Goal: Task Accomplishment & Management: Use online tool/utility

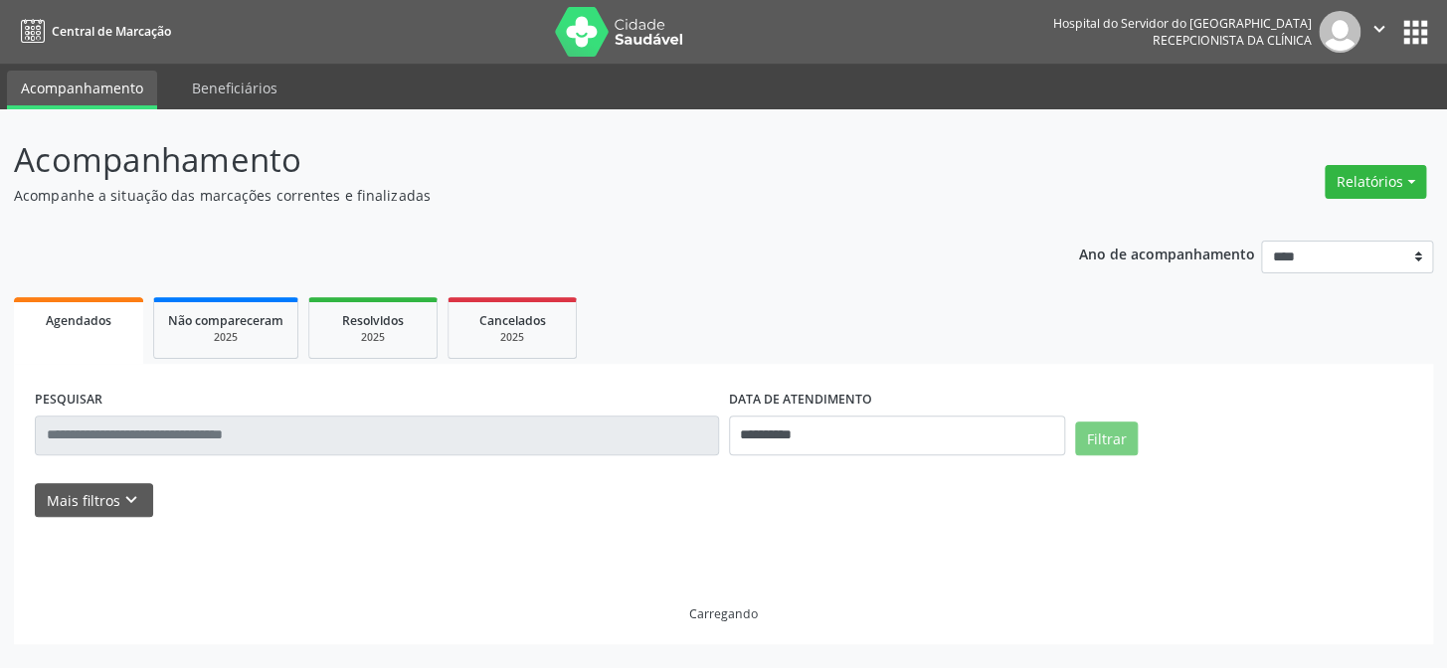
click at [577, 414] on div "PESQUISAR" at bounding box center [377, 427] width 694 height 85
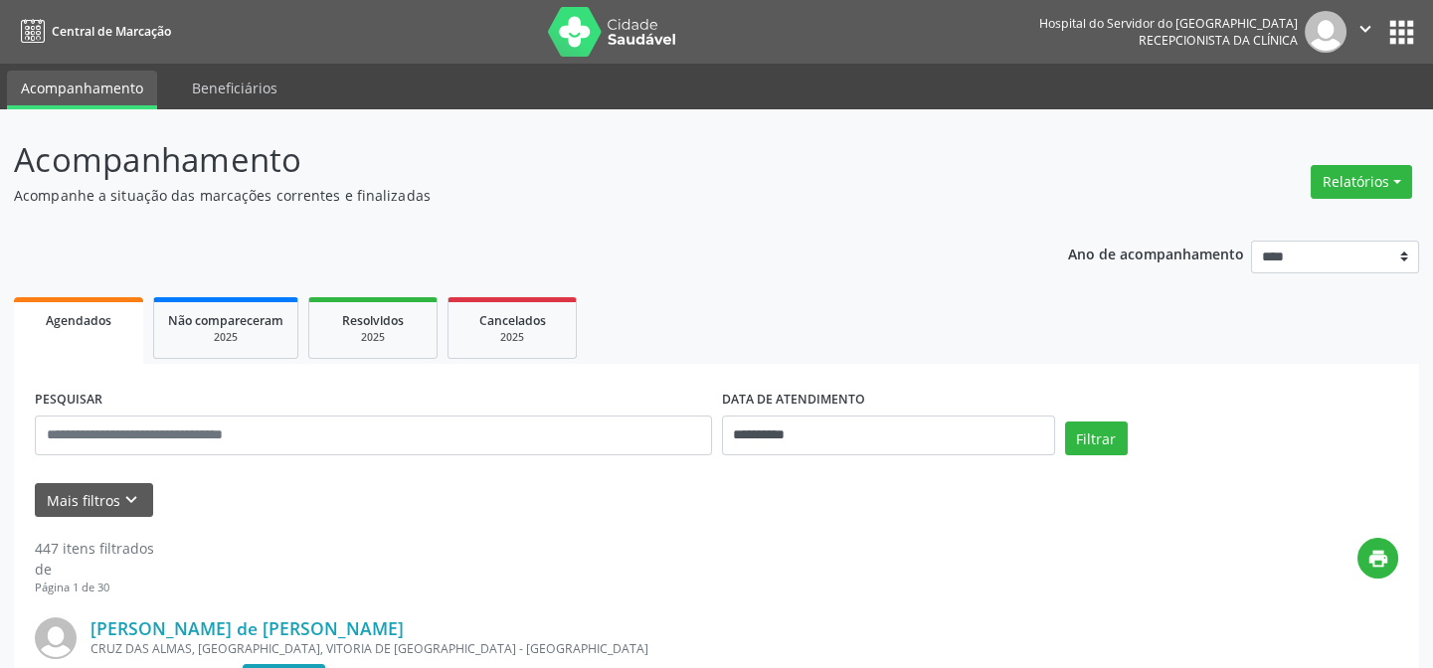
click at [548, 466] on div "PESQUISAR" at bounding box center [373, 427] width 687 height 85
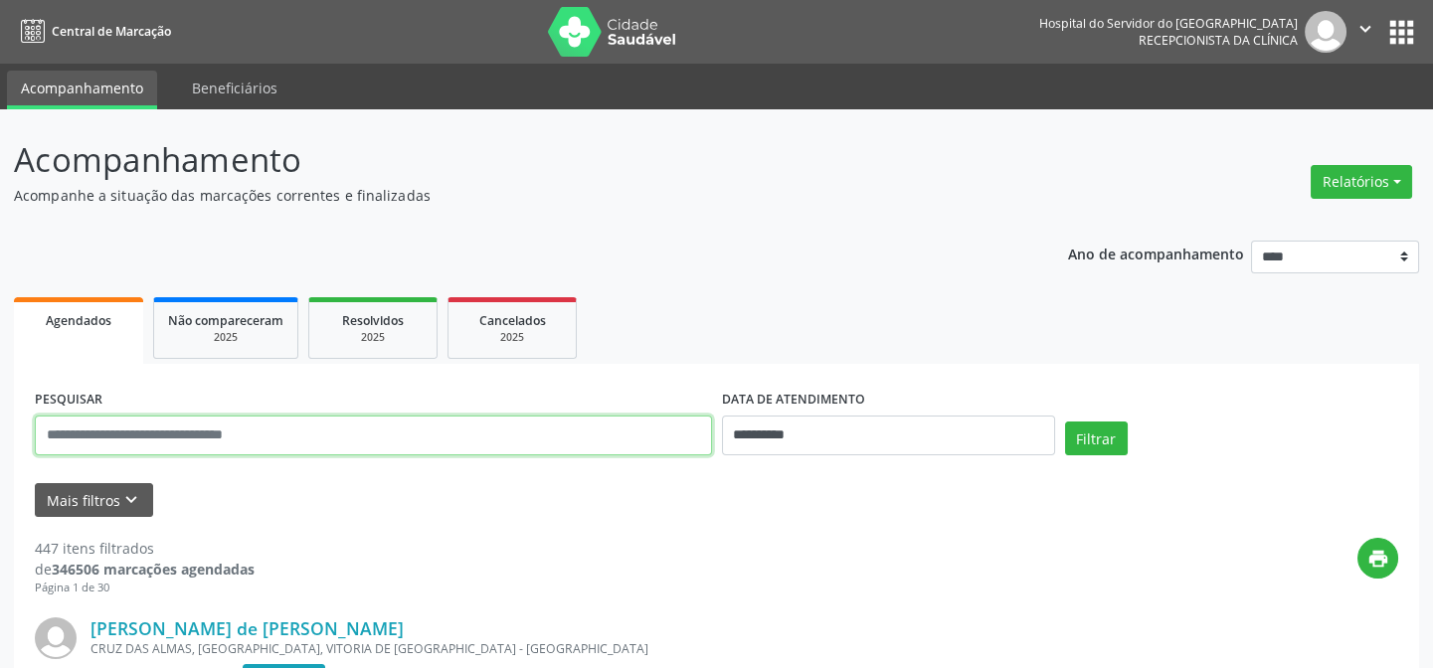
click at [565, 429] on input "text" at bounding box center [373, 436] width 677 height 40
click at [1065, 422] on button "Filtrar" at bounding box center [1096, 439] width 63 height 34
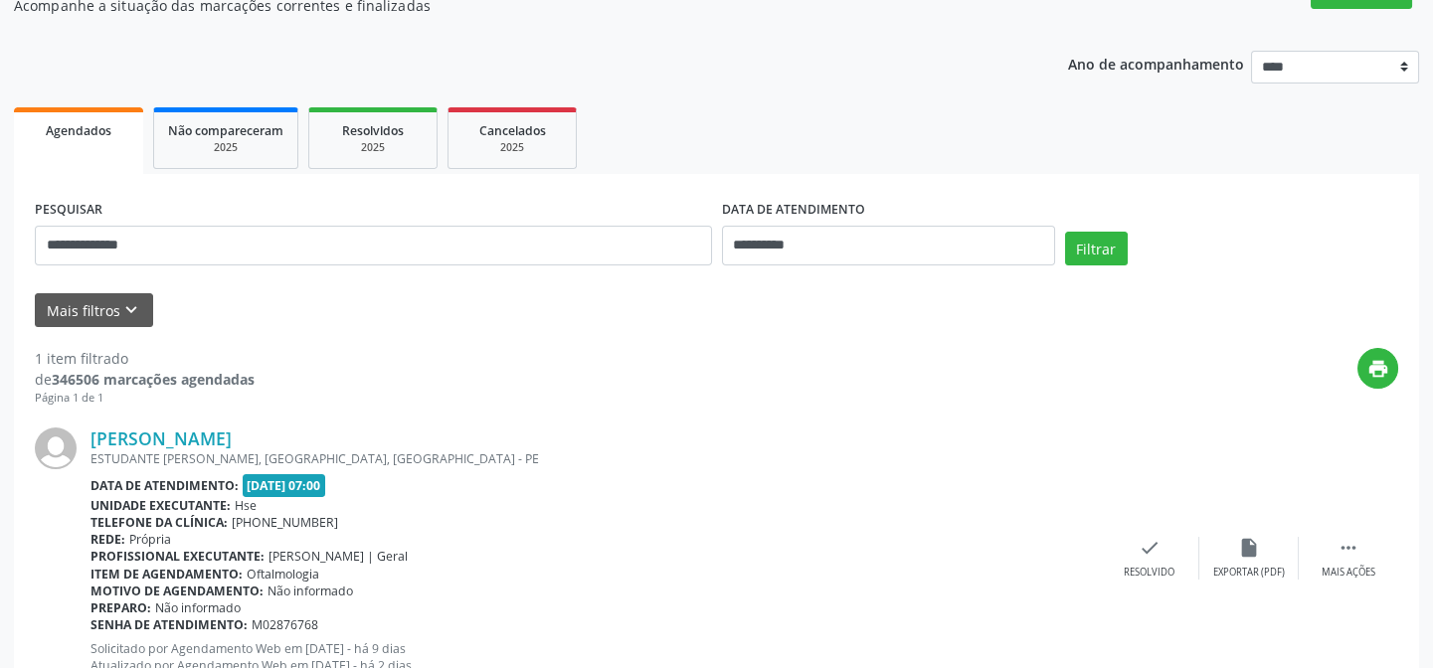
scroll to position [265, 0]
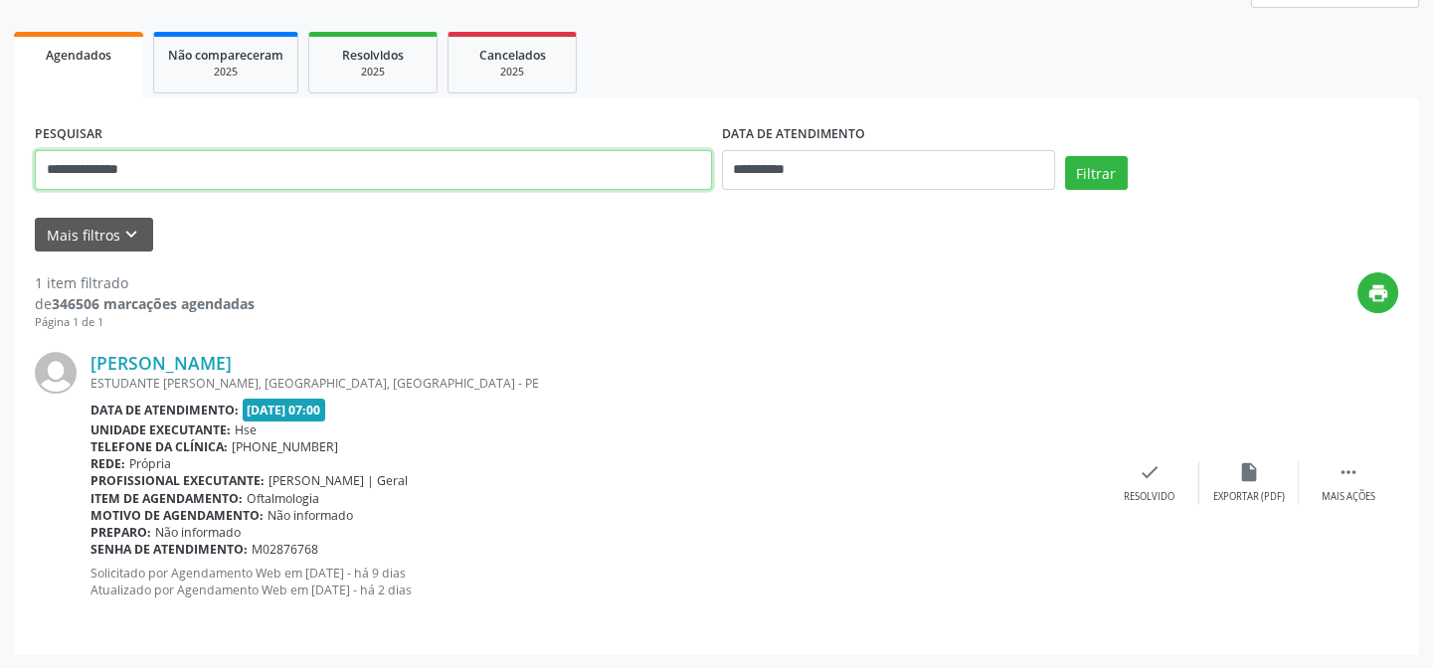
click at [617, 186] on input "**********" at bounding box center [373, 170] width 677 height 40
type input "**********"
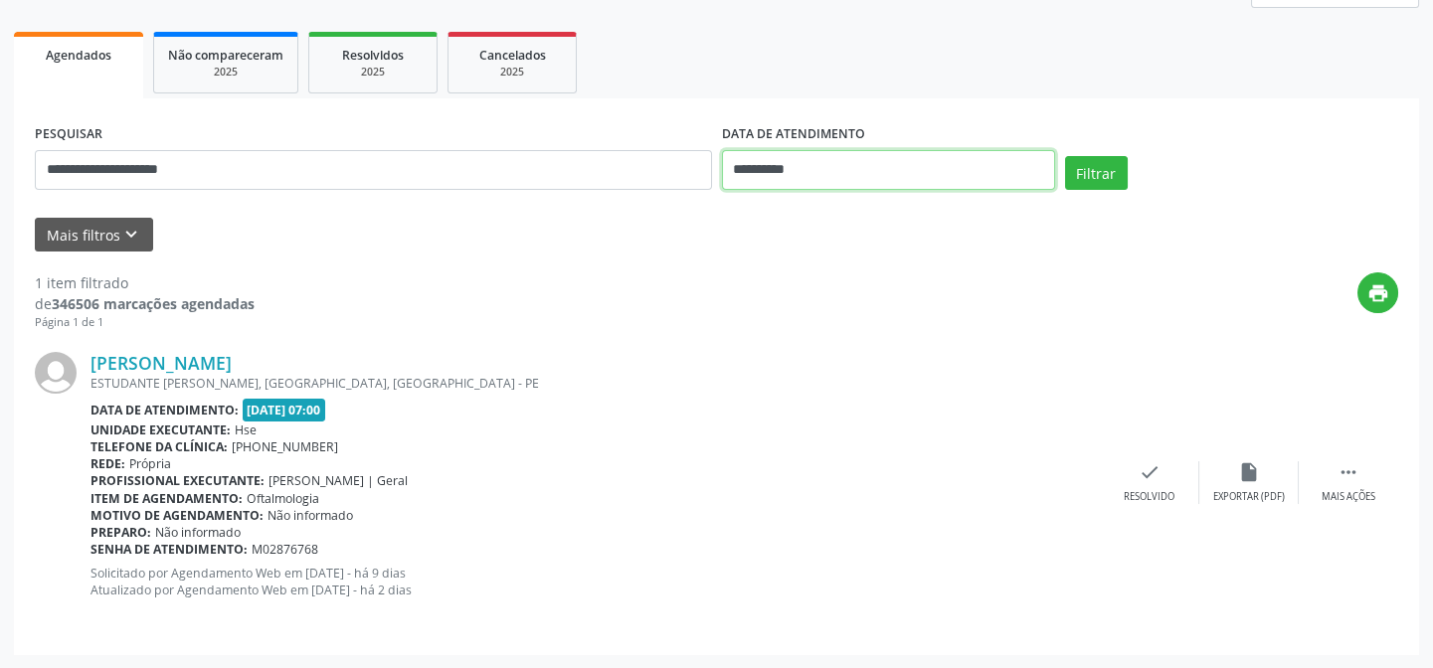
click at [845, 179] on input "**********" at bounding box center [888, 170] width 333 height 40
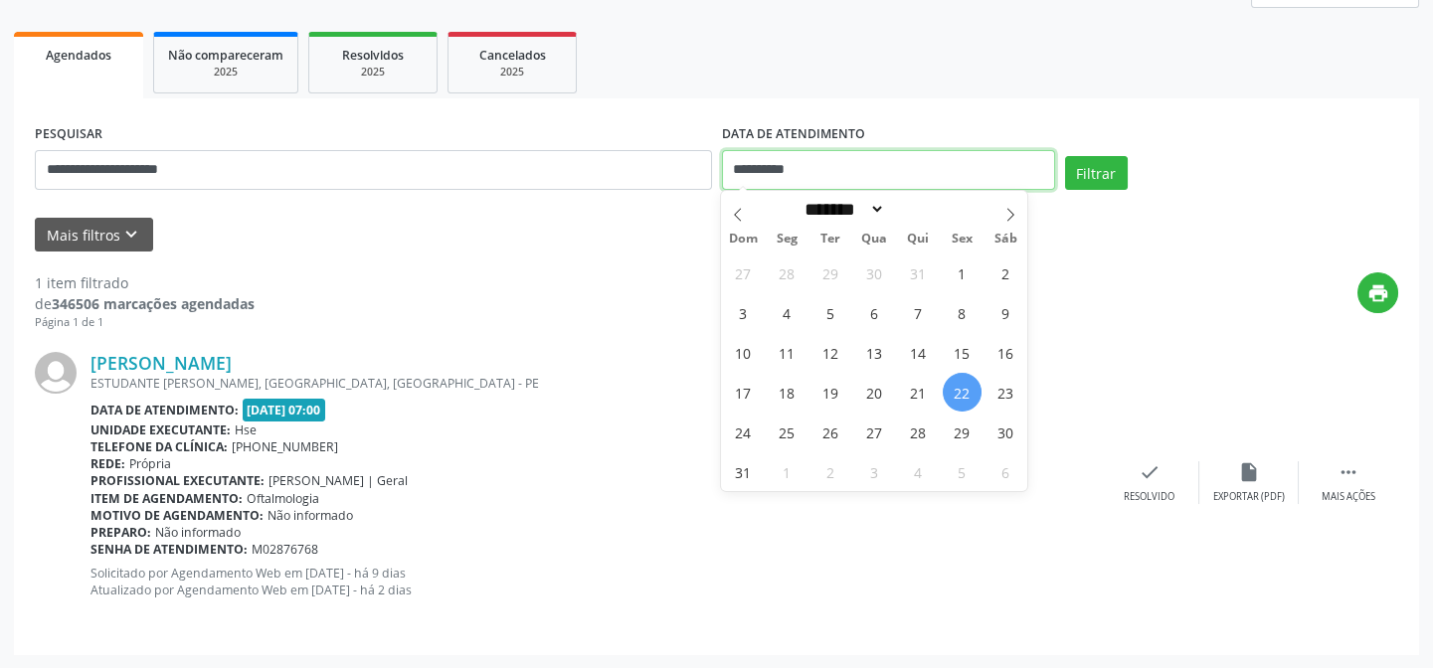
click at [845, 179] on input "**********" at bounding box center [888, 170] width 333 height 40
click at [1065, 156] on button "Filtrar" at bounding box center [1096, 173] width 63 height 34
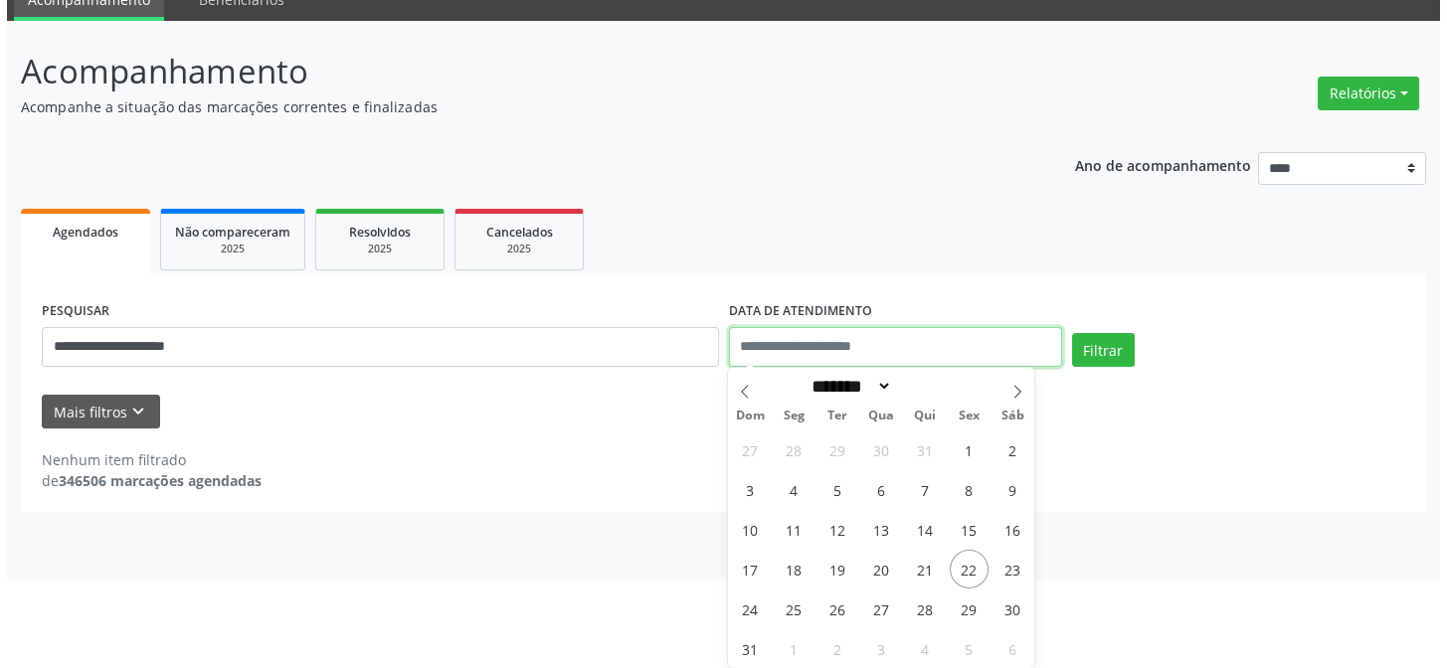
scroll to position [0, 0]
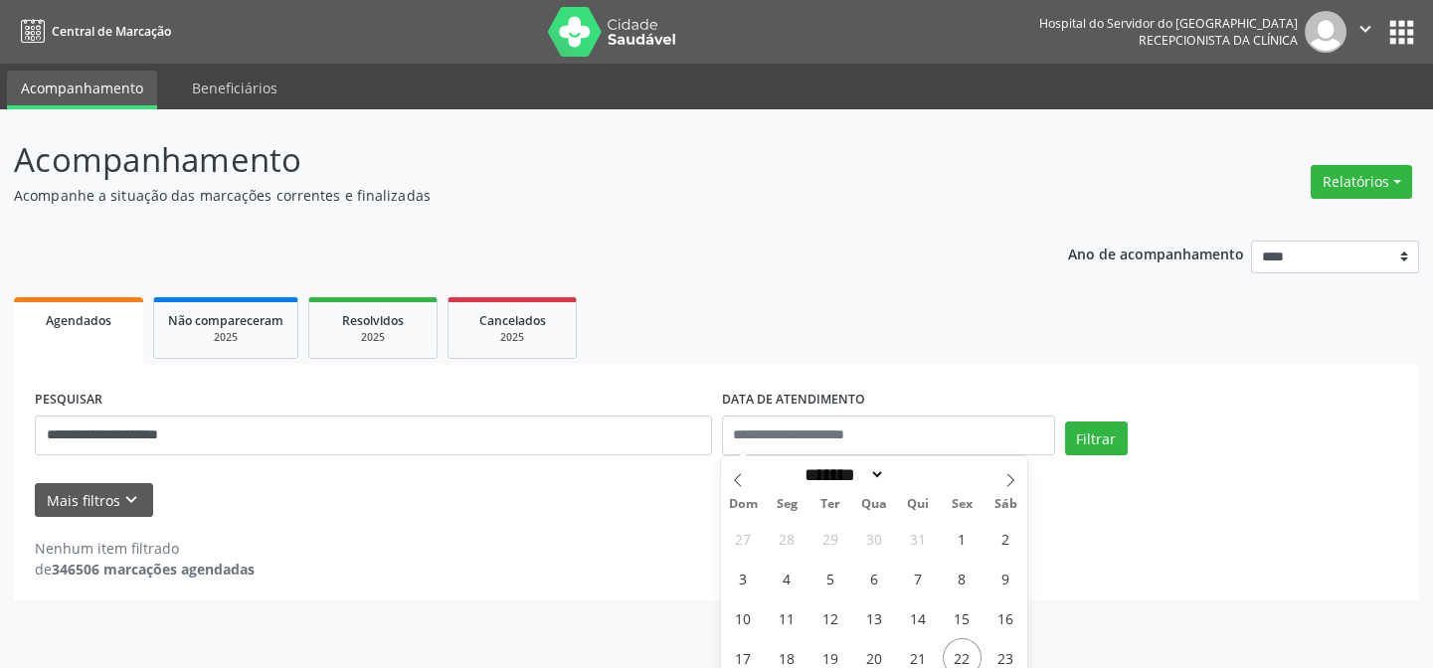
click at [616, 40] on img at bounding box center [612, 32] width 129 height 50
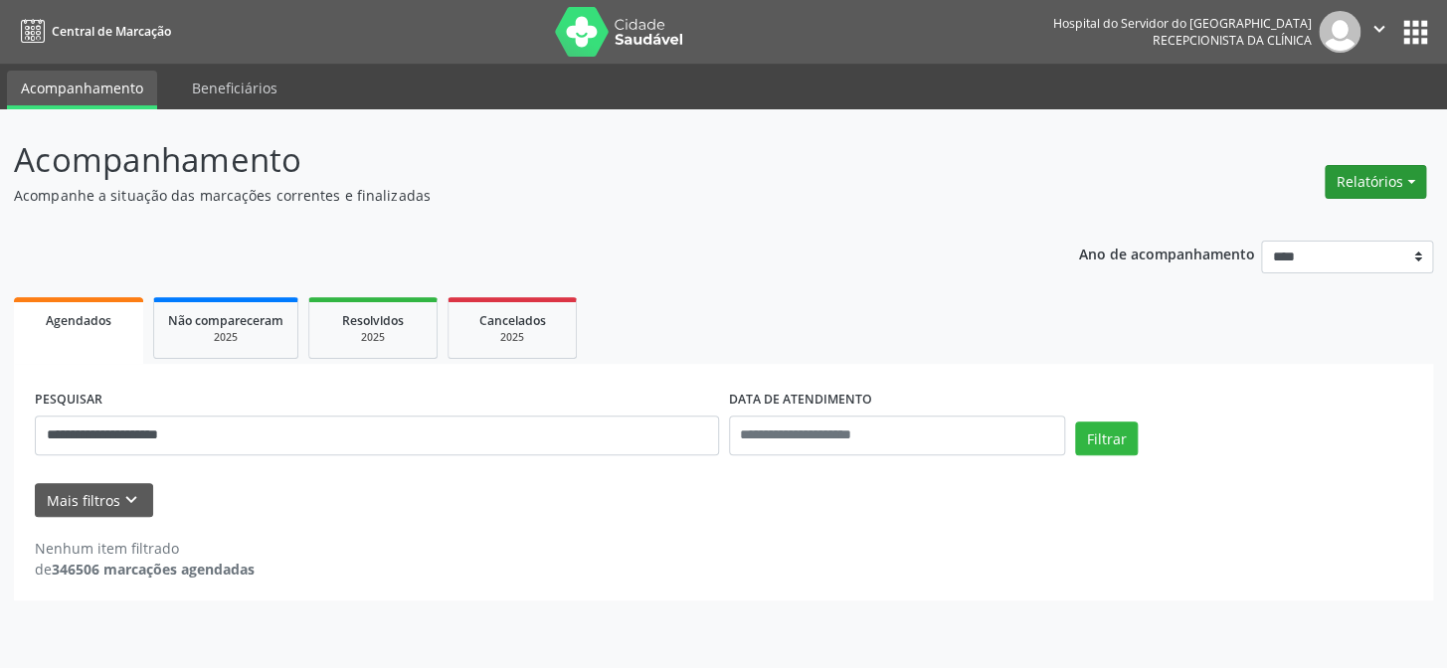
click at [1402, 187] on button "Relatórios" at bounding box center [1374, 182] width 101 height 34
click at [1311, 222] on link "Agendamentos" at bounding box center [1324, 224] width 214 height 28
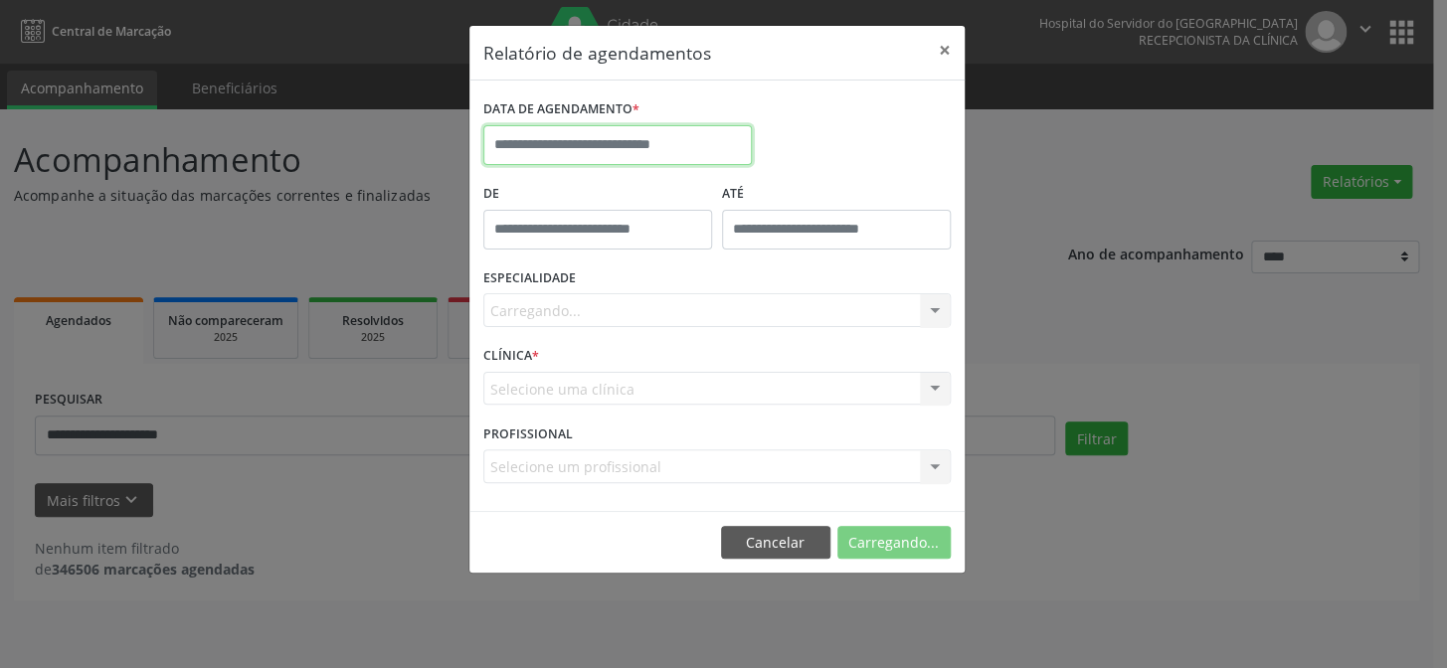
click at [606, 143] on input "text" at bounding box center [617, 145] width 268 height 40
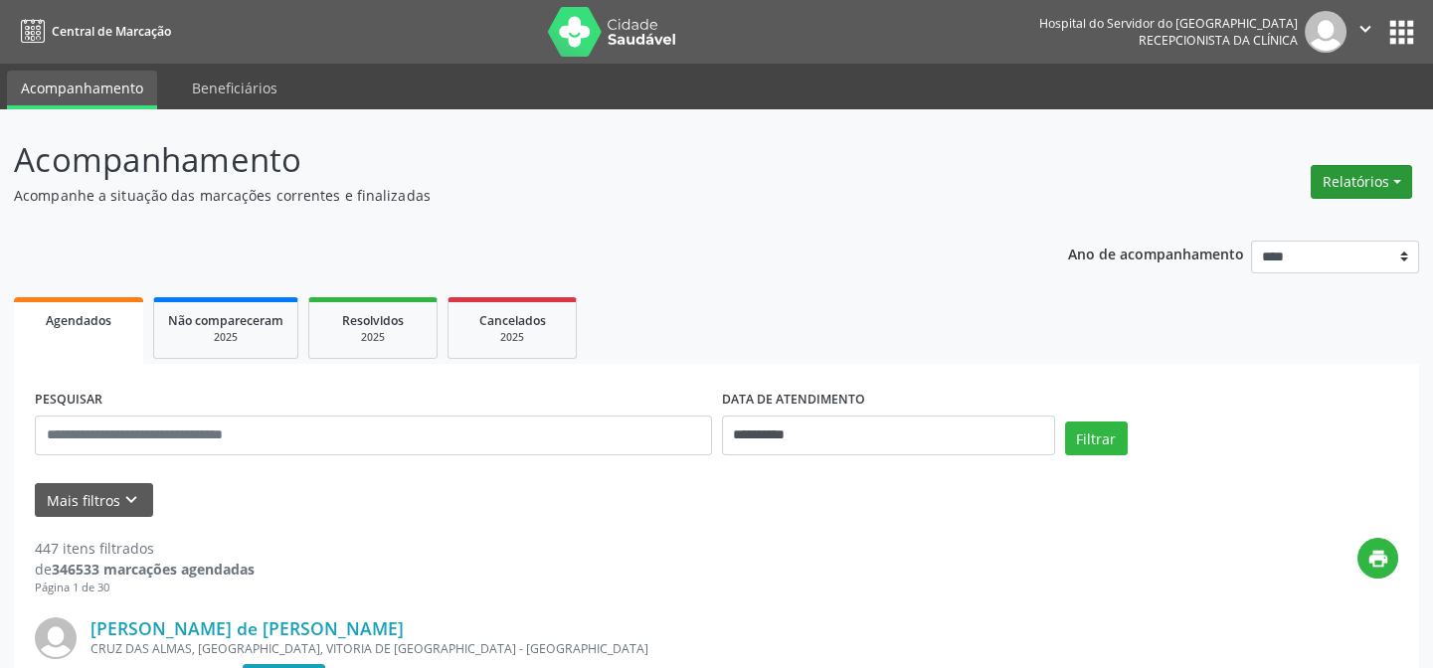
click at [1362, 191] on button "Relatórios" at bounding box center [1361, 182] width 101 height 34
click at [1314, 228] on link "Agendamentos" at bounding box center [1310, 224] width 214 height 28
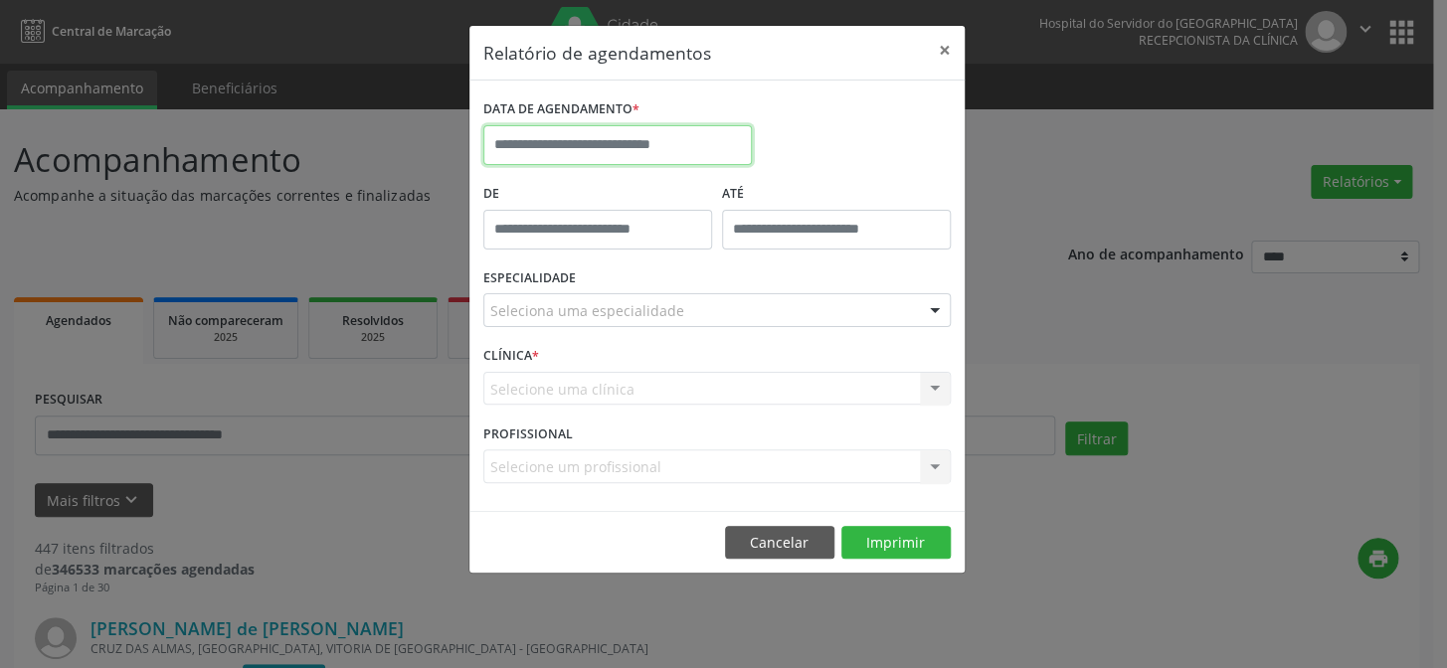
click at [577, 129] on input "text" at bounding box center [617, 145] width 268 height 40
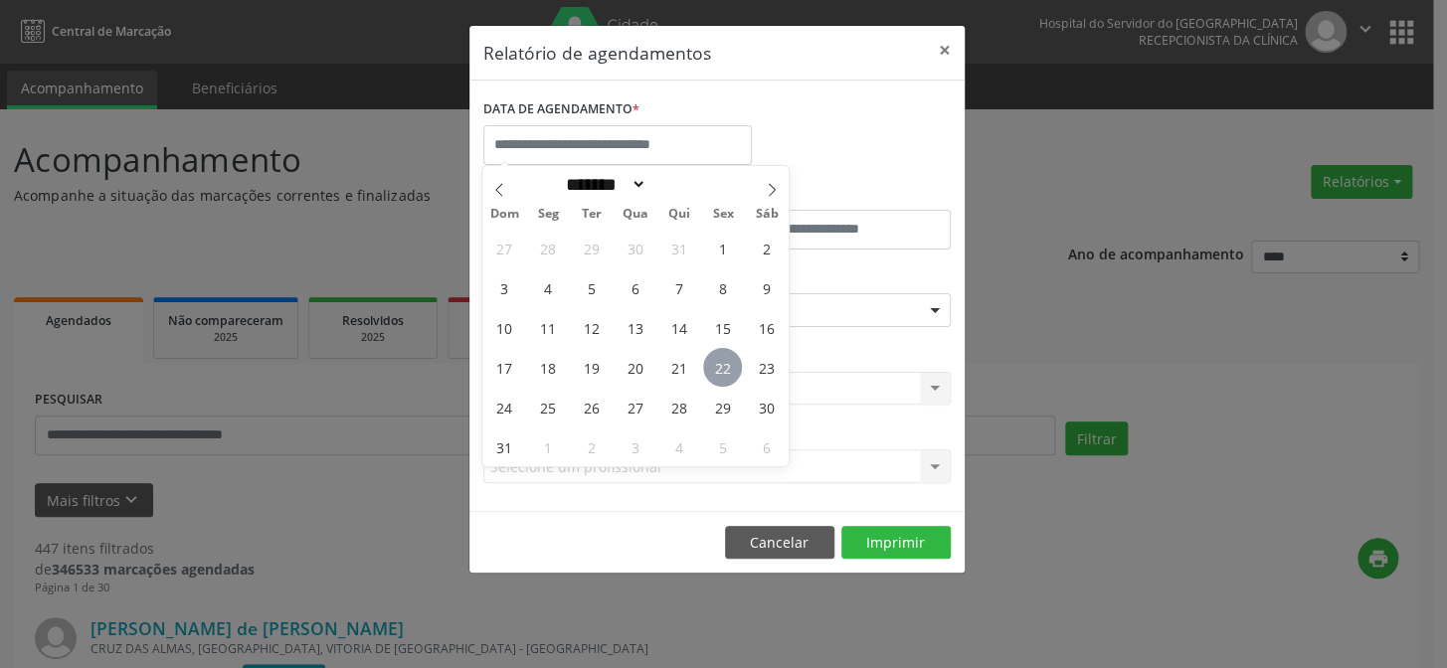
click at [726, 358] on span "22" at bounding box center [722, 367] width 39 height 39
type input "**********"
click at [726, 358] on span "22" at bounding box center [722, 367] width 39 height 39
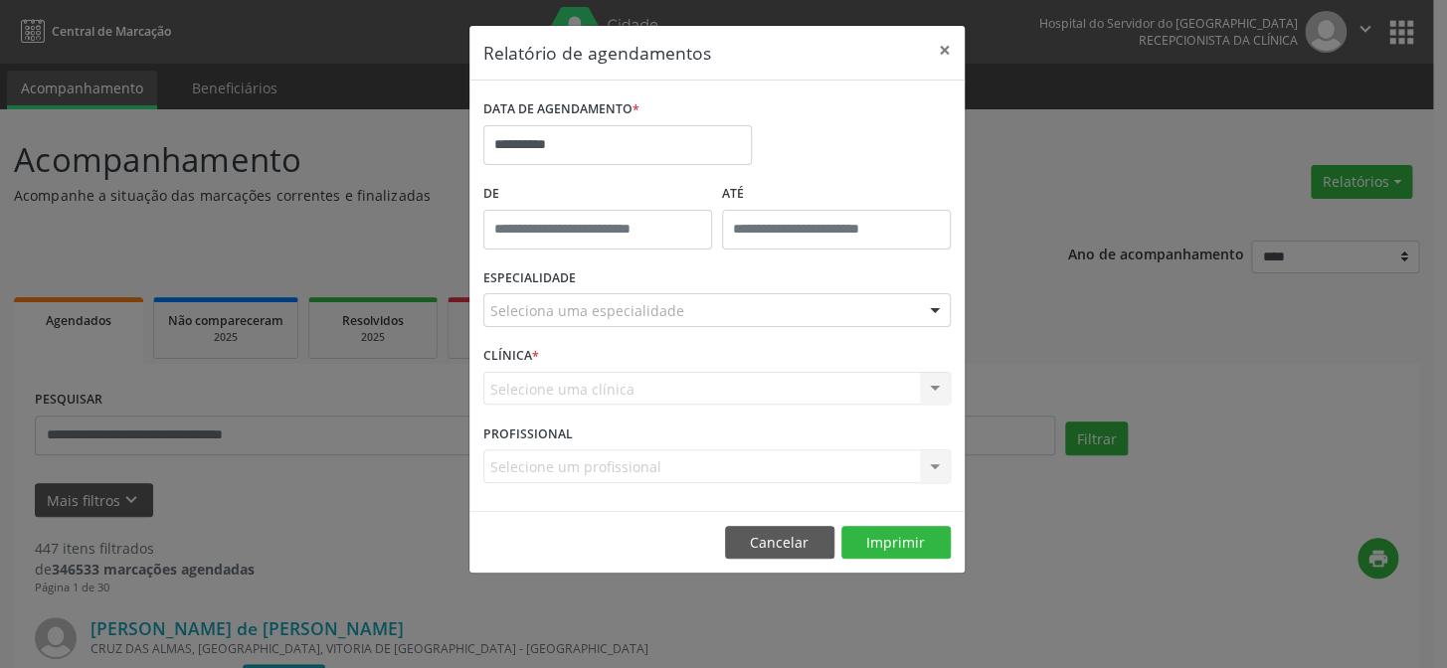
click at [763, 335] on div "ESPECIALIDADE Seleciona uma especialidade Todas as especialidades Alergologia A…" at bounding box center [716, 303] width 477 height 78
click at [767, 310] on div "Seleciona uma especialidade" at bounding box center [716, 310] width 467 height 34
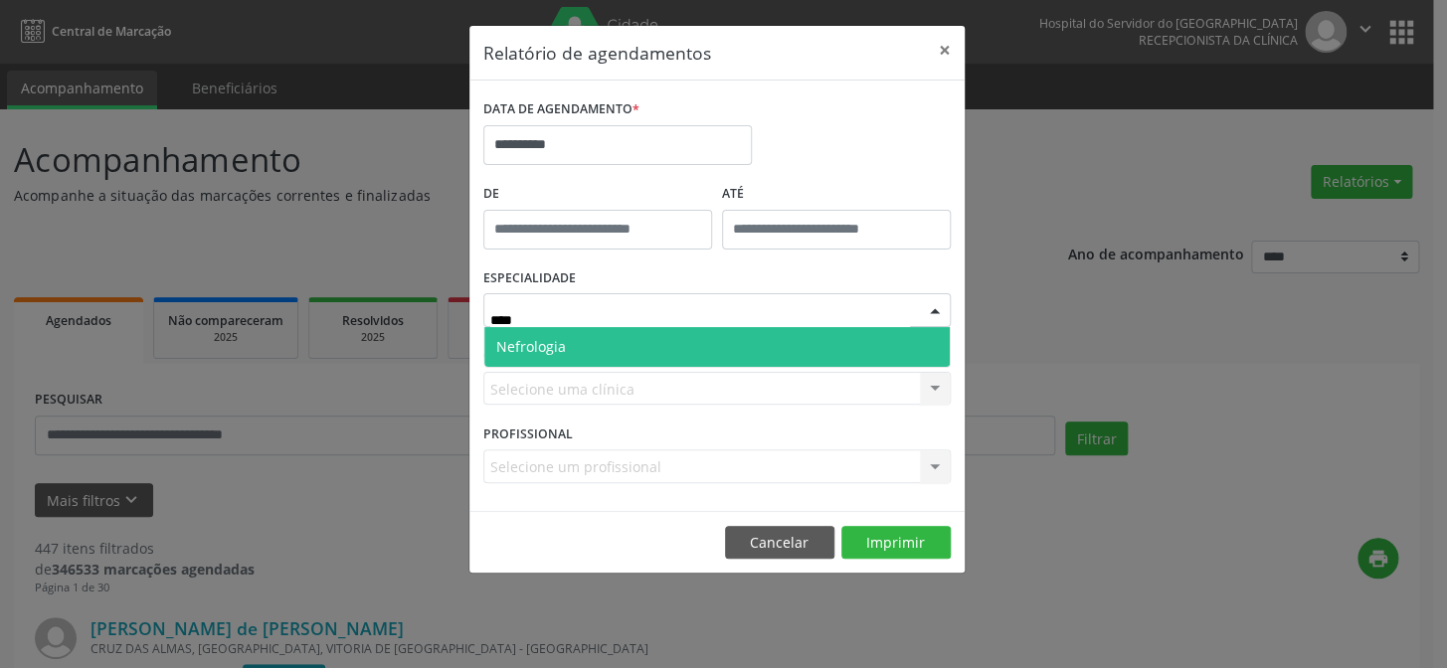
type input "*****"
click at [699, 359] on span "Nefrologia" at bounding box center [716, 347] width 465 height 40
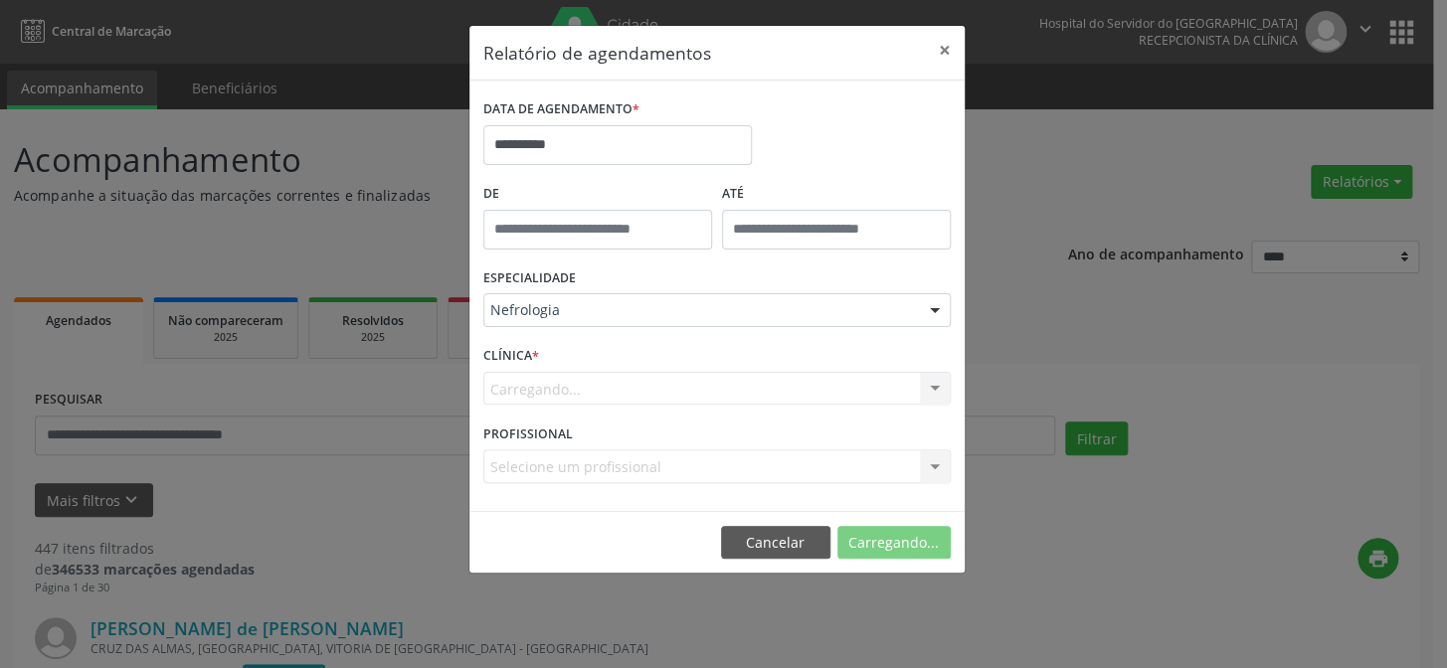
click at [703, 380] on div "Carregando... Nenhum resultado encontrado para: " " Não há nenhuma opção para s…" at bounding box center [716, 389] width 467 height 34
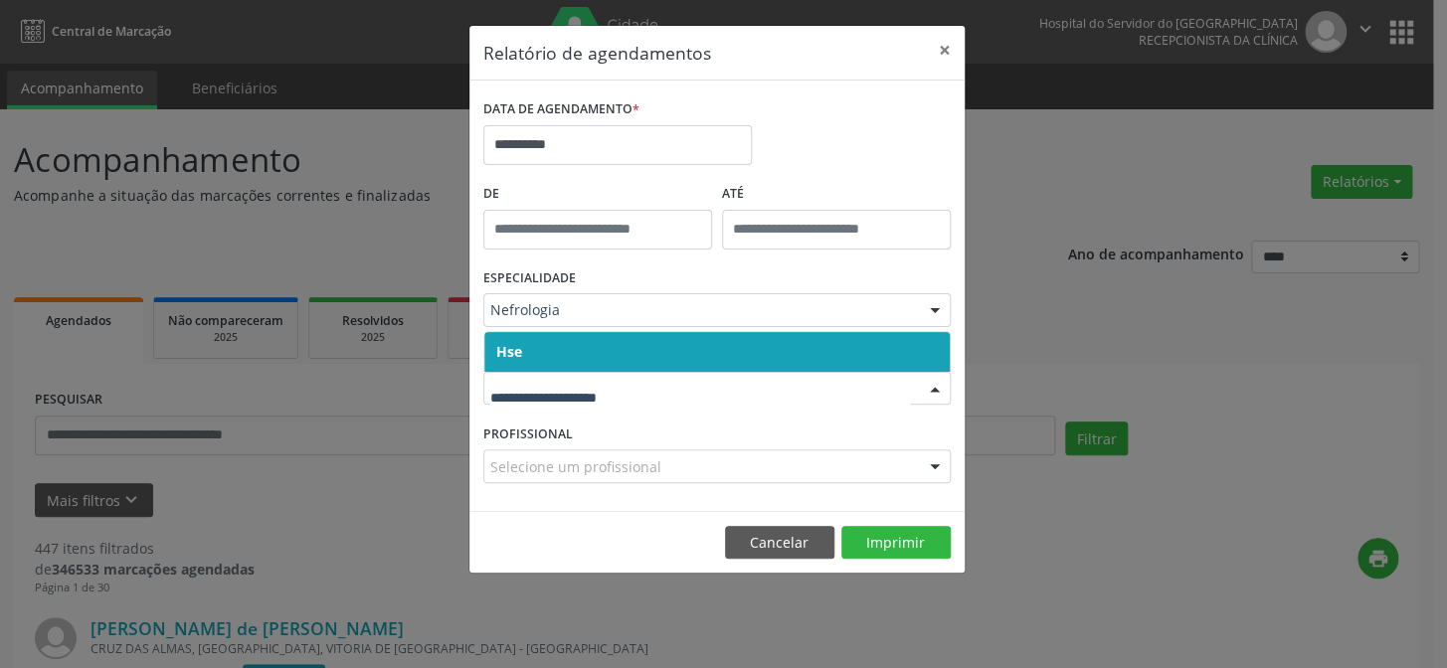
click at [713, 360] on span "Hse" at bounding box center [716, 352] width 465 height 40
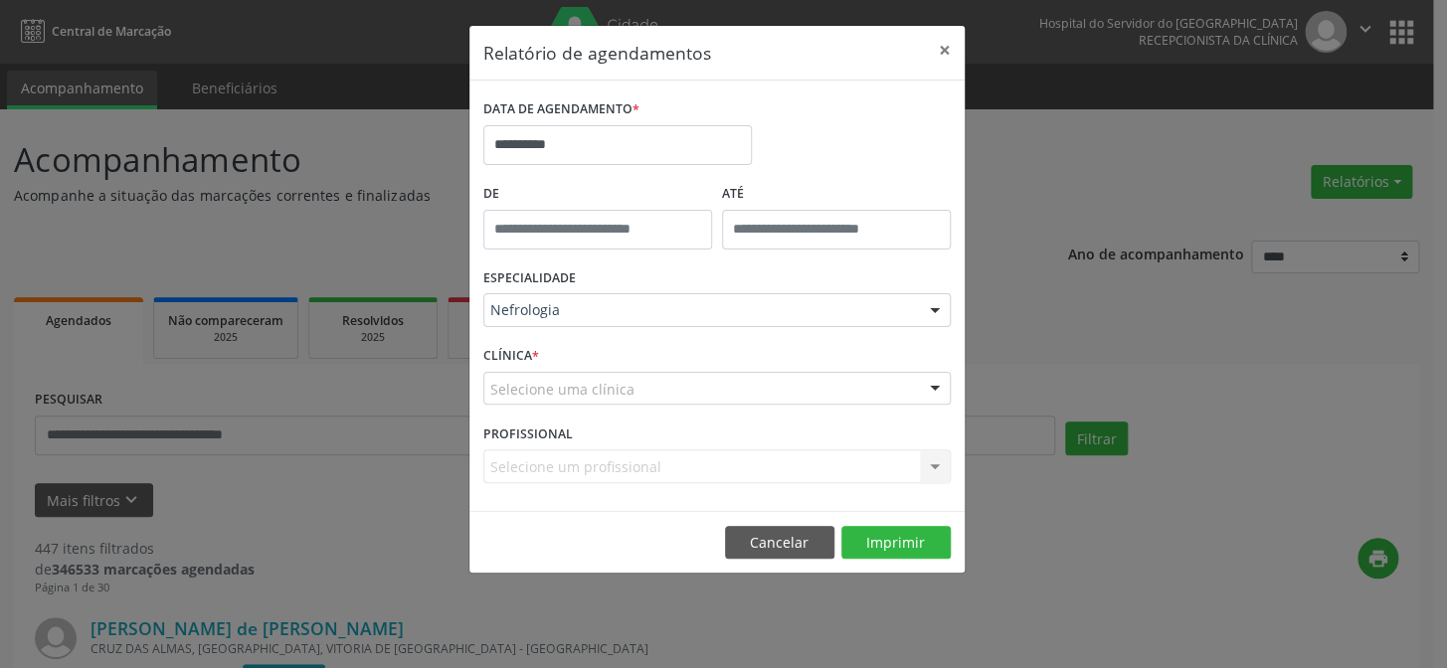
click at [698, 392] on div "Selecione uma clínica" at bounding box center [716, 389] width 467 height 34
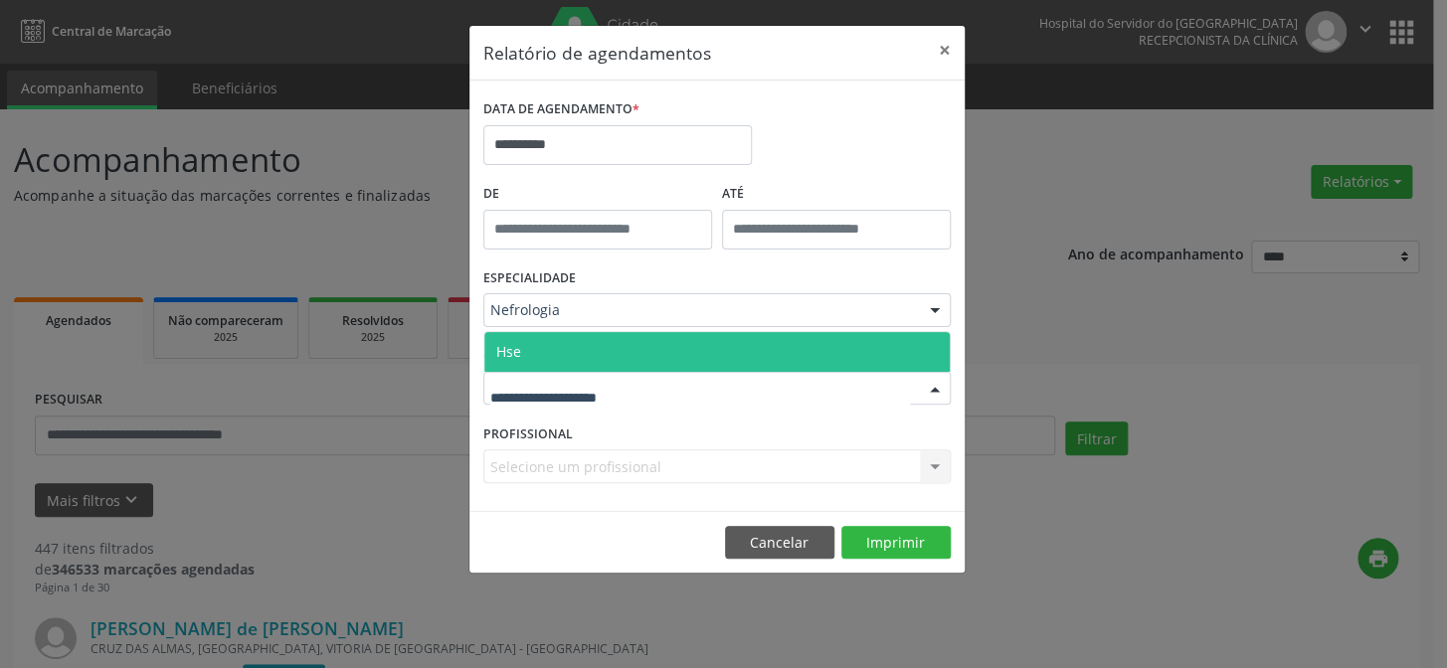
click at [766, 344] on span "Hse" at bounding box center [716, 352] width 465 height 40
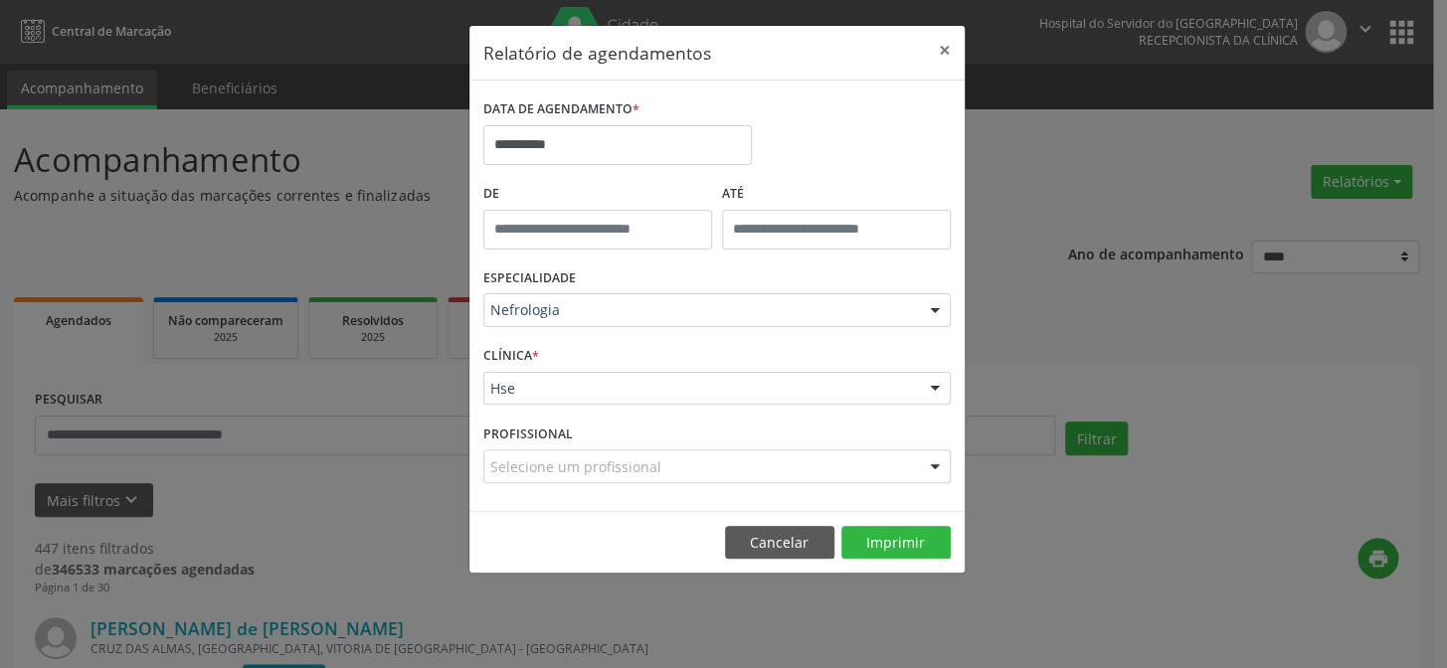
click at [706, 458] on div "Selecione um profissional" at bounding box center [716, 466] width 467 height 34
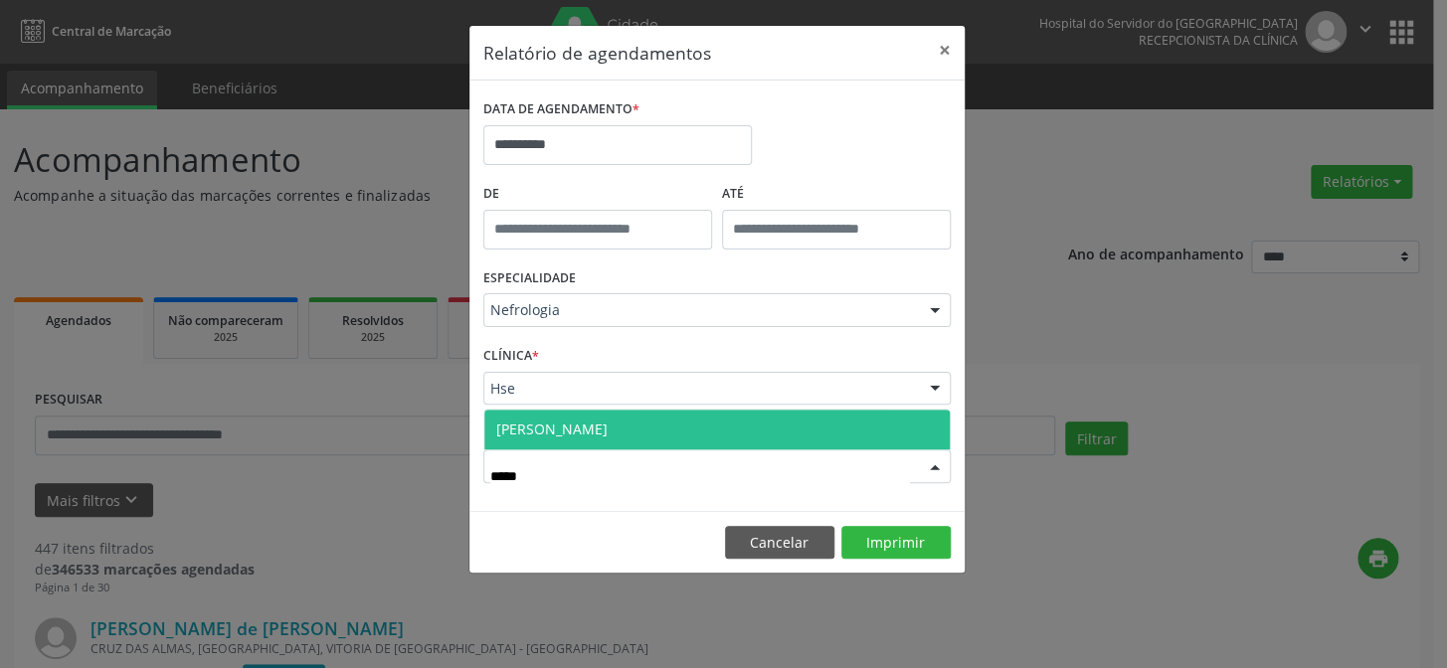
type input "******"
click at [608, 426] on span "[PERSON_NAME]" at bounding box center [551, 429] width 111 height 19
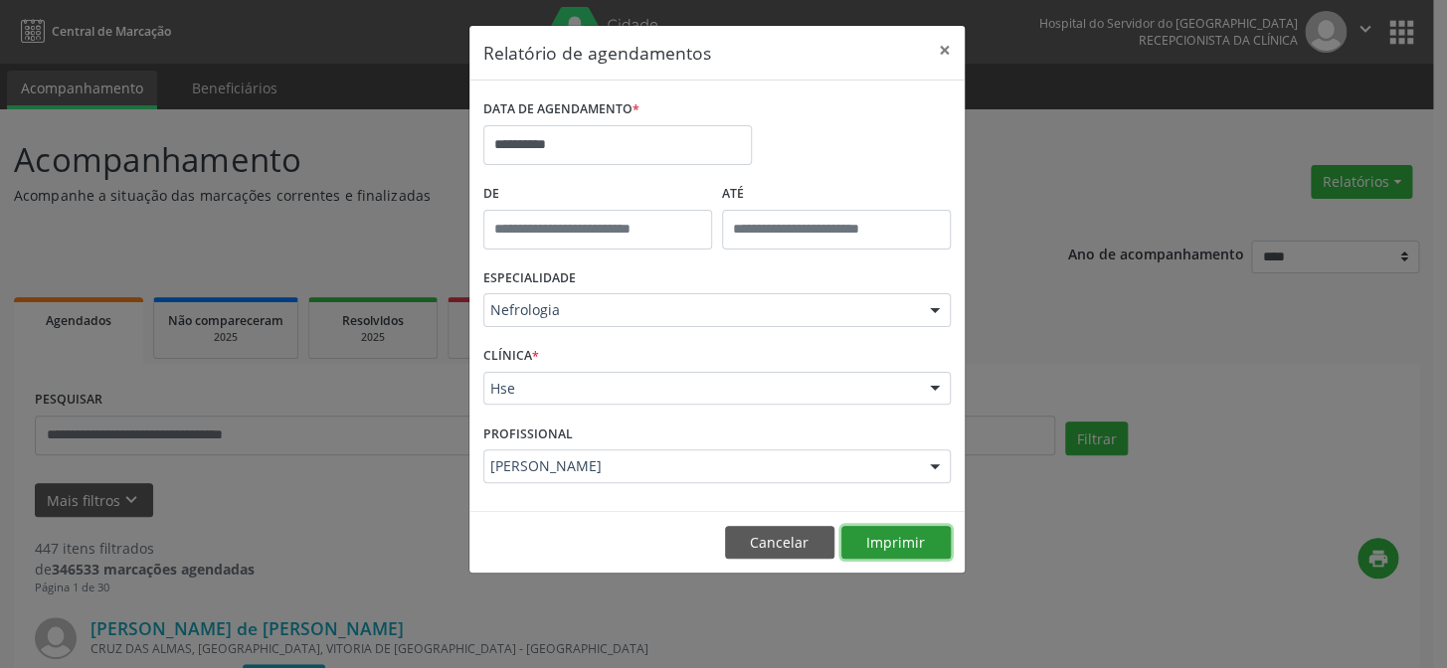
click at [924, 537] on button "Imprimir" at bounding box center [895, 543] width 109 height 34
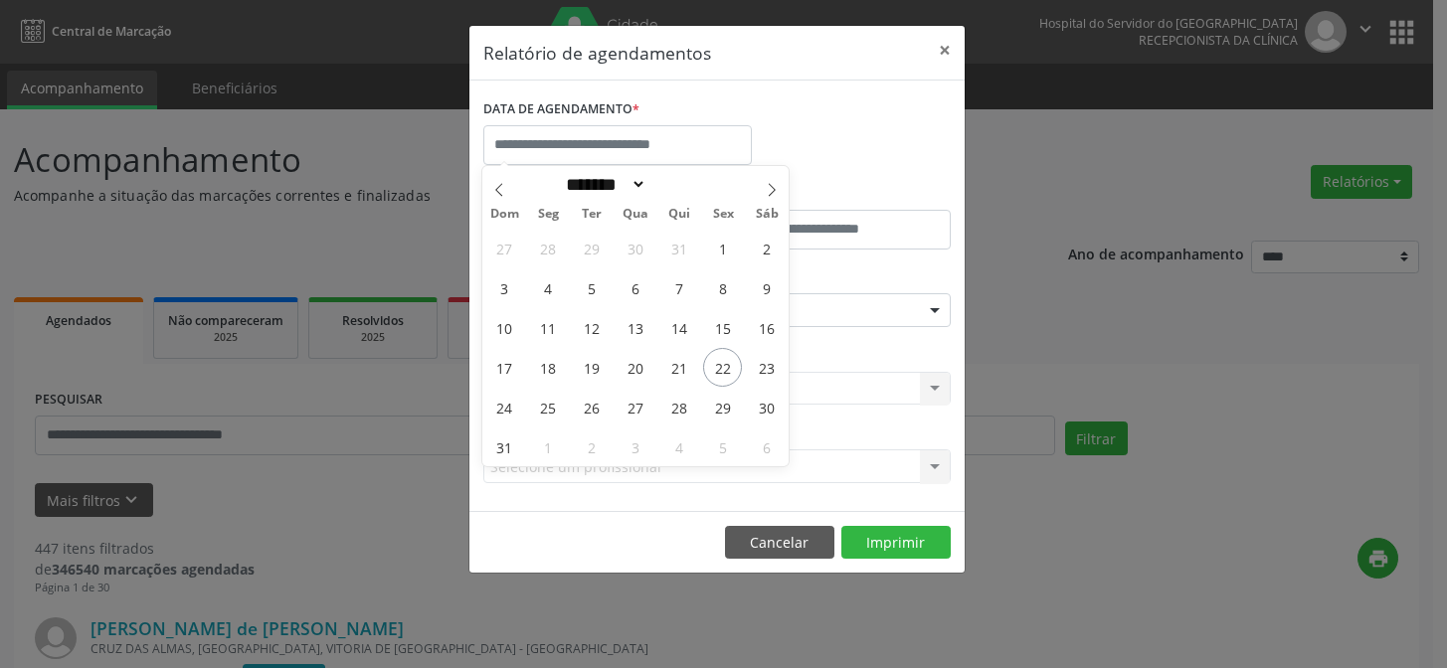
select select "*"
click at [741, 359] on span "22" at bounding box center [722, 367] width 39 height 39
type input "**********"
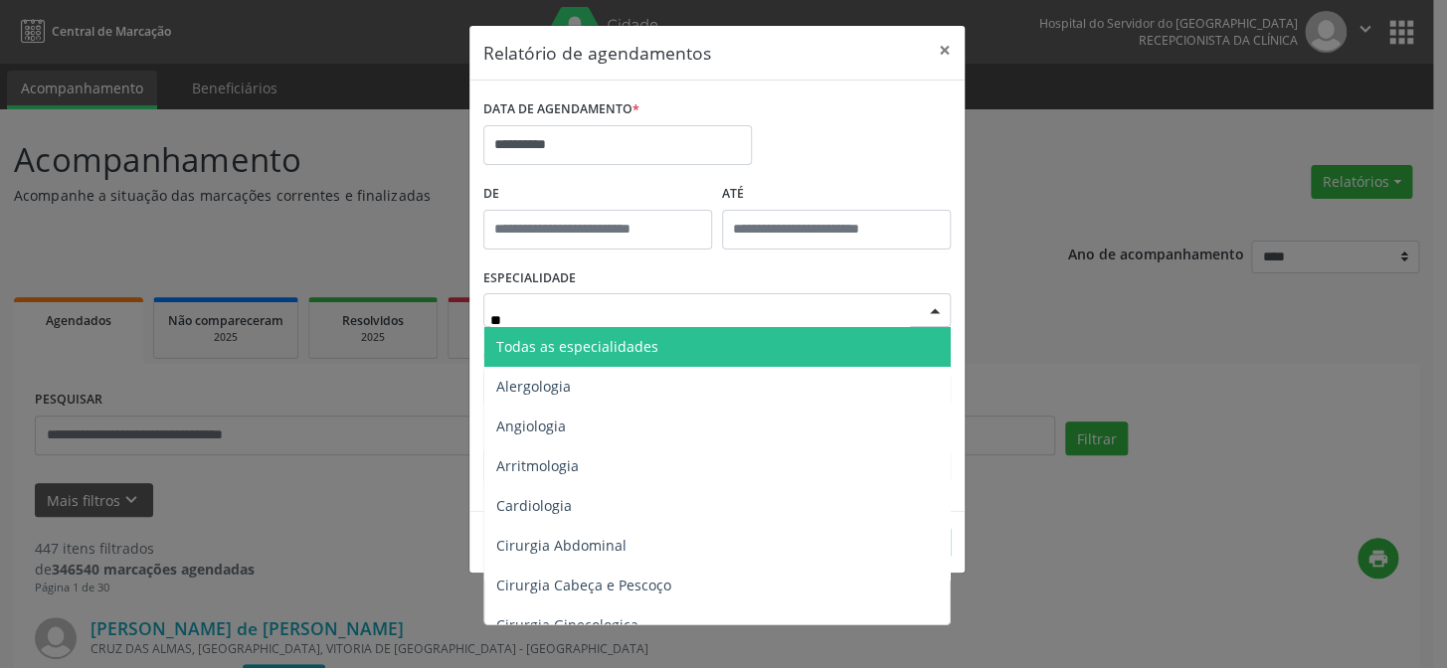
type input "***"
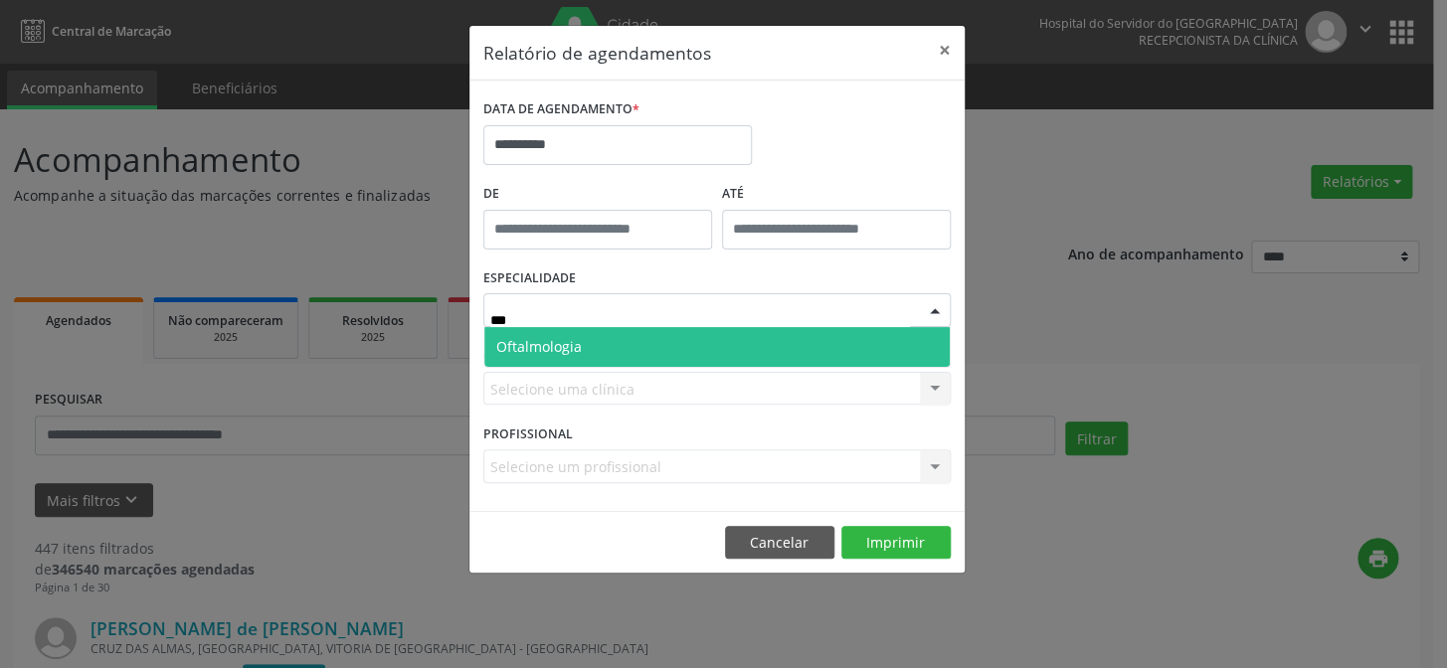
click at [637, 340] on span "Oftalmologia" at bounding box center [716, 347] width 465 height 40
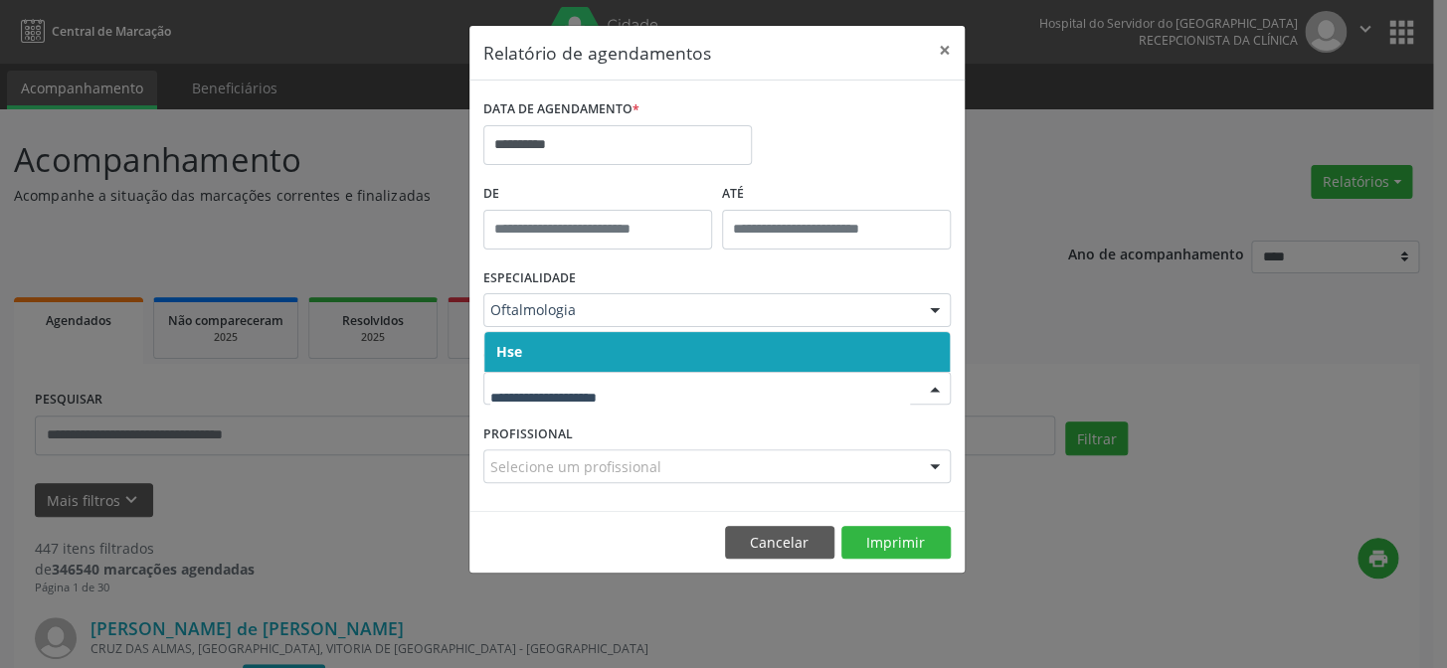
click at [597, 358] on span "Hse" at bounding box center [716, 352] width 465 height 40
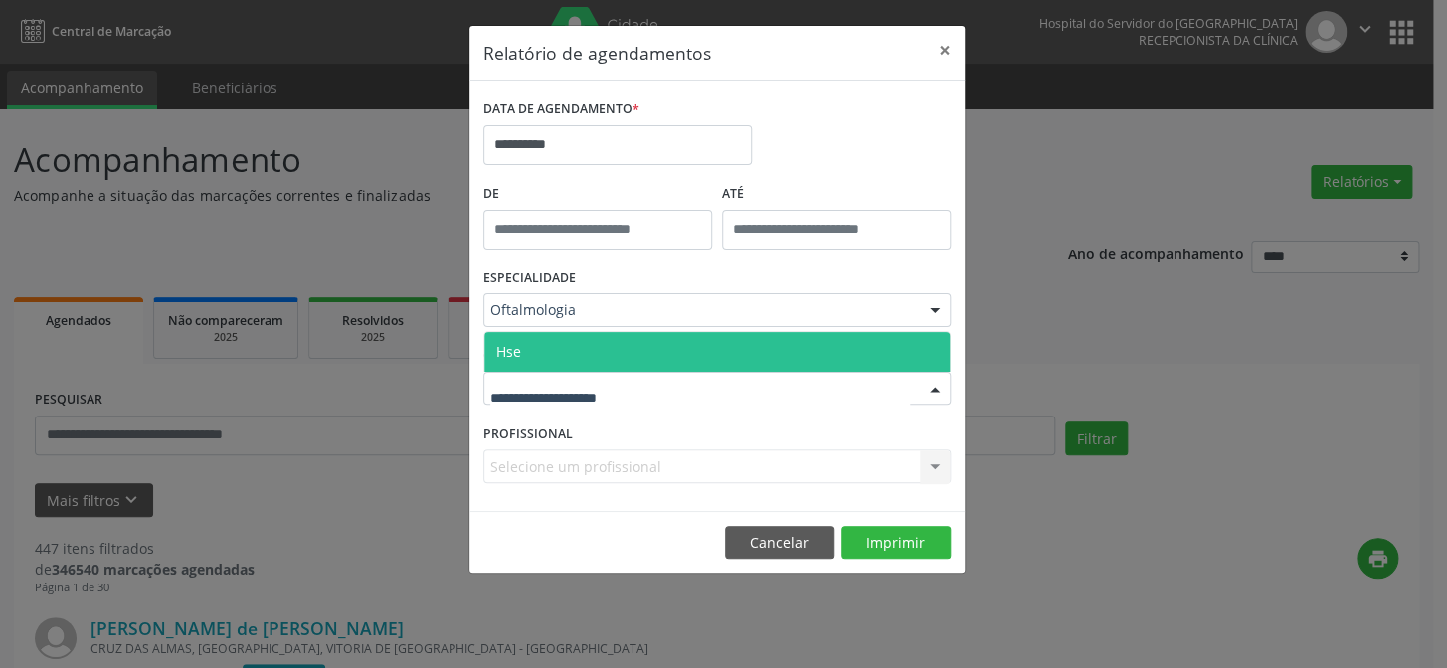
click at [594, 363] on span "Hse" at bounding box center [716, 352] width 465 height 40
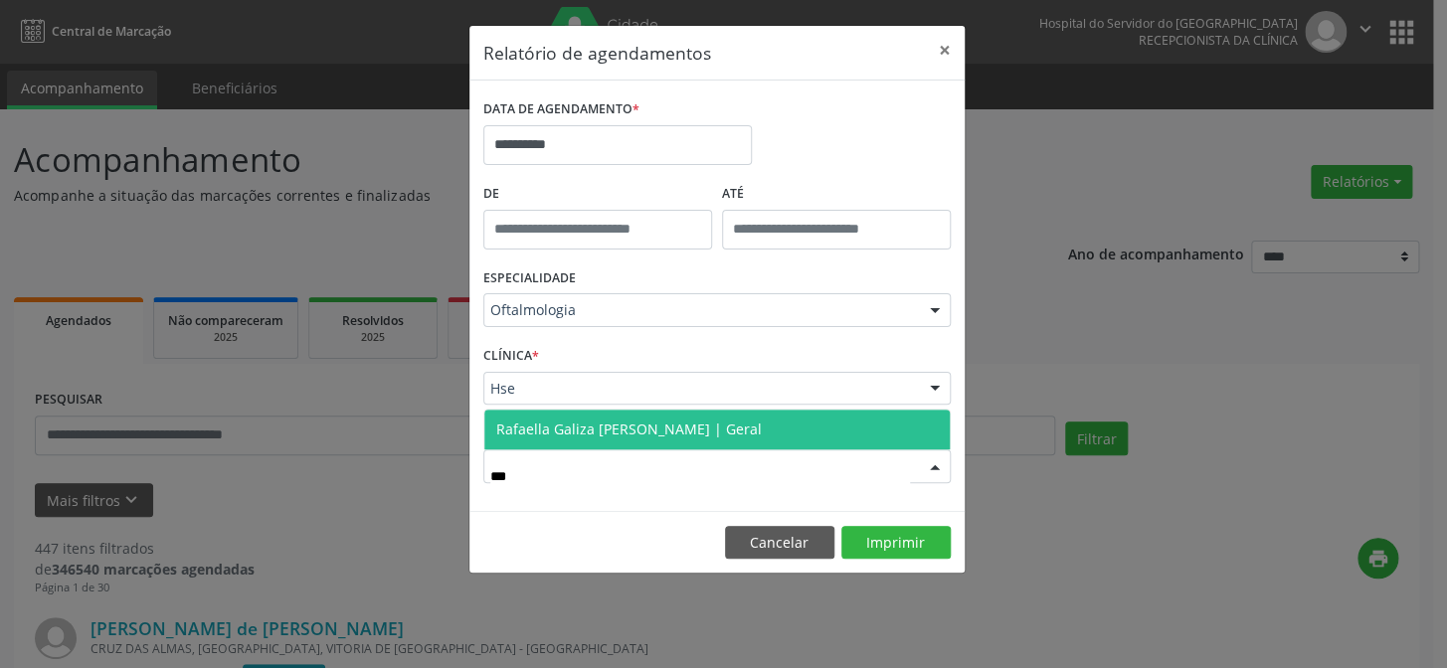
type input "****"
click at [622, 425] on span "Rafaella Galiza [PERSON_NAME] | Geral" at bounding box center [628, 429] width 265 height 19
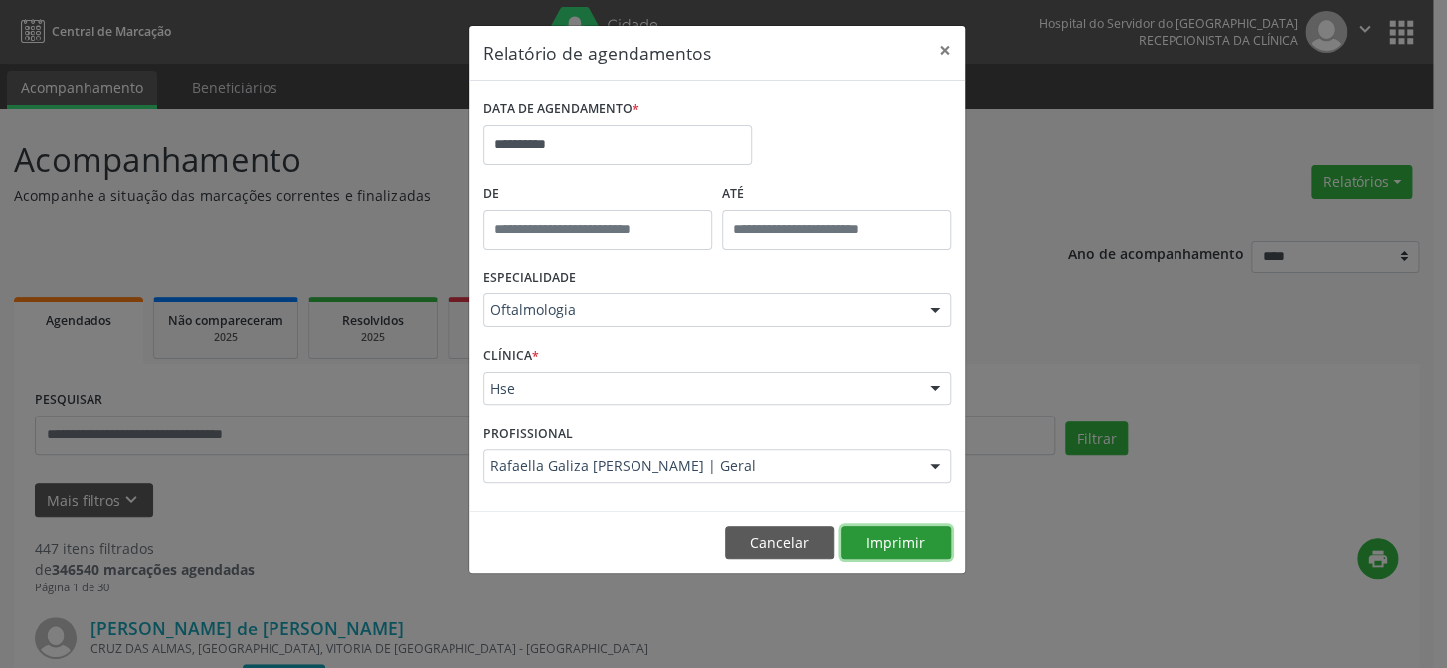
click at [868, 534] on button "Imprimir" at bounding box center [895, 543] width 109 height 34
click at [932, 35] on button "×" at bounding box center [945, 50] width 40 height 49
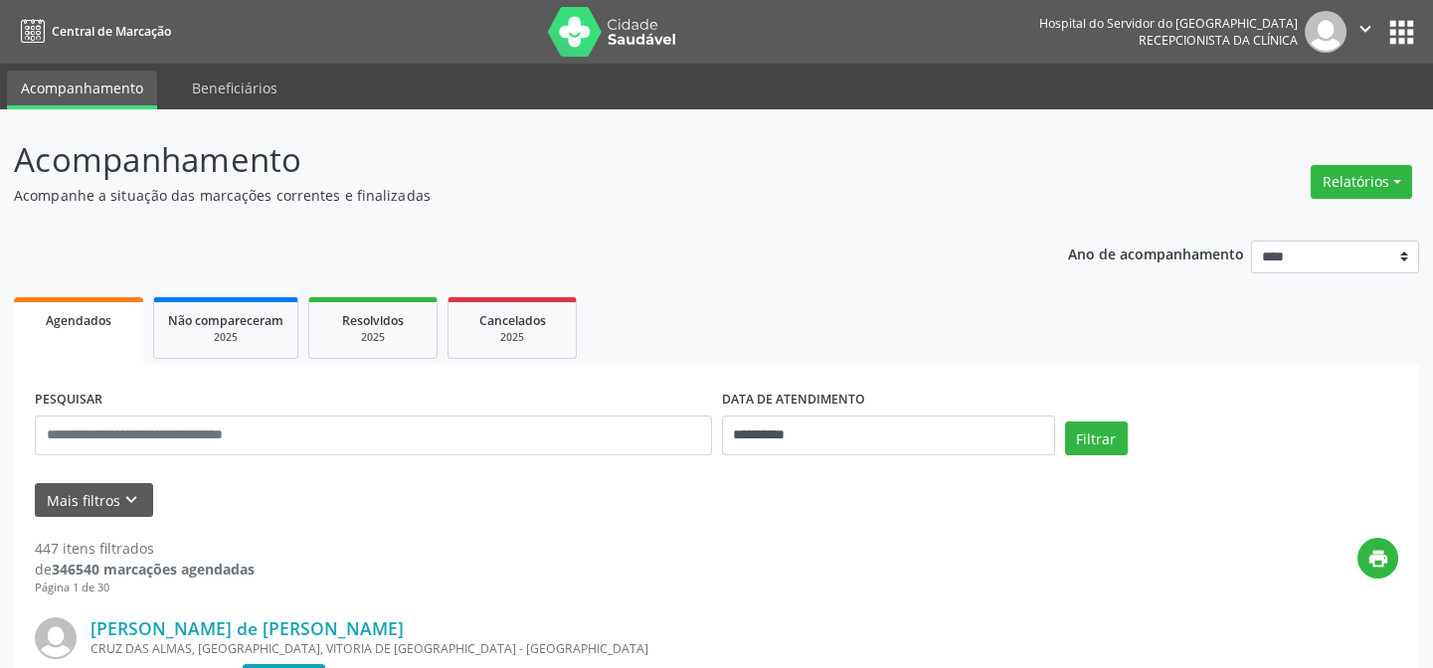
click at [606, 42] on img at bounding box center [612, 32] width 129 height 50
click at [1357, 172] on button "Relatórios" at bounding box center [1361, 182] width 101 height 34
click at [1252, 218] on link "Agendamentos" at bounding box center [1310, 224] width 214 height 28
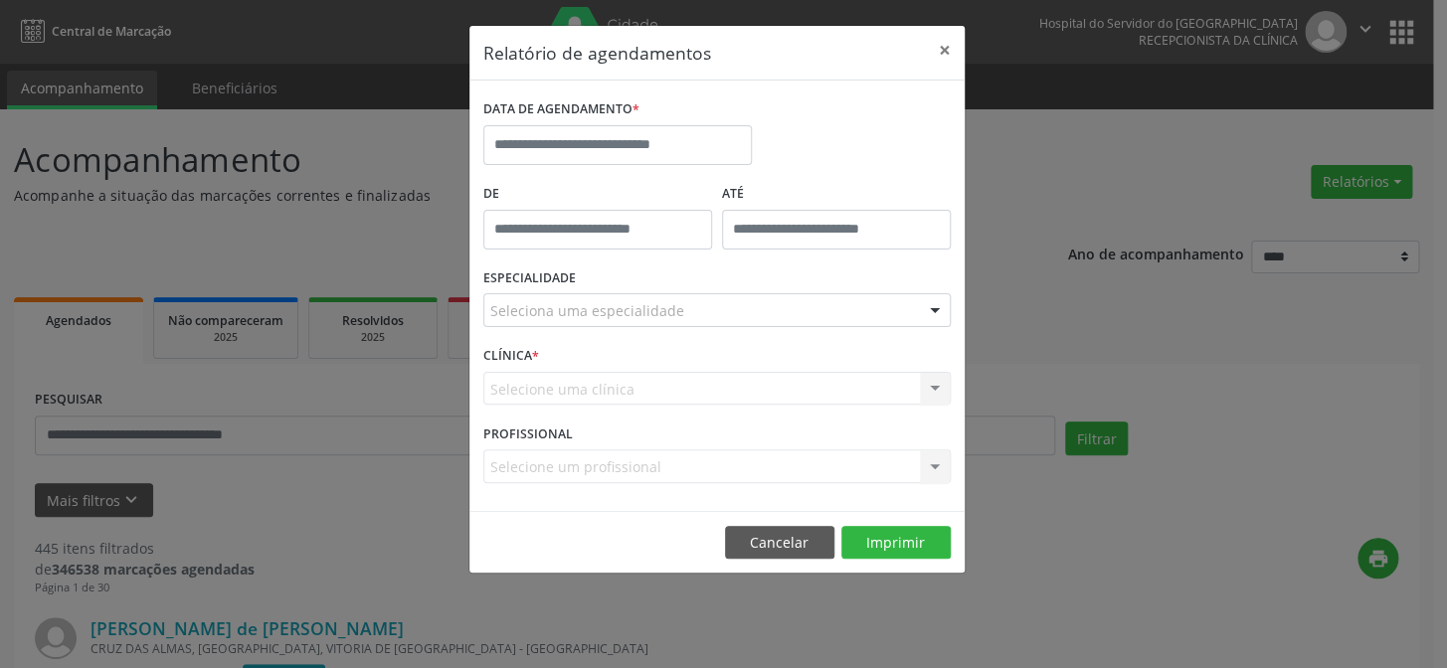
click at [682, 121] on div "DATA DE AGENDAMENTO *" at bounding box center [617, 109] width 268 height 31
click at [670, 141] on input "text" at bounding box center [617, 145] width 268 height 40
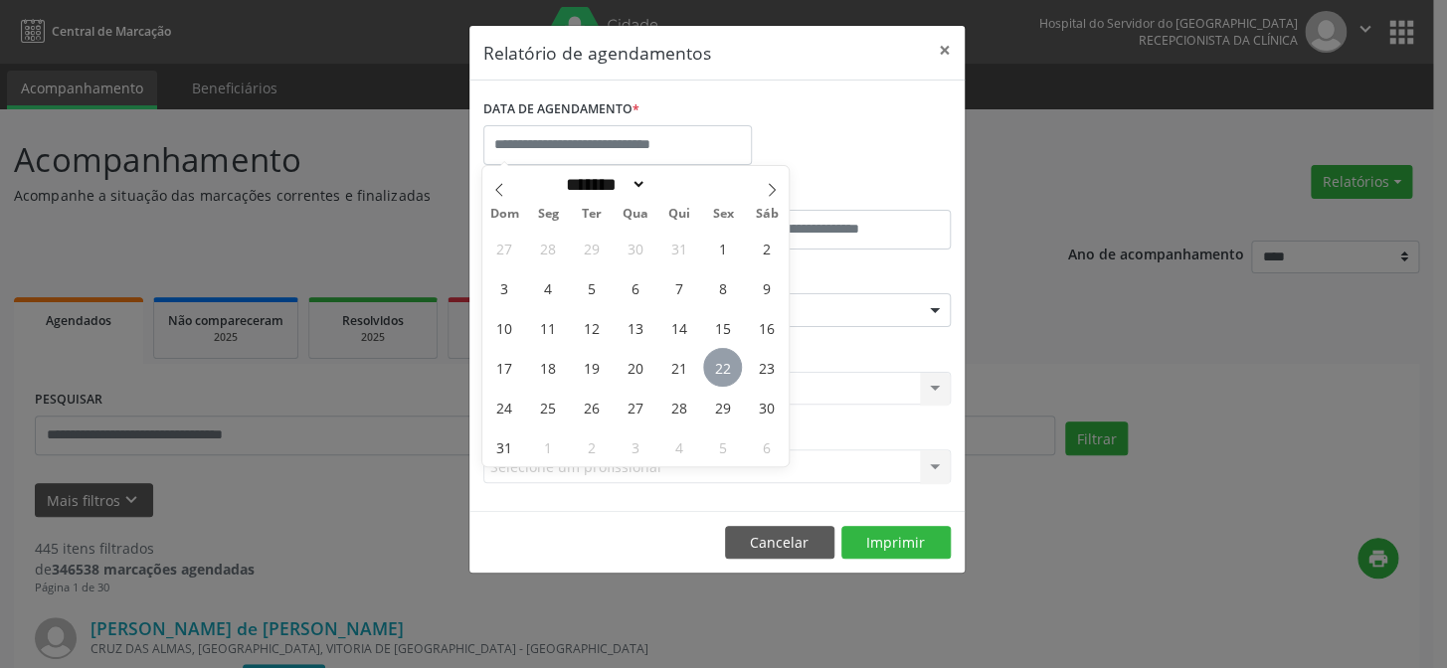
click at [724, 357] on span "22" at bounding box center [722, 367] width 39 height 39
type input "**********"
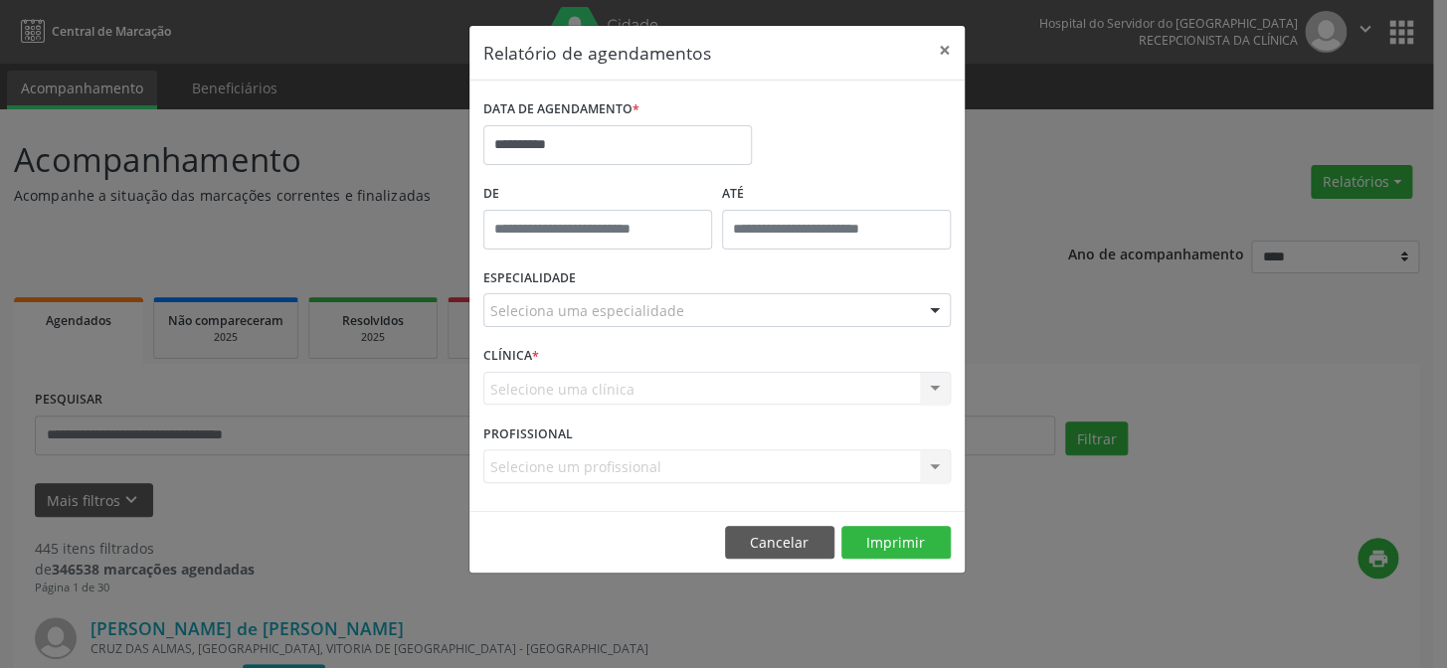
click at [776, 314] on div "Seleciona uma especialidade" at bounding box center [716, 310] width 467 height 34
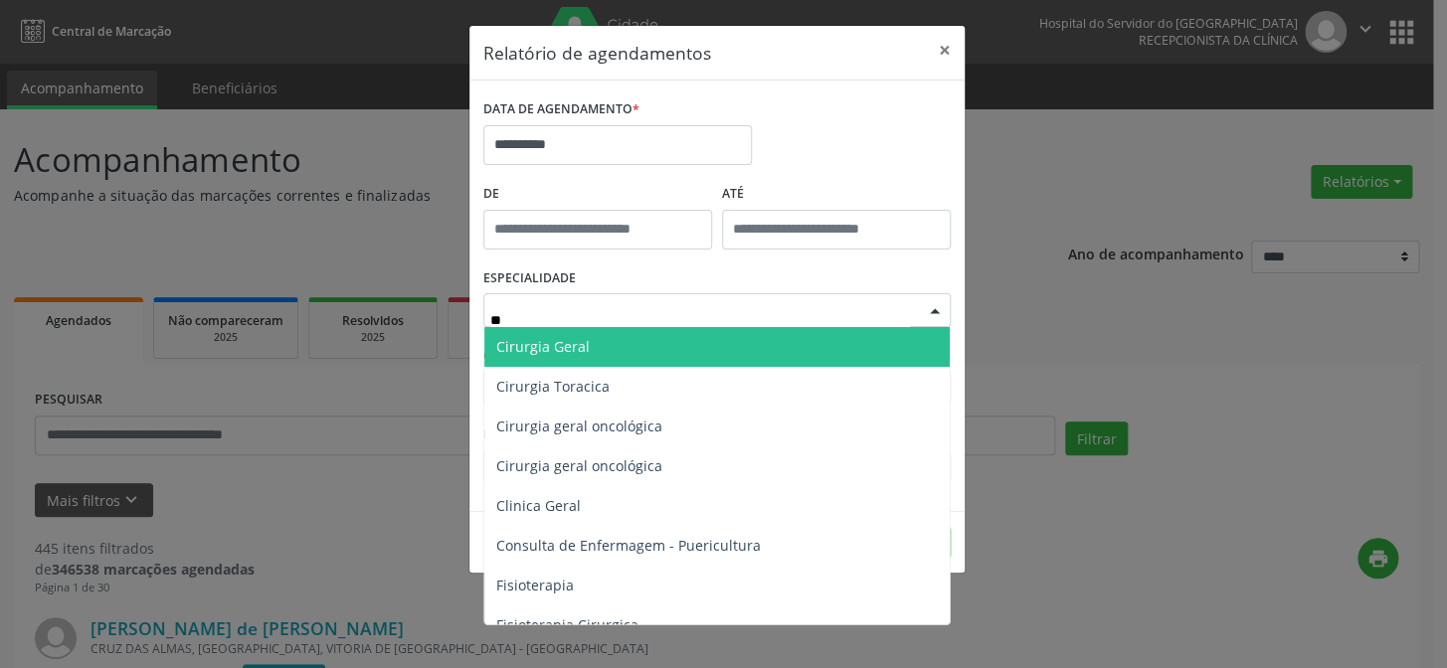
type input "*"
type input "**"
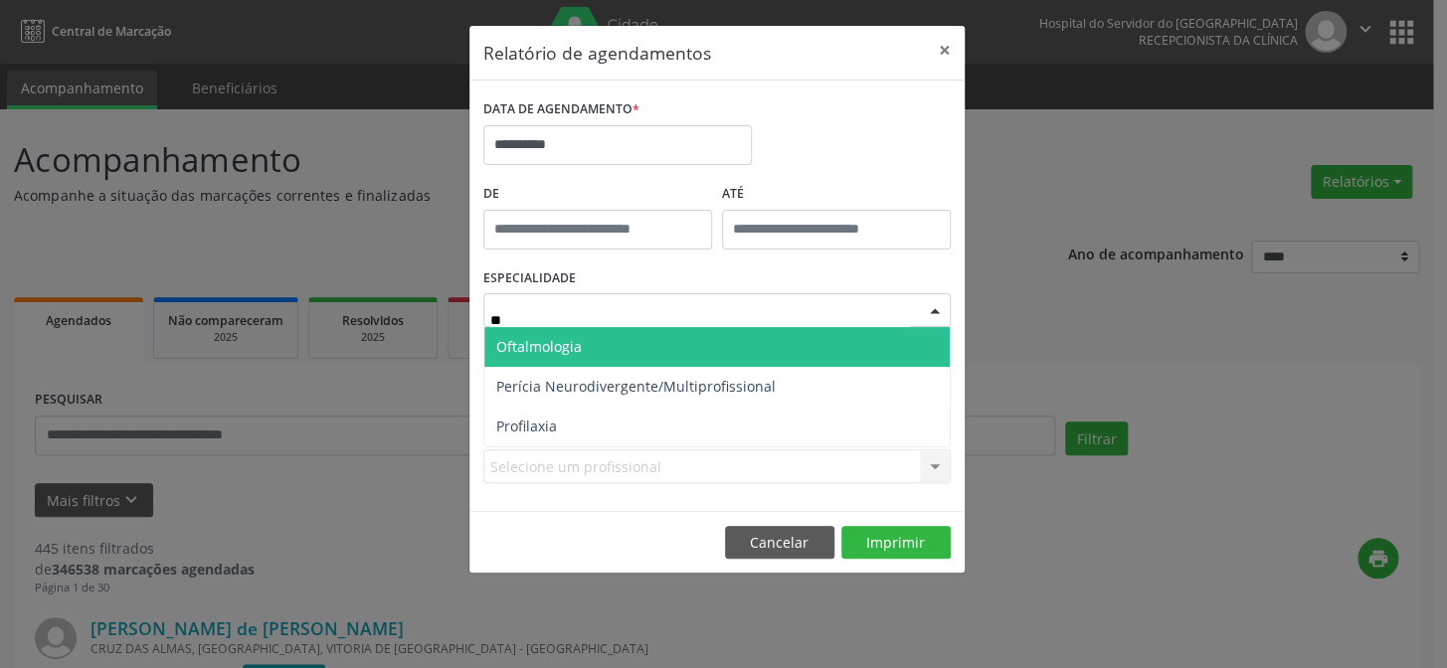
click at [540, 332] on span "Oftalmologia" at bounding box center [716, 347] width 465 height 40
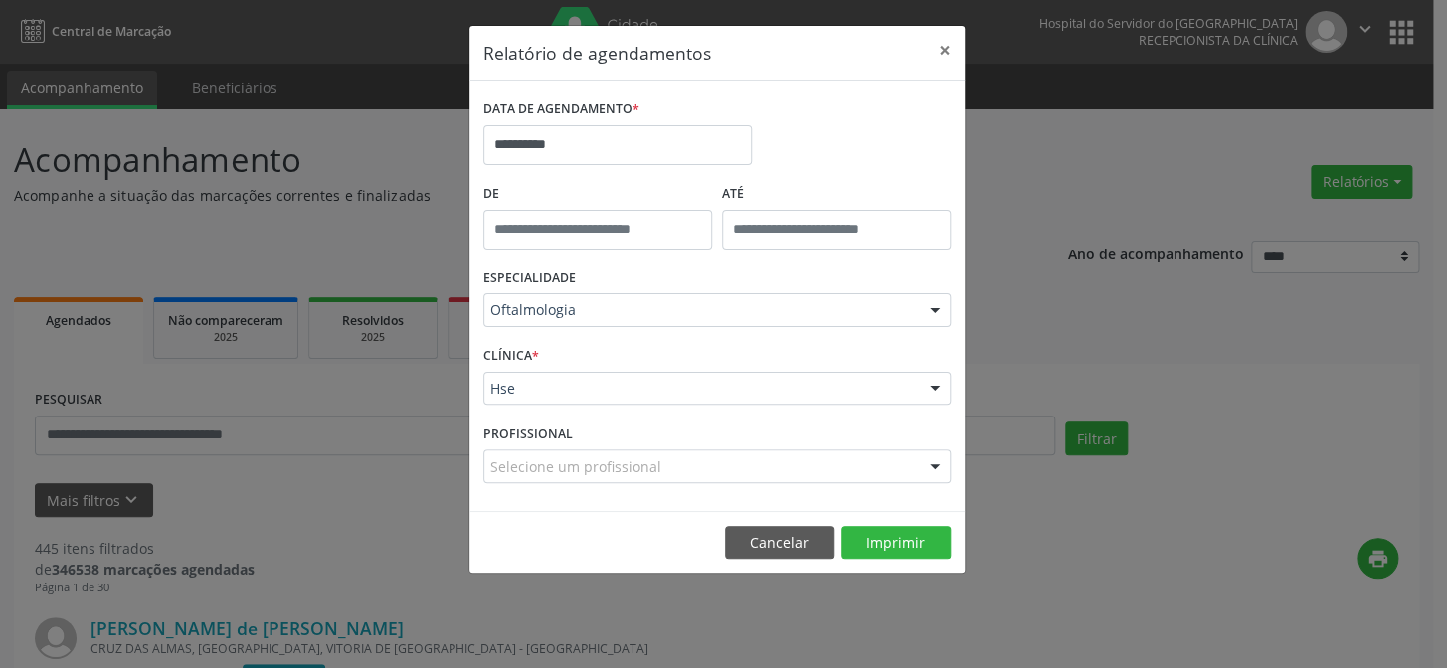
click at [535, 363] on span "*" at bounding box center [535, 355] width 7 height 17
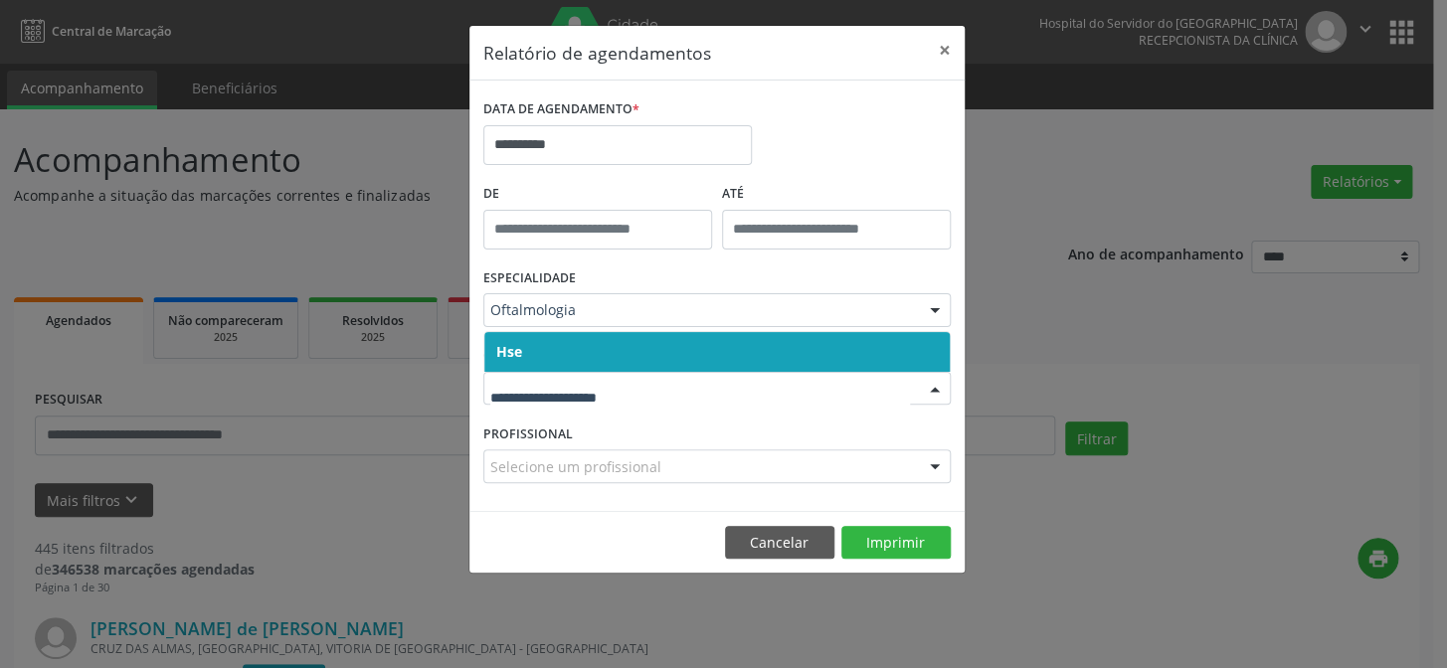
click at [535, 364] on span "Hse" at bounding box center [716, 352] width 465 height 40
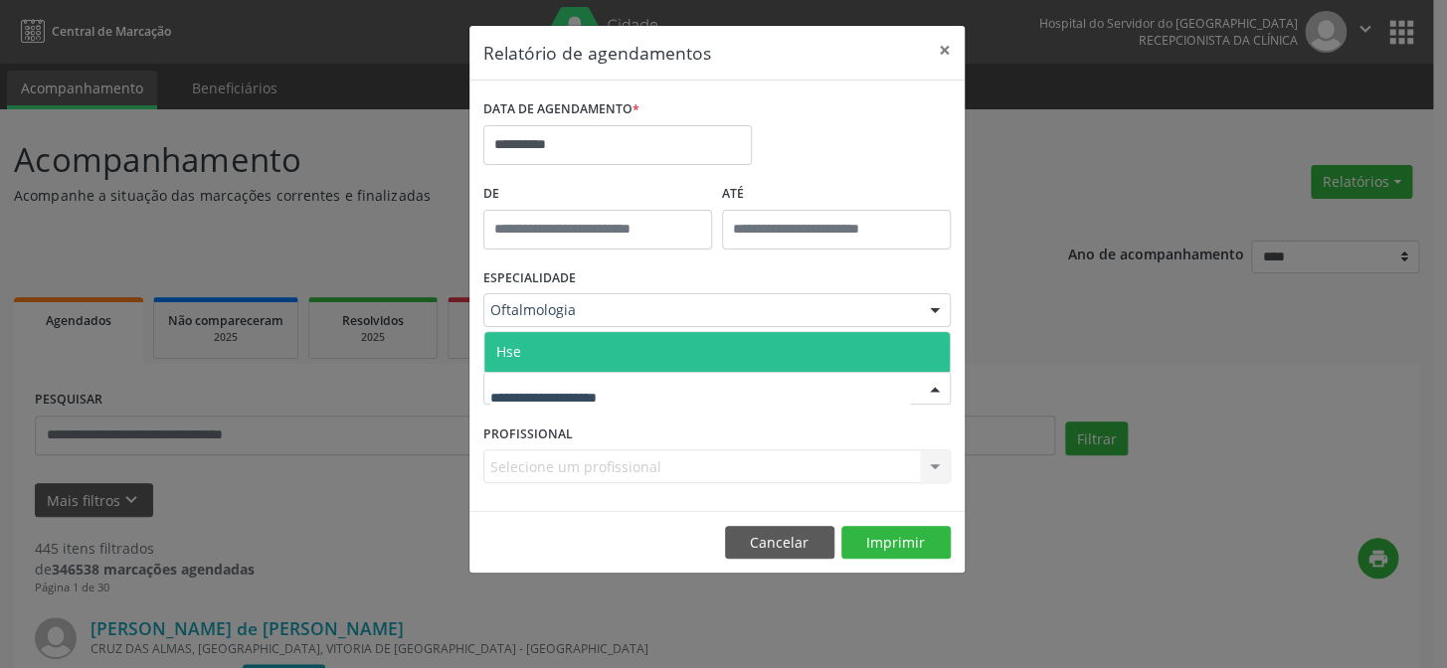
click at [541, 355] on span "Hse" at bounding box center [716, 352] width 465 height 40
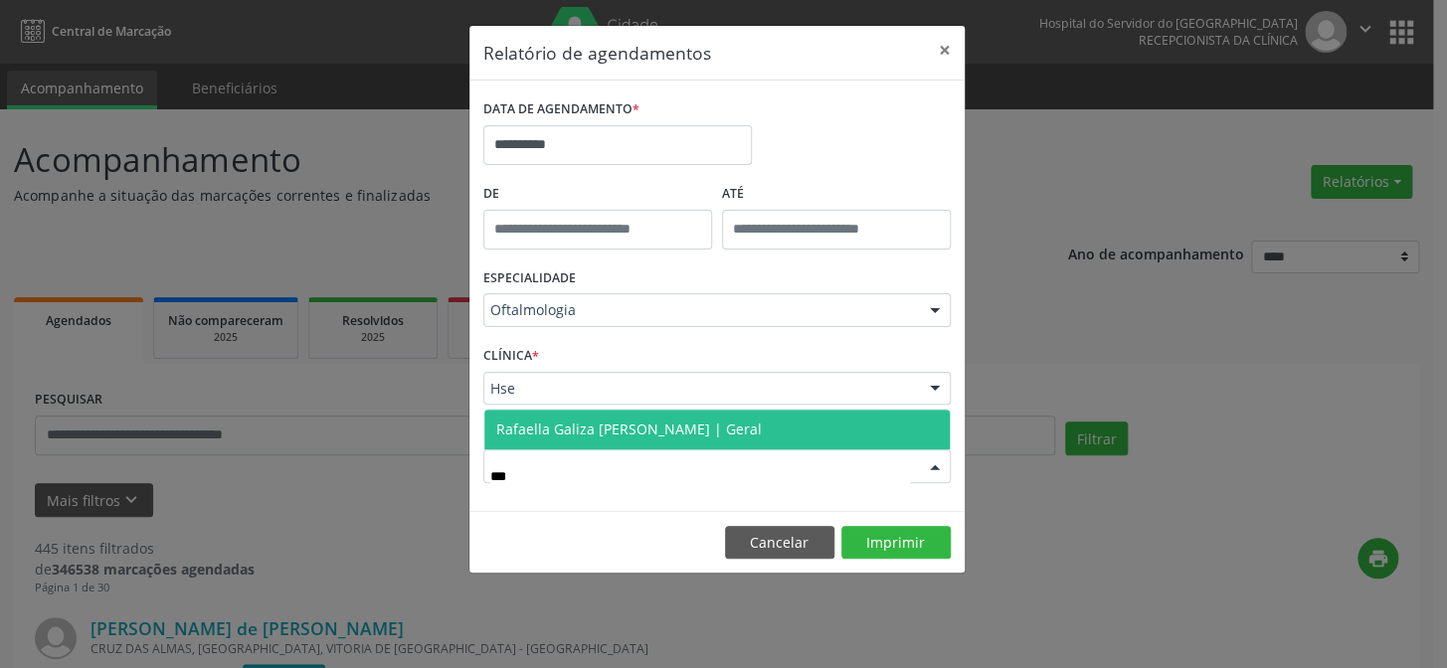
type input "****"
click at [572, 437] on span "Rafaella Galiza [PERSON_NAME] | Geral" at bounding box center [628, 429] width 265 height 19
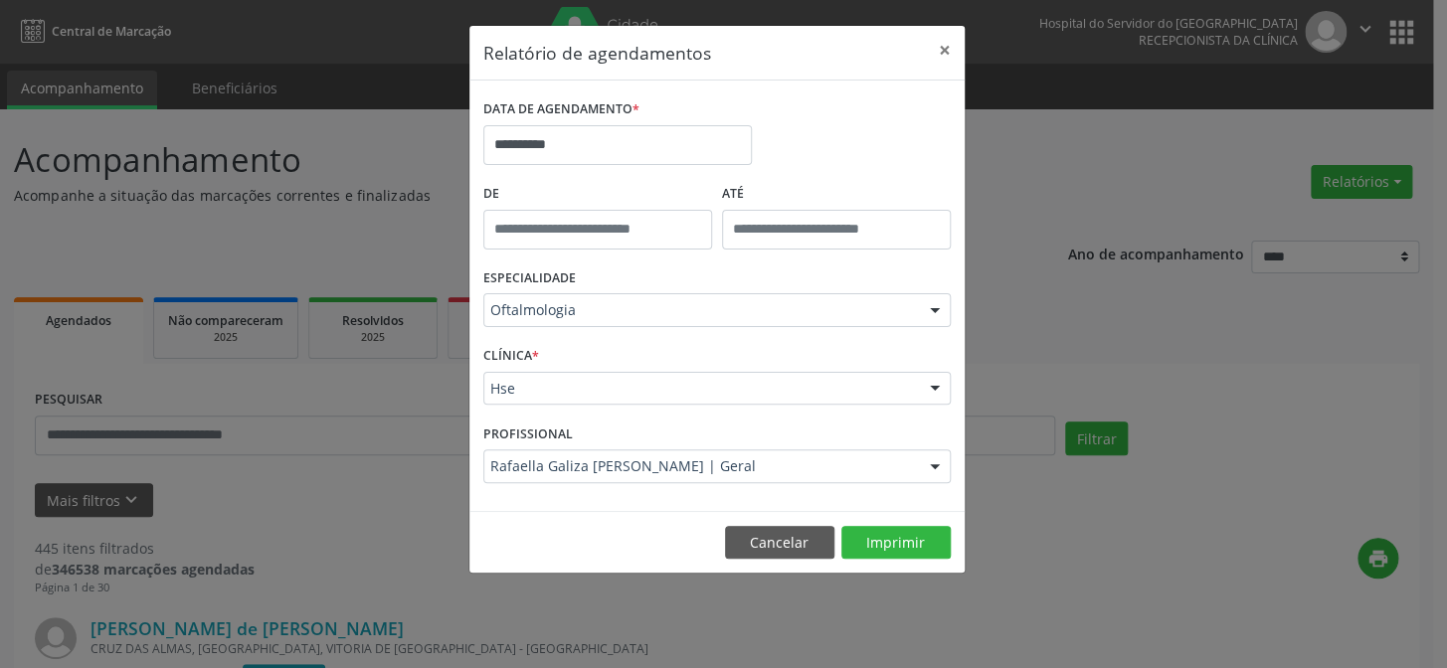
click at [948, 520] on footer "Cancelar Imprimir" at bounding box center [716, 542] width 495 height 63
click at [894, 551] on button "Imprimir" at bounding box center [895, 543] width 109 height 34
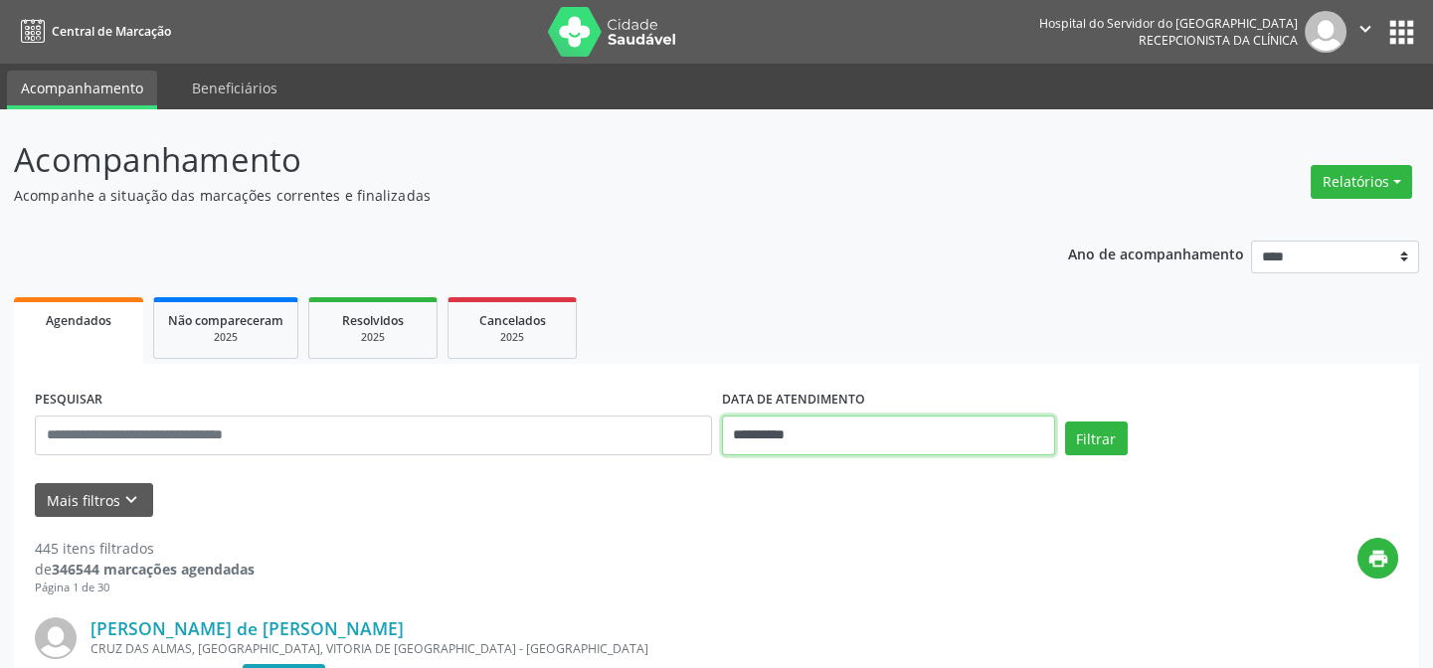
click at [786, 437] on input "**********" at bounding box center [888, 436] width 333 height 40
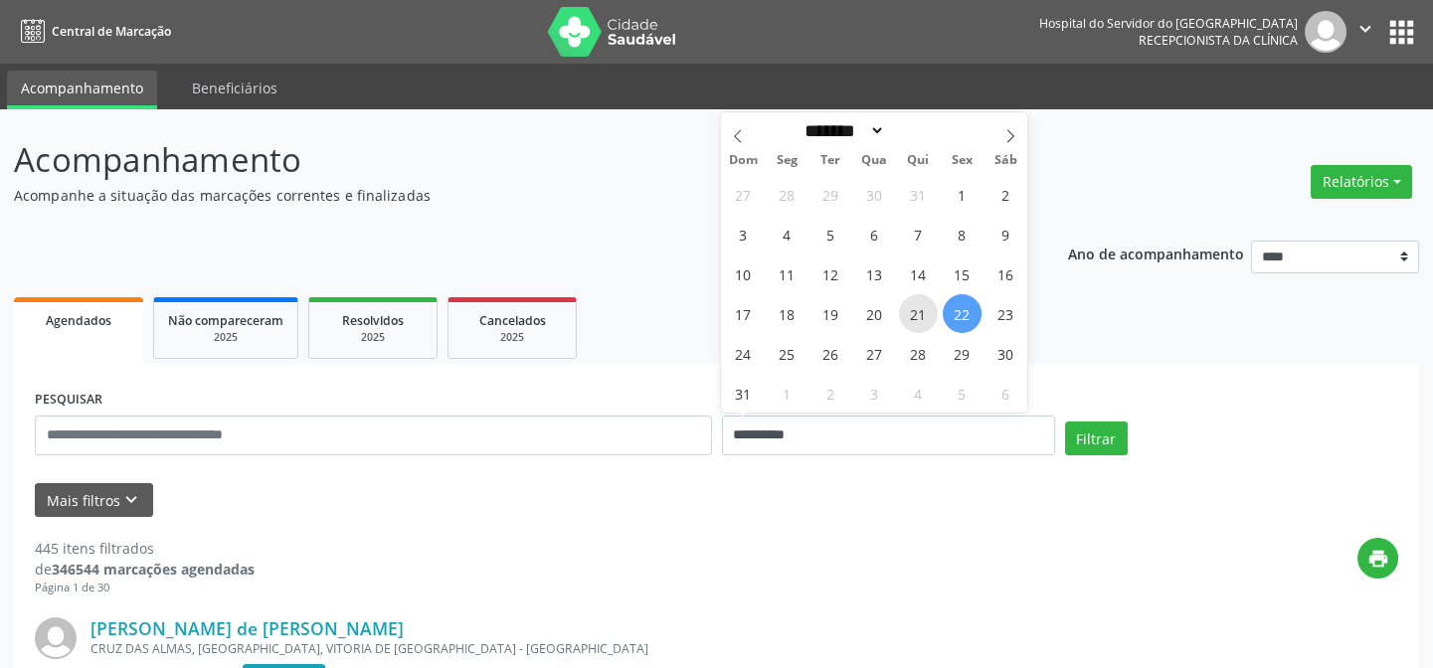
click at [914, 316] on span "21" at bounding box center [918, 313] width 39 height 39
type input "**********"
click at [914, 316] on span "21" at bounding box center [918, 313] width 39 height 39
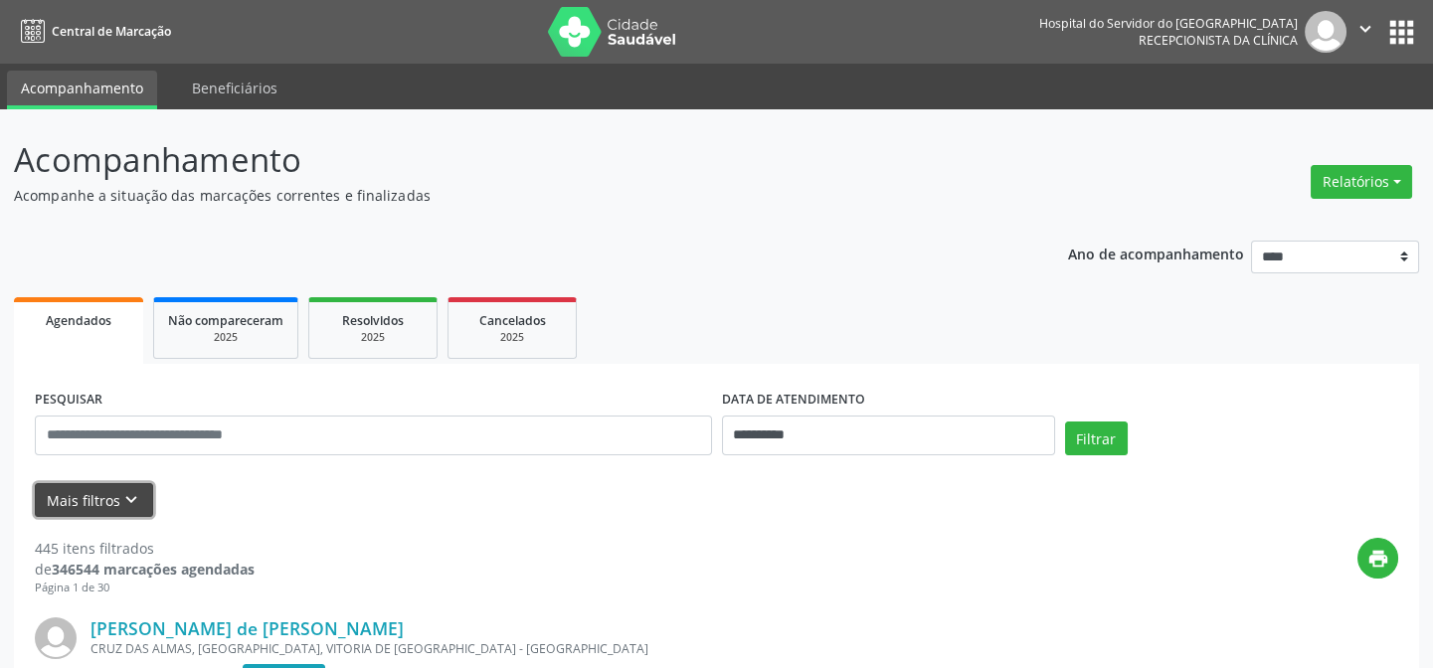
click at [123, 493] on icon "keyboard_arrow_down" at bounding box center [131, 500] width 22 height 22
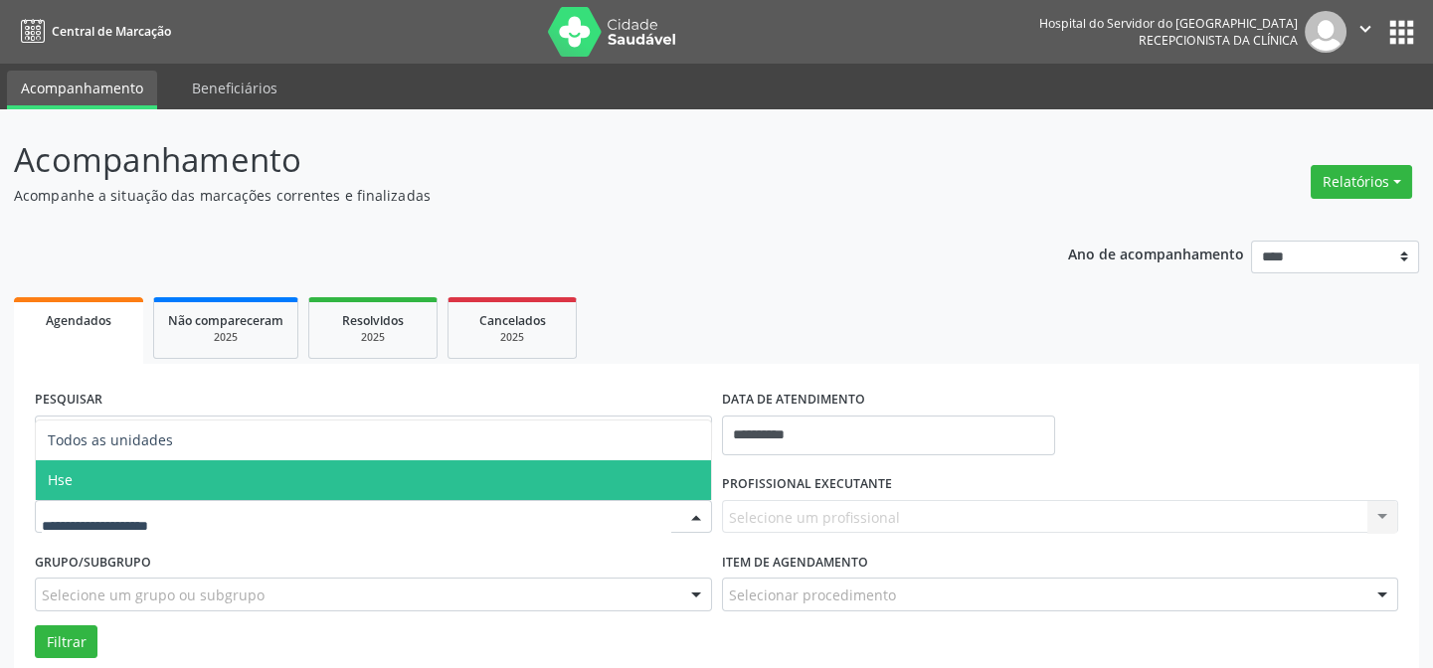
click at [205, 478] on span "Hse" at bounding box center [373, 480] width 675 height 40
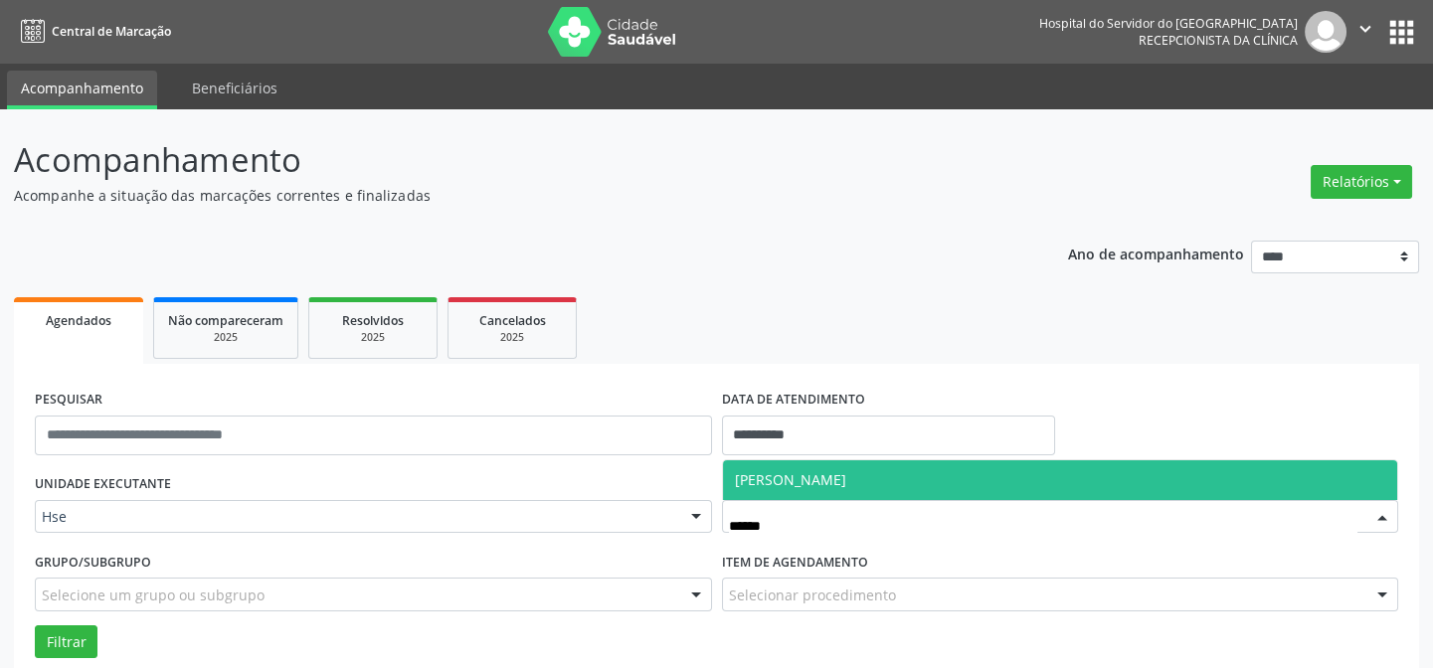
type input "*******"
click at [846, 486] on span "[PERSON_NAME]" at bounding box center [790, 479] width 111 height 19
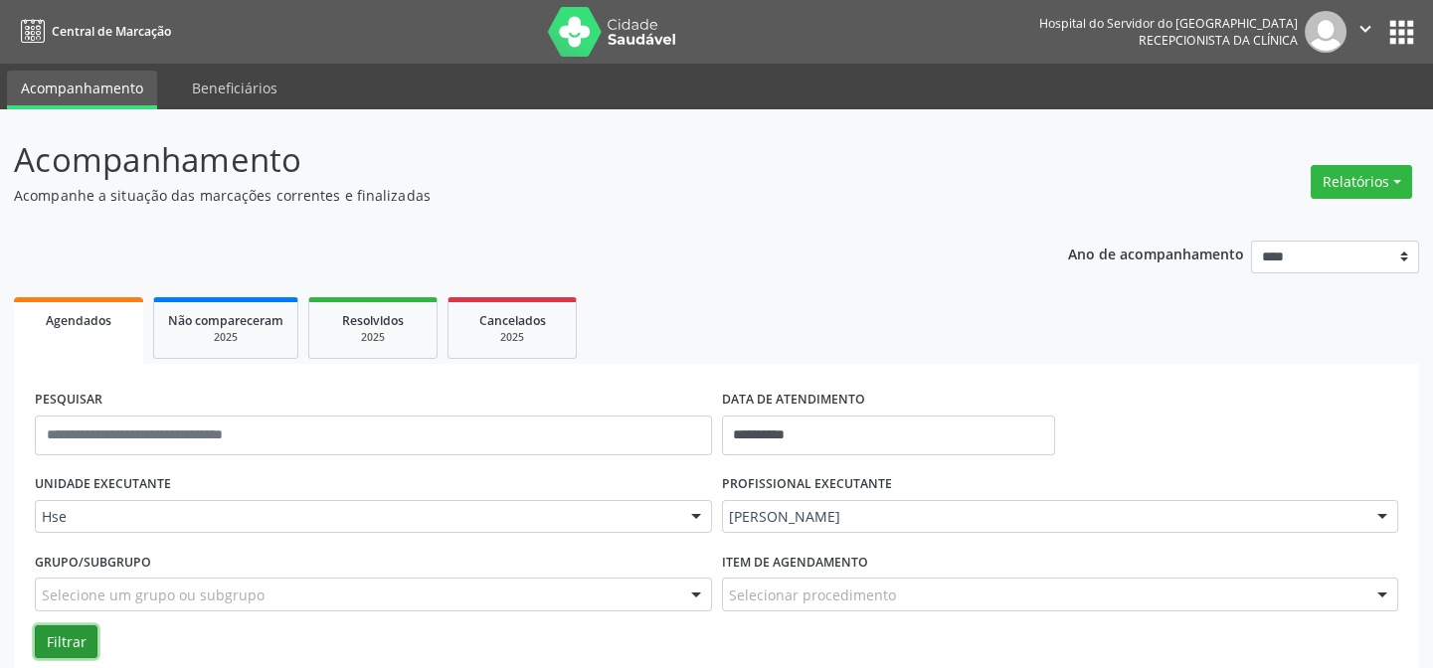
click at [81, 631] on button "Filtrar" at bounding box center [66, 642] width 63 height 34
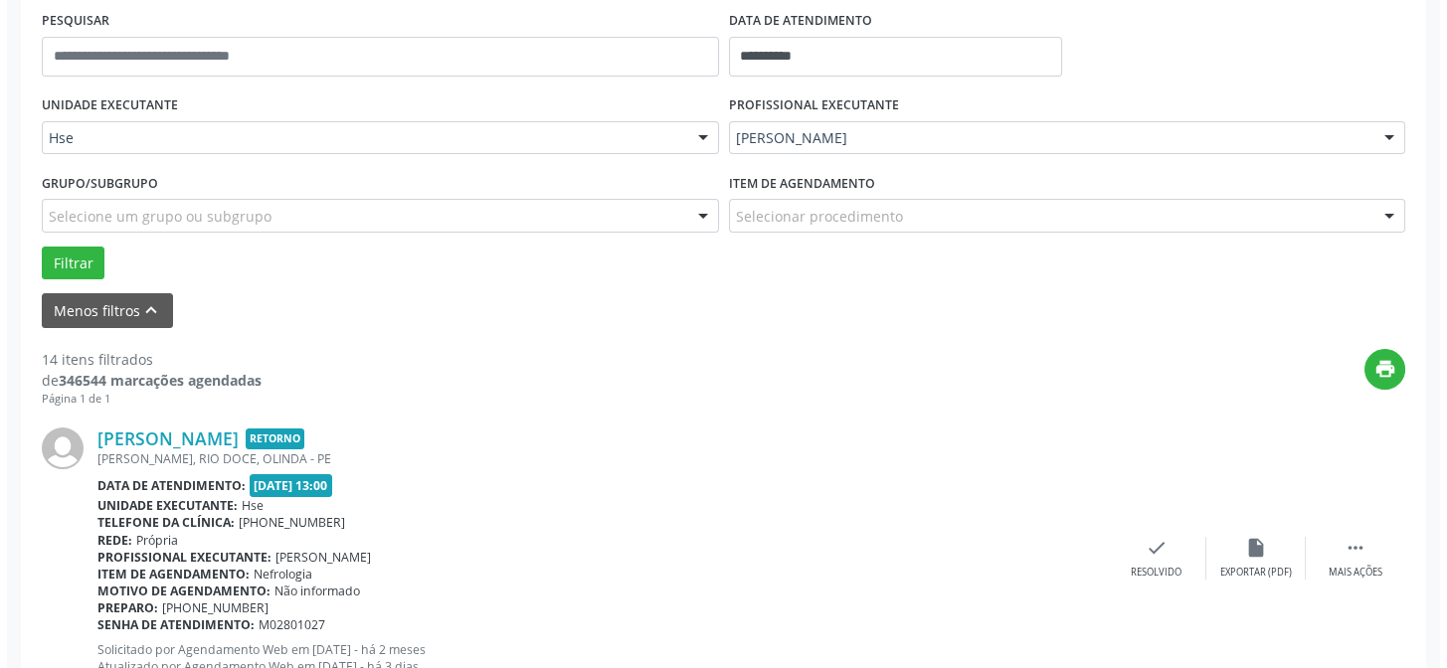
scroll to position [469, 0]
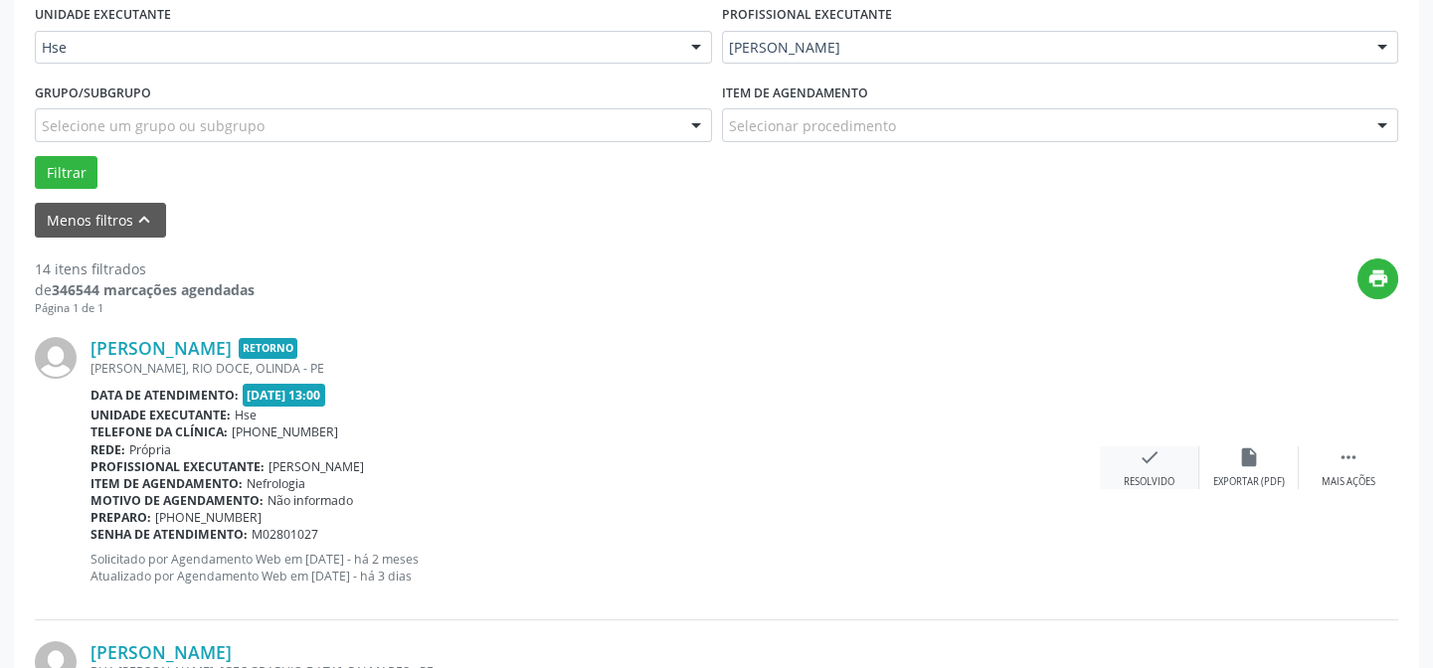
click at [1176, 460] on div "check Resolvido" at bounding box center [1149, 467] width 99 height 43
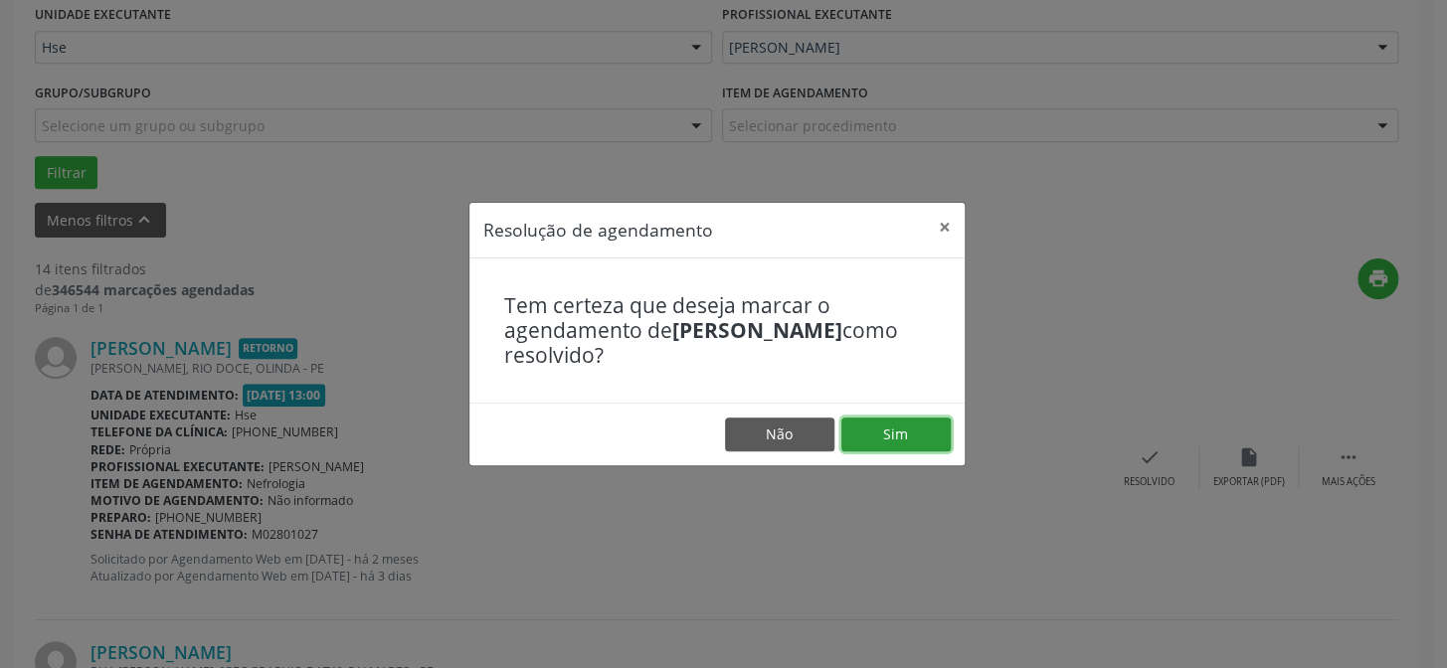
click at [868, 436] on button "Sim" at bounding box center [895, 435] width 109 height 34
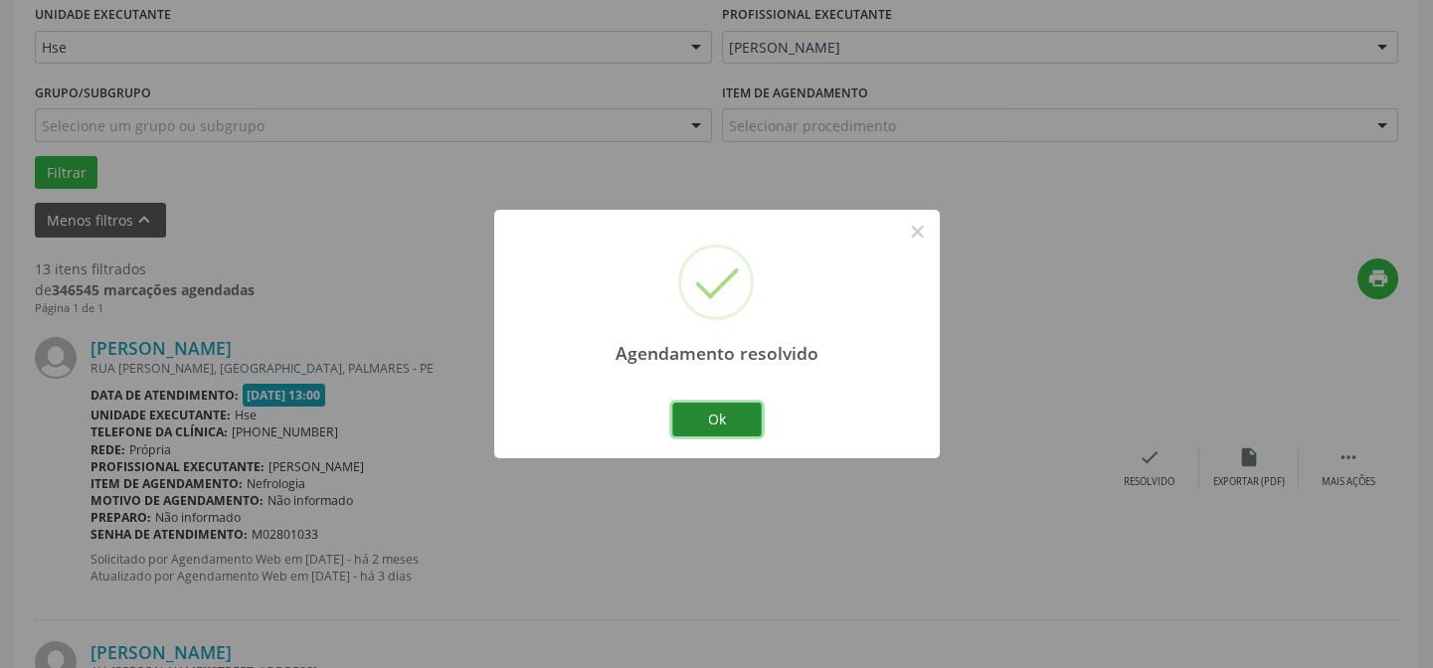
click at [705, 415] on button "Ok" at bounding box center [716, 420] width 89 height 34
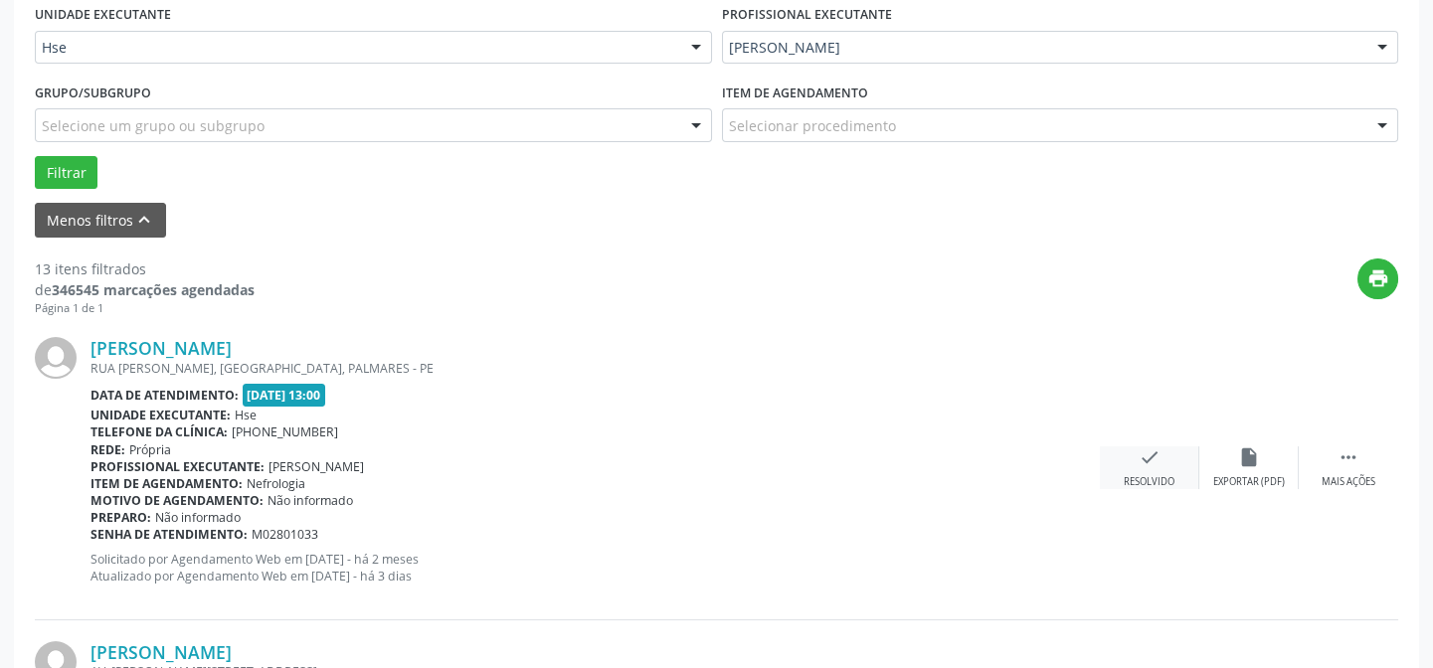
click at [1134, 452] on div "check Resolvido" at bounding box center [1149, 467] width 99 height 43
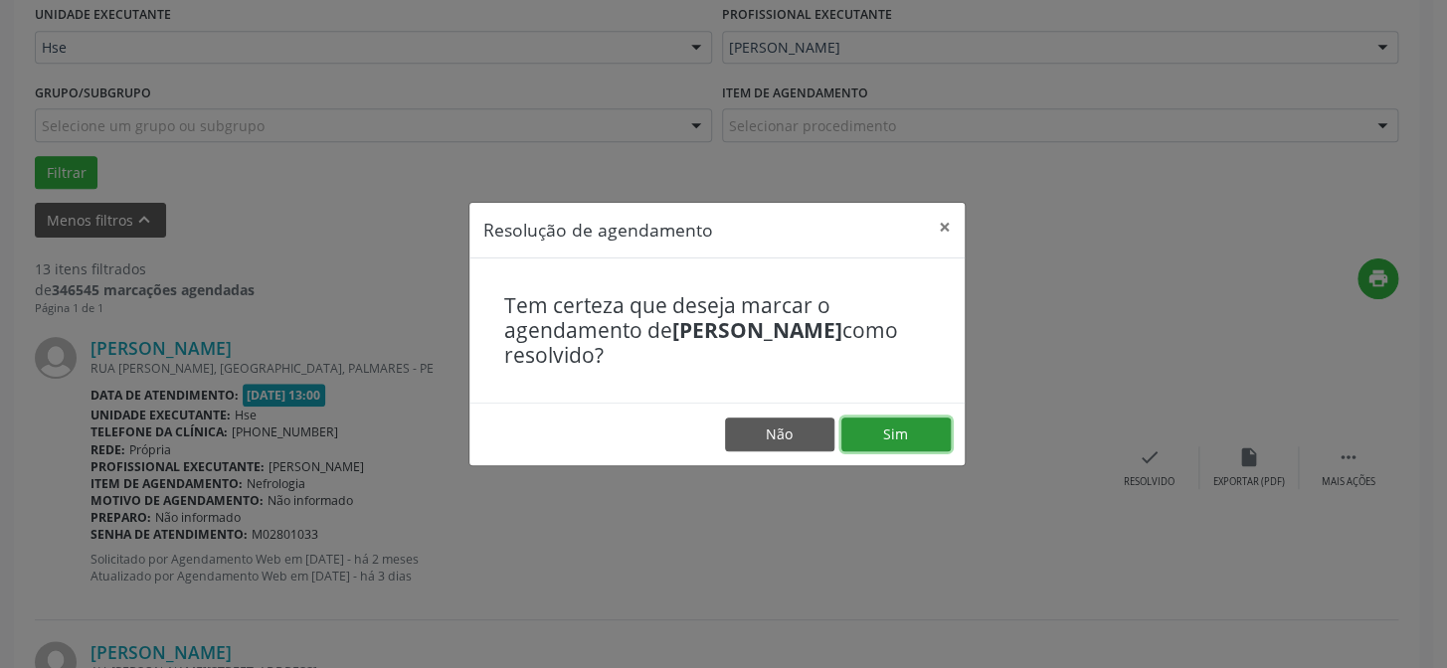
click at [870, 440] on button "Sim" at bounding box center [895, 435] width 109 height 34
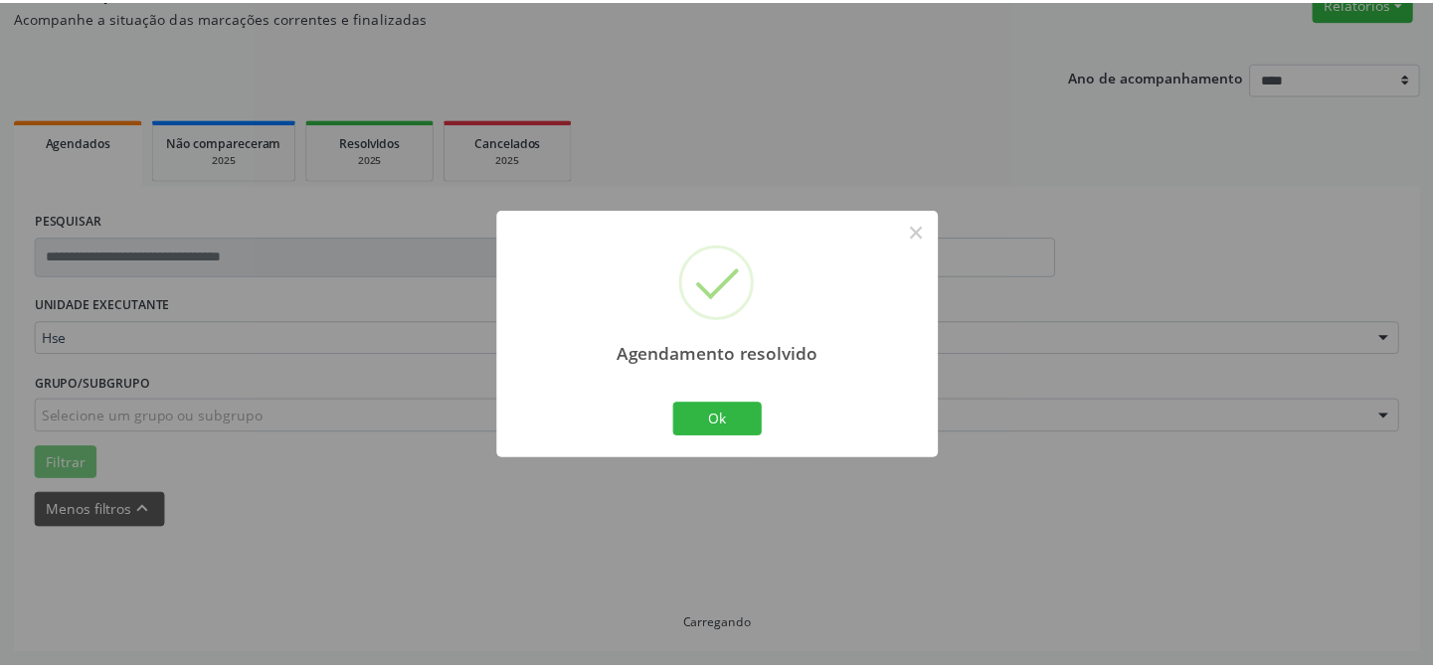
scroll to position [178, 0]
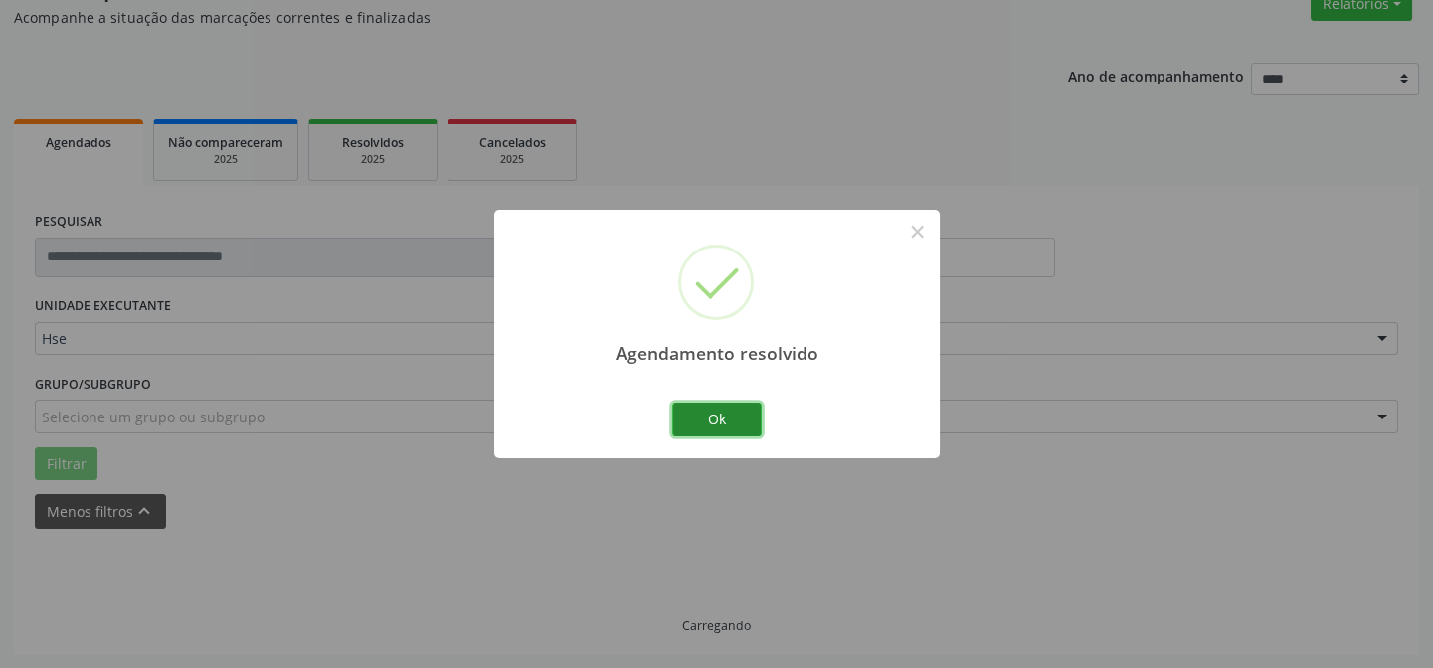
click at [710, 417] on button "Ok" at bounding box center [716, 420] width 89 height 34
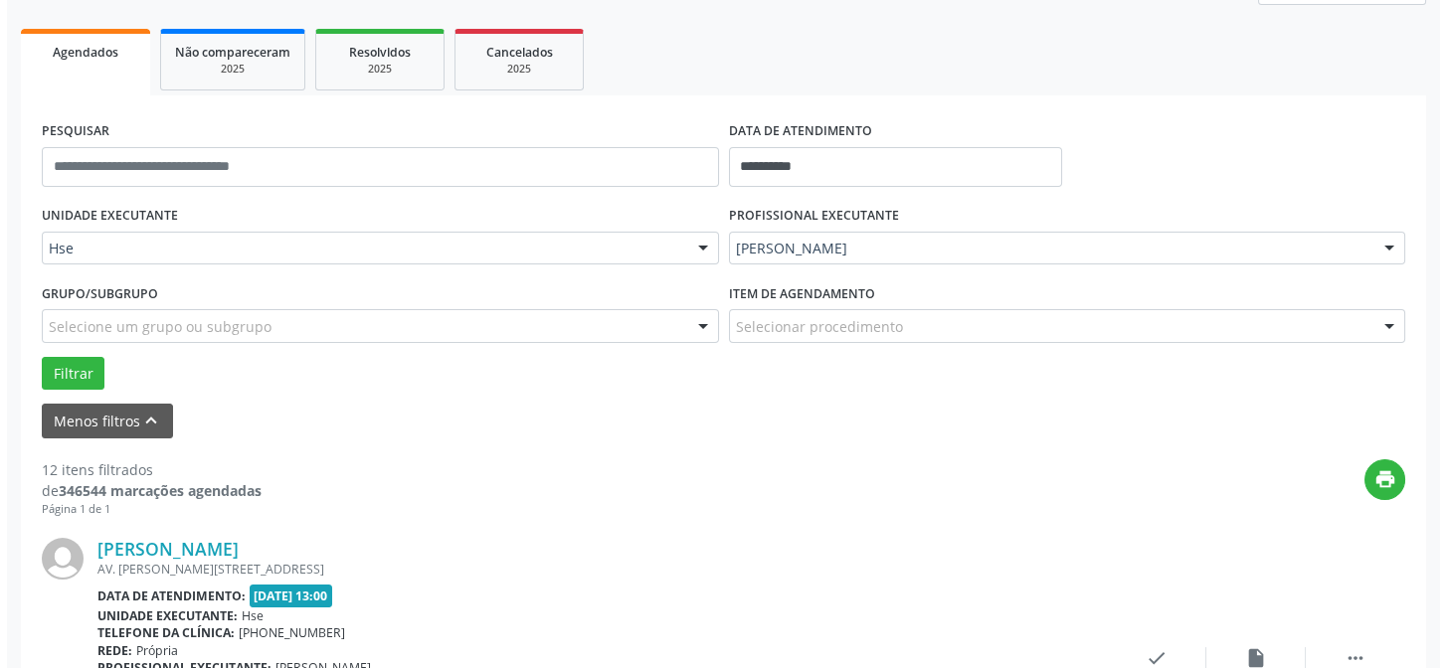
scroll to position [358, 0]
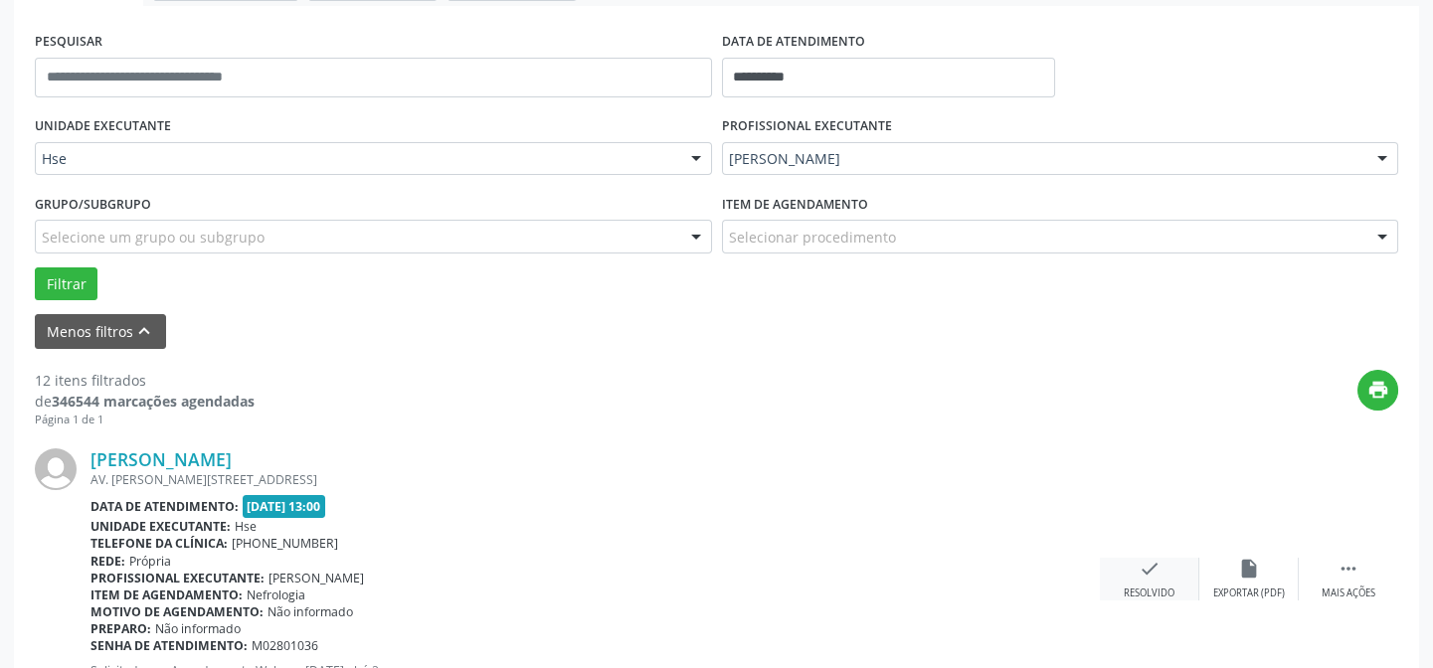
click at [1119, 569] on div "check Resolvido" at bounding box center [1149, 579] width 99 height 43
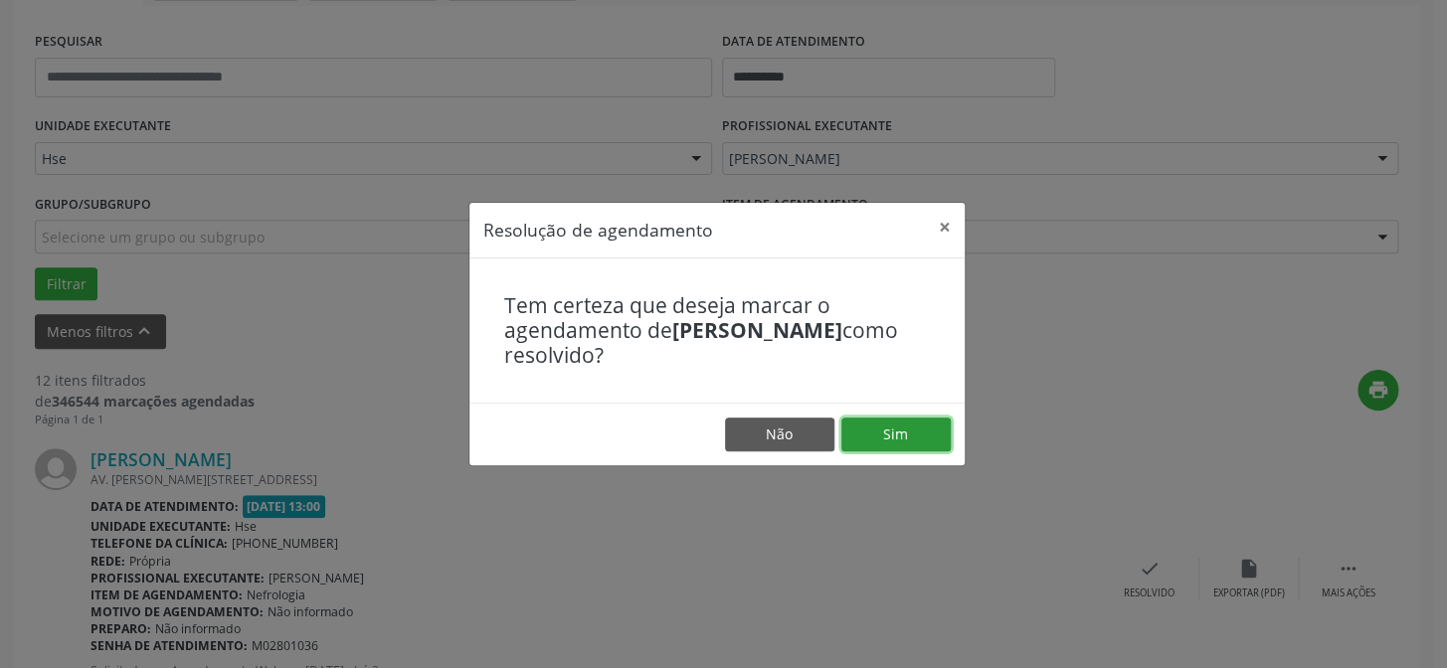
click at [889, 437] on button "Sim" at bounding box center [895, 435] width 109 height 34
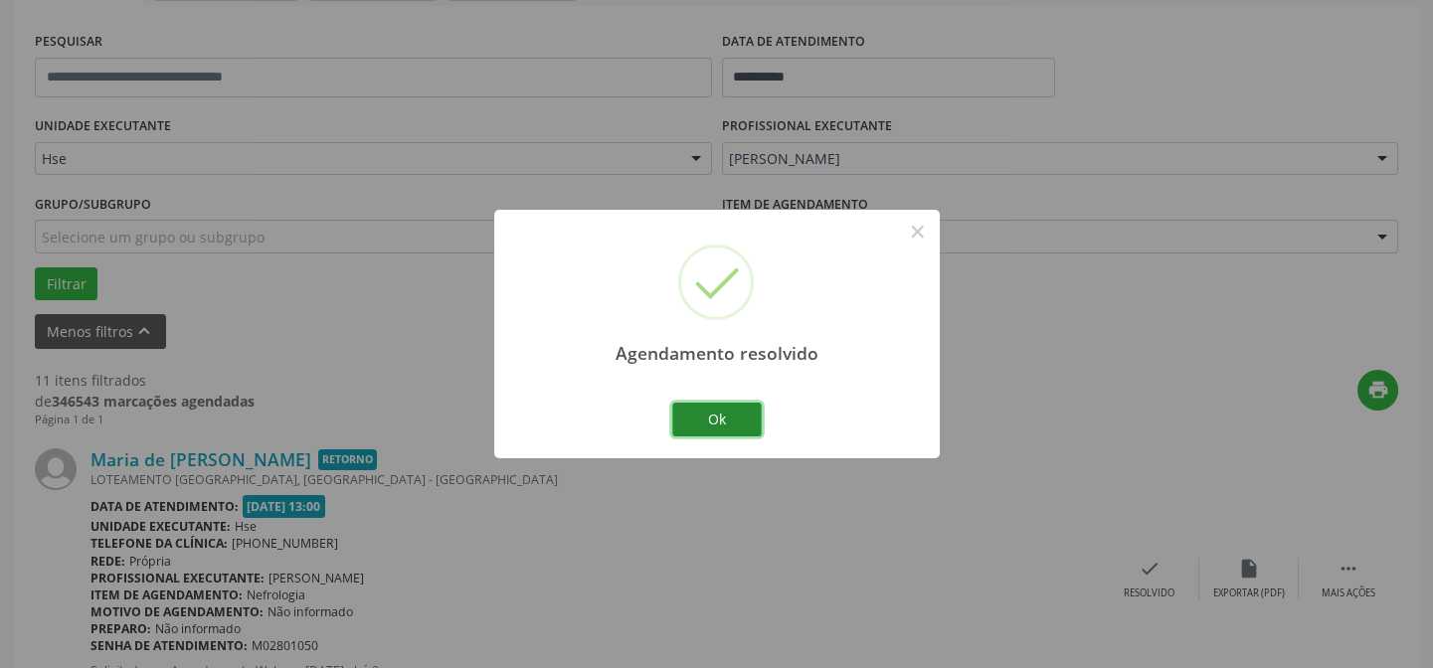
click at [735, 419] on button "Ok" at bounding box center [716, 420] width 89 height 34
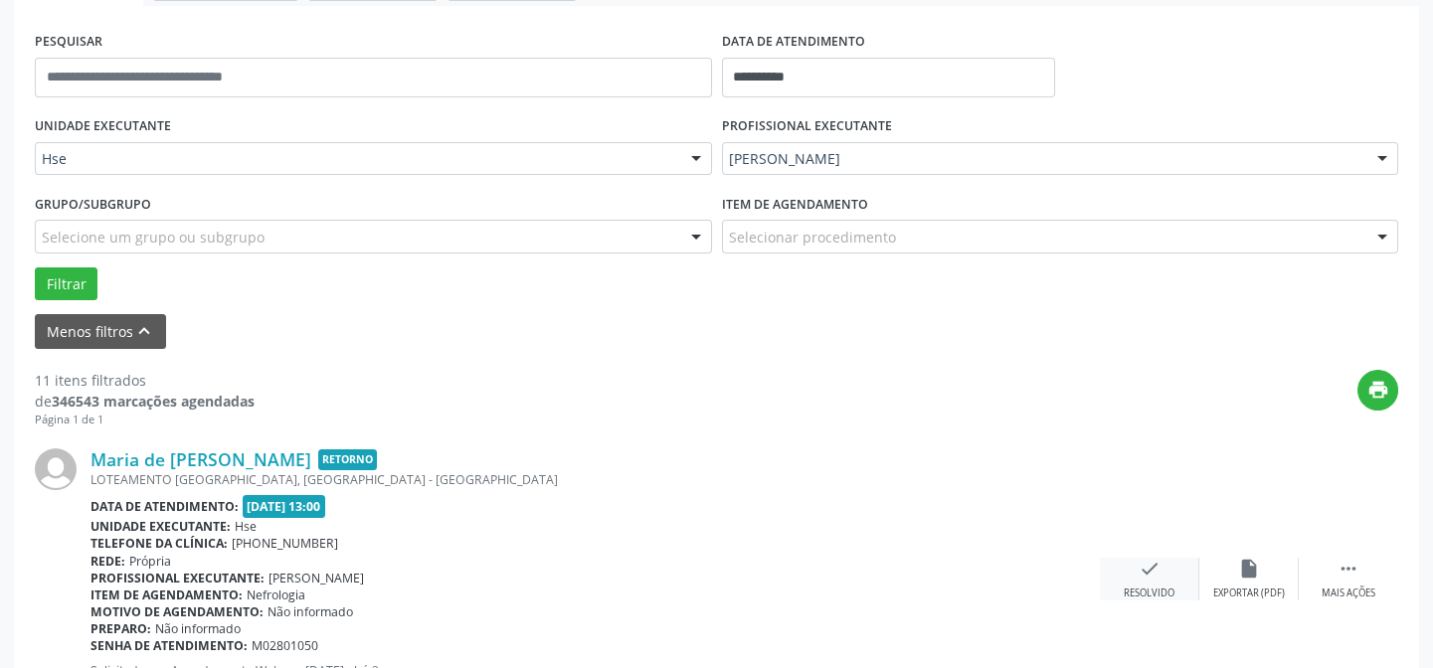
click at [1138, 595] on div "Resolvido" at bounding box center [1149, 594] width 51 height 14
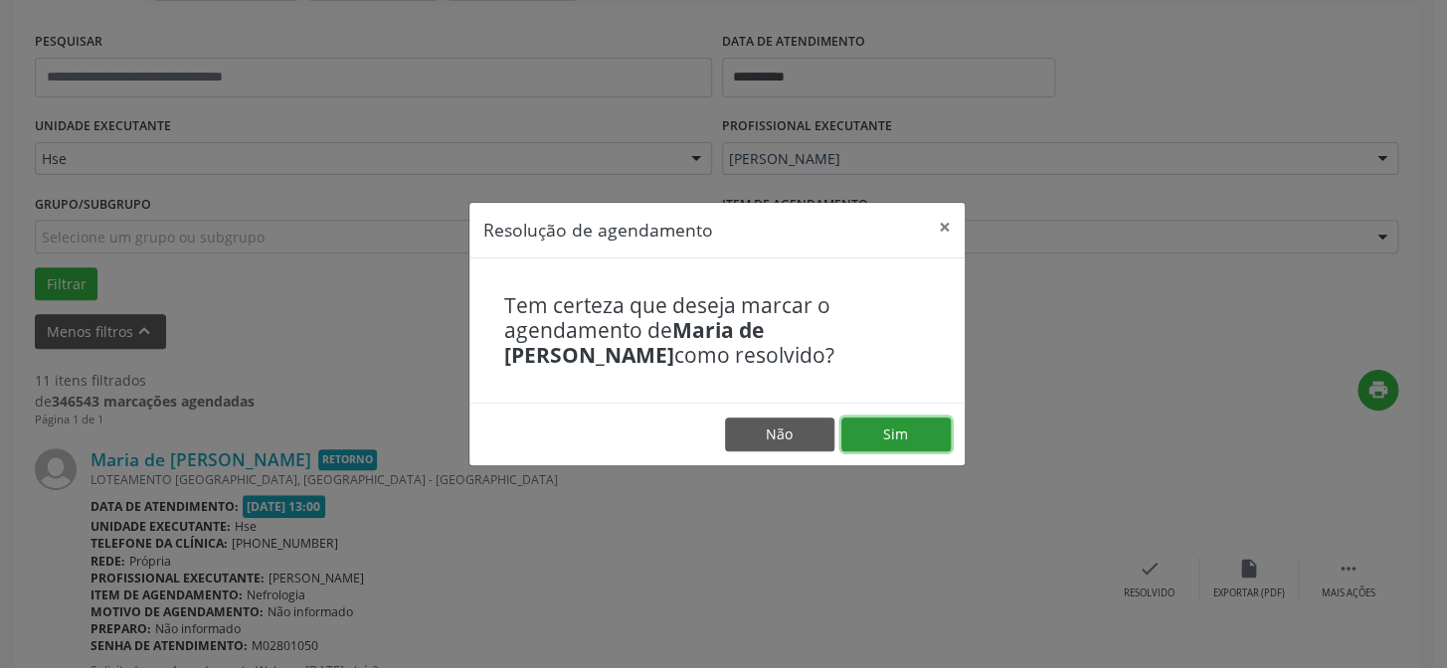
click at [884, 447] on button "Sim" at bounding box center [895, 435] width 109 height 34
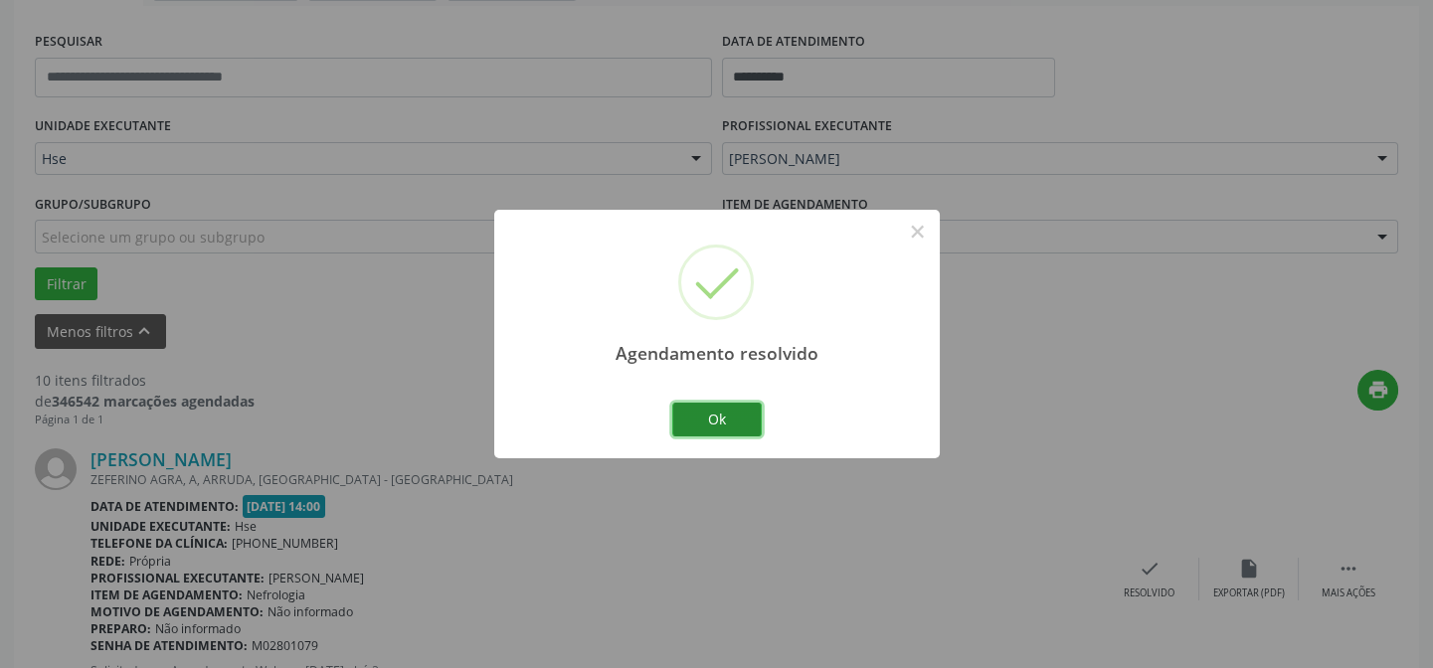
click at [712, 419] on button "Ok" at bounding box center [716, 420] width 89 height 34
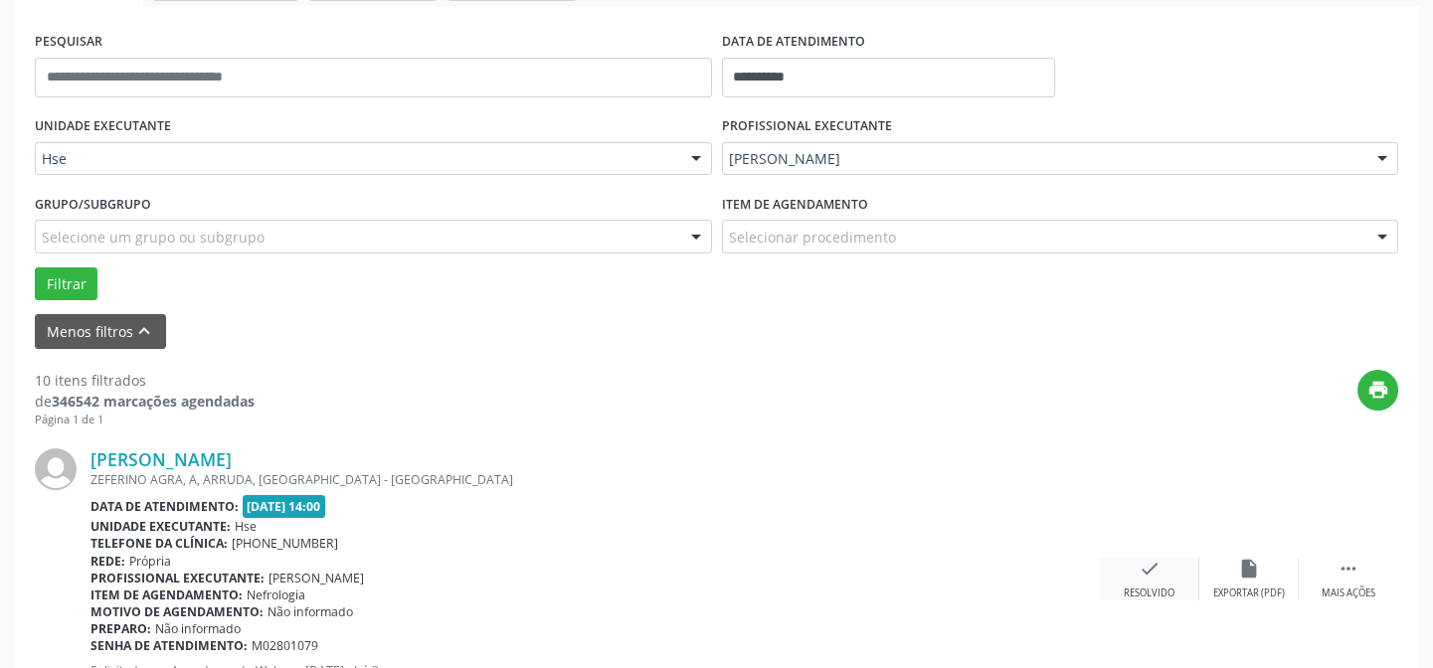
click at [1137, 571] on div "check Resolvido" at bounding box center [1149, 579] width 99 height 43
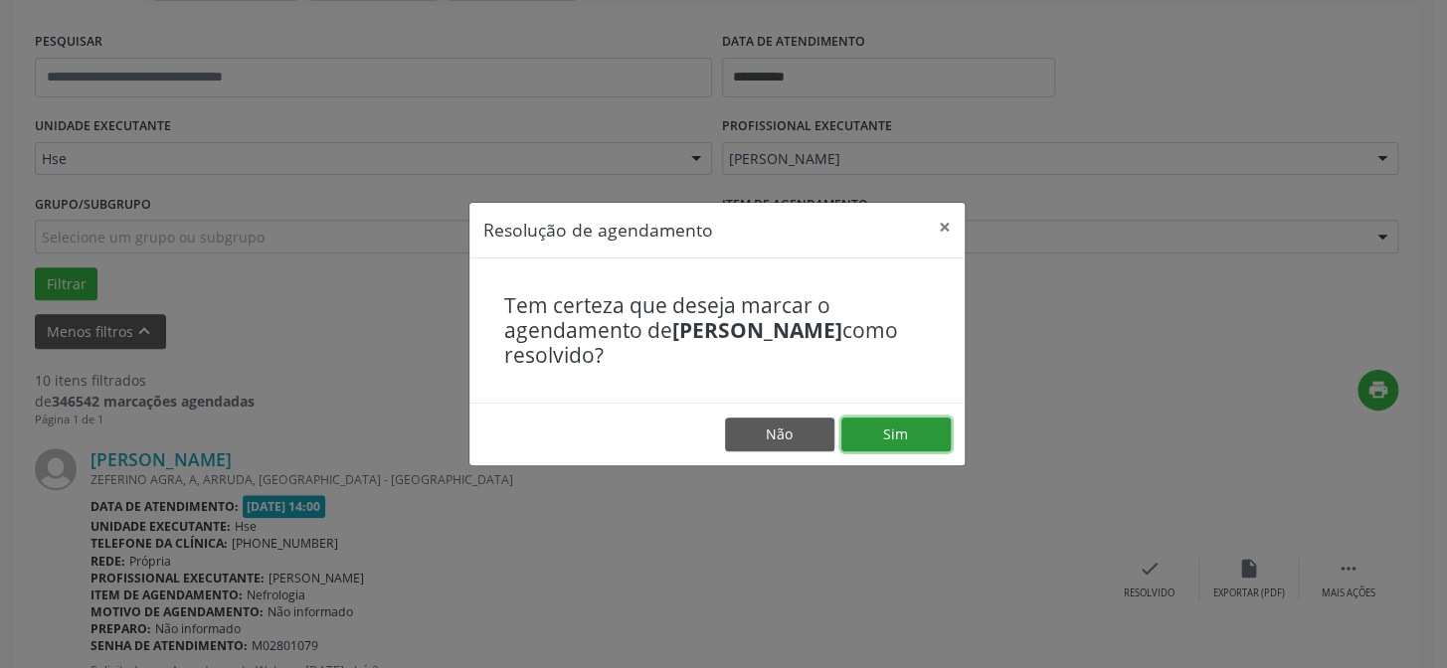
click at [892, 442] on button "Sim" at bounding box center [895, 435] width 109 height 34
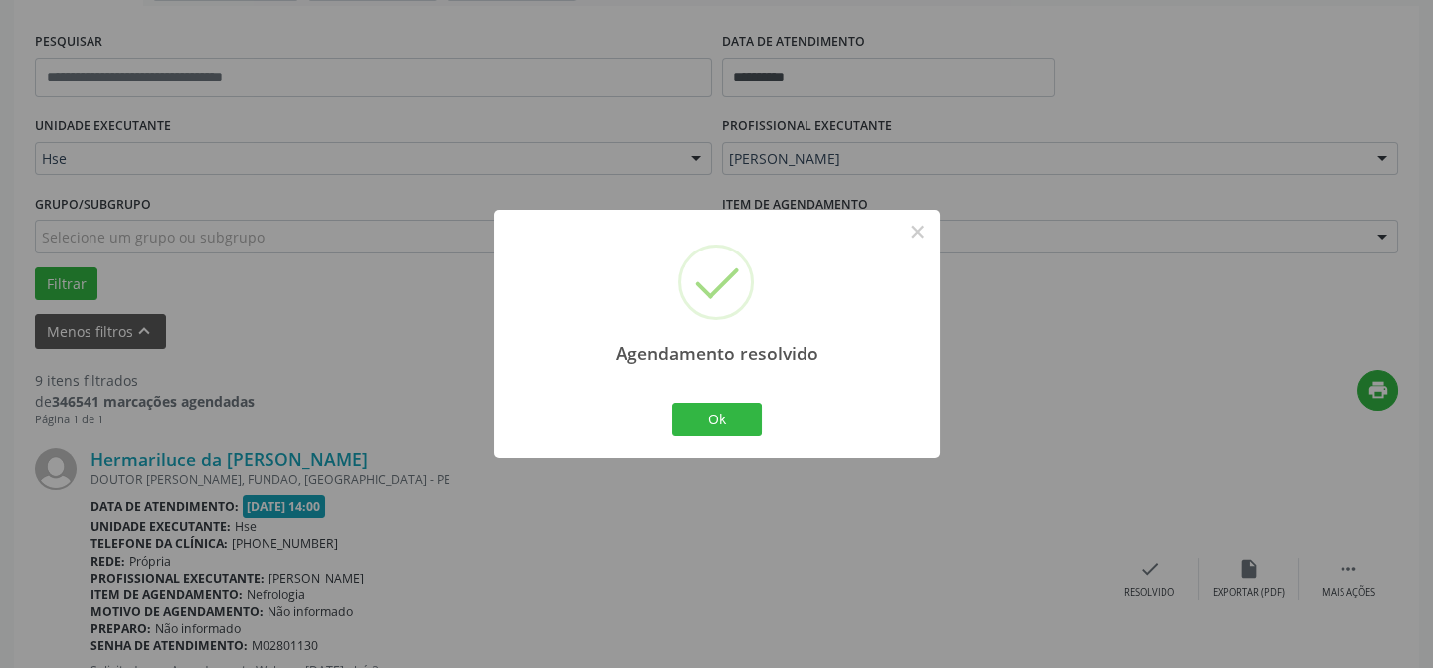
click at [659, 420] on div "Agendamento resolvido × Ok Cancel" at bounding box center [716, 334] width 445 height 248
click at [696, 410] on button "Ok" at bounding box center [716, 420] width 89 height 34
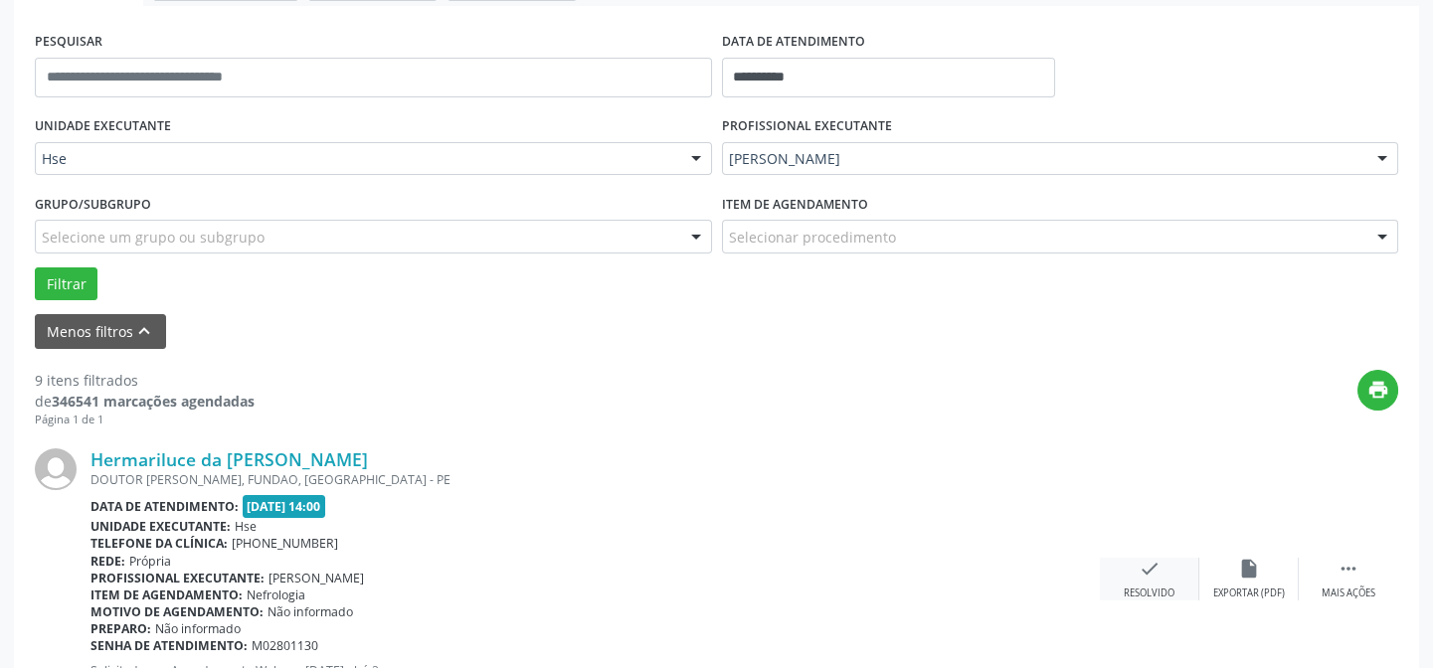
click at [1144, 580] on div "check Resolvido" at bounding box center [1149, 579] width 99 height 43
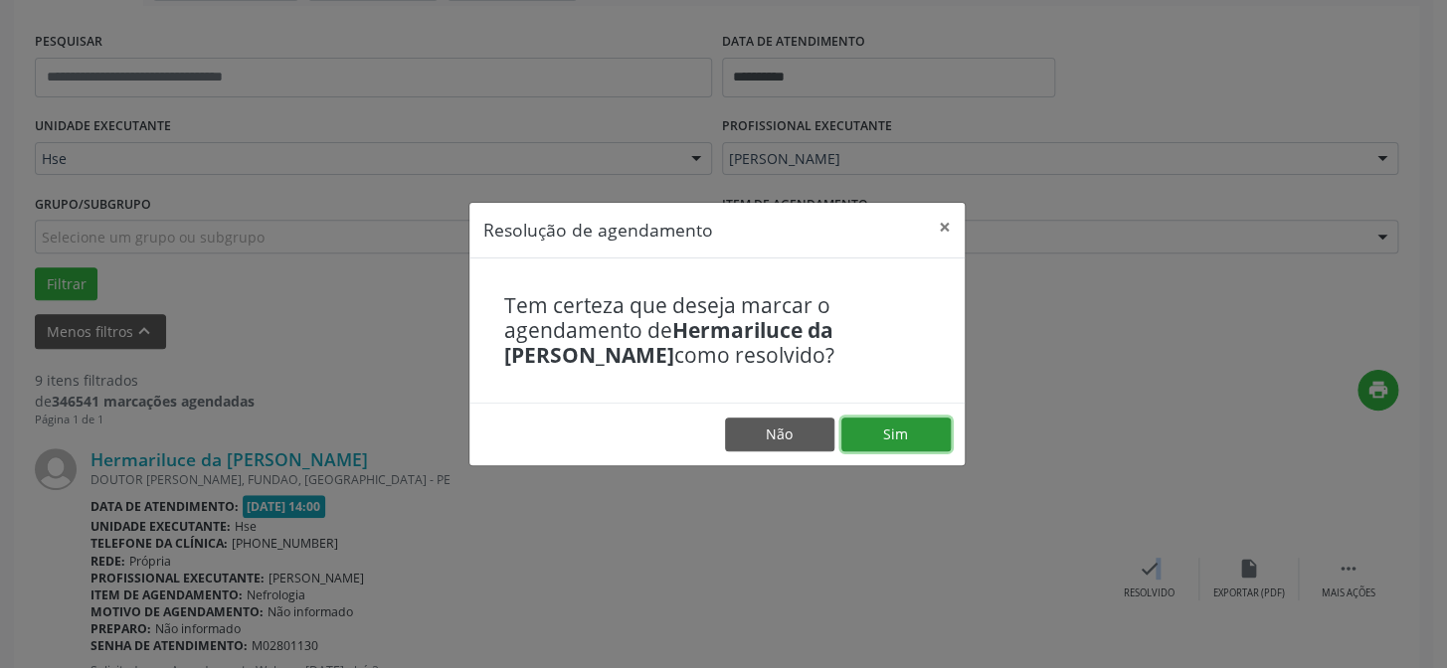
click at [878, 441] on button "Sim" at bounding box center [895, 435] width 109 height 34
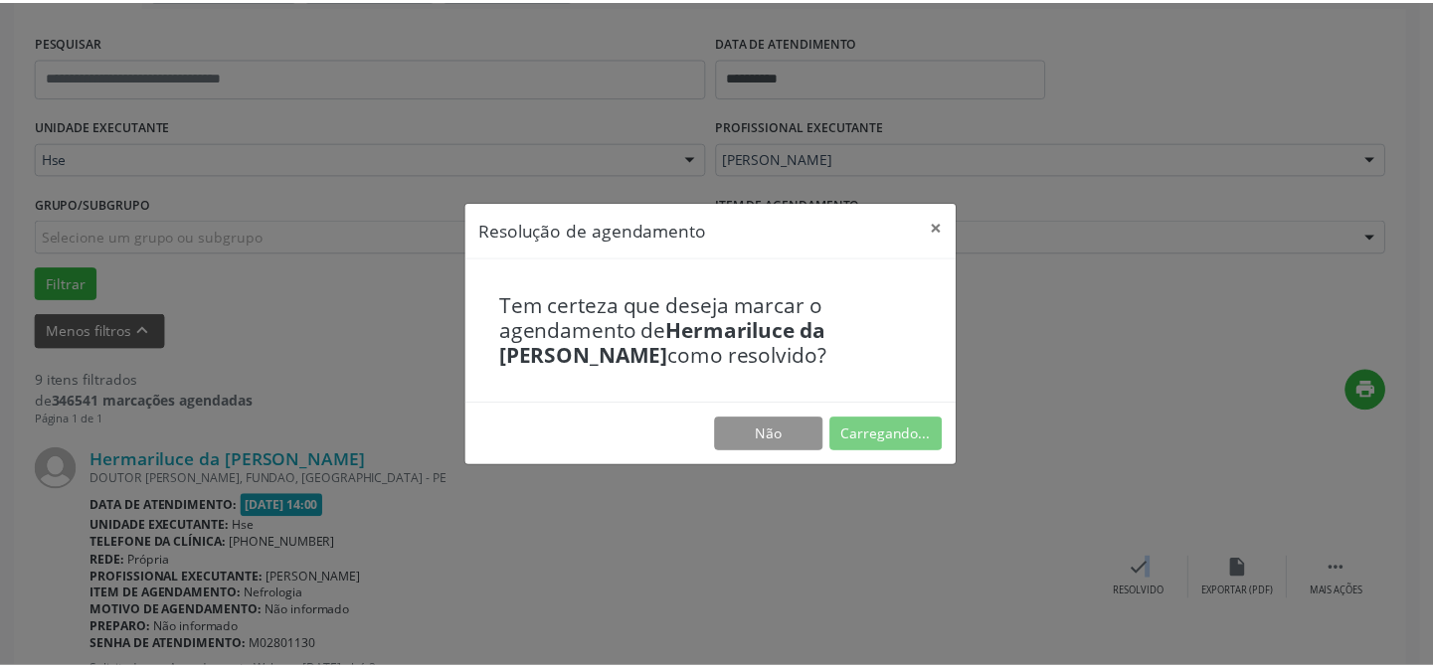
scroll to position [178, 0]
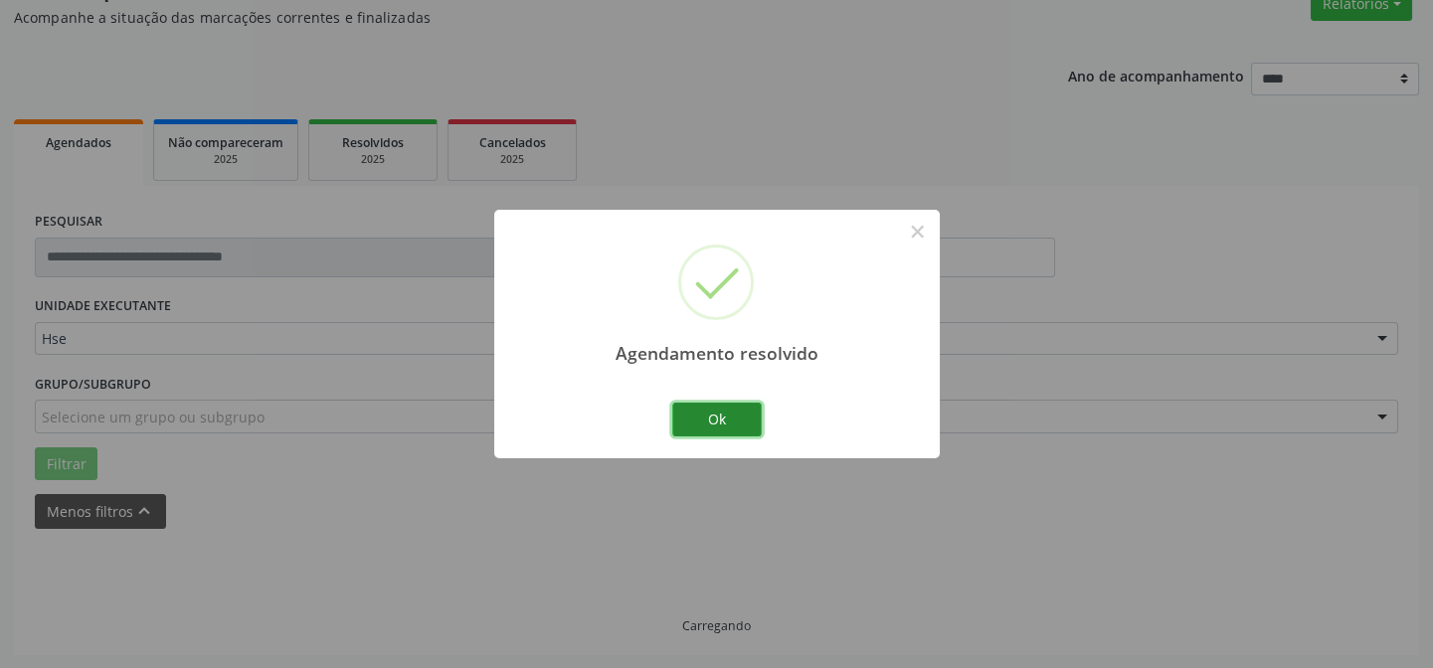
click at [731, 423] on button "Ok" at bounding box center [716, 420] width 89 height 34
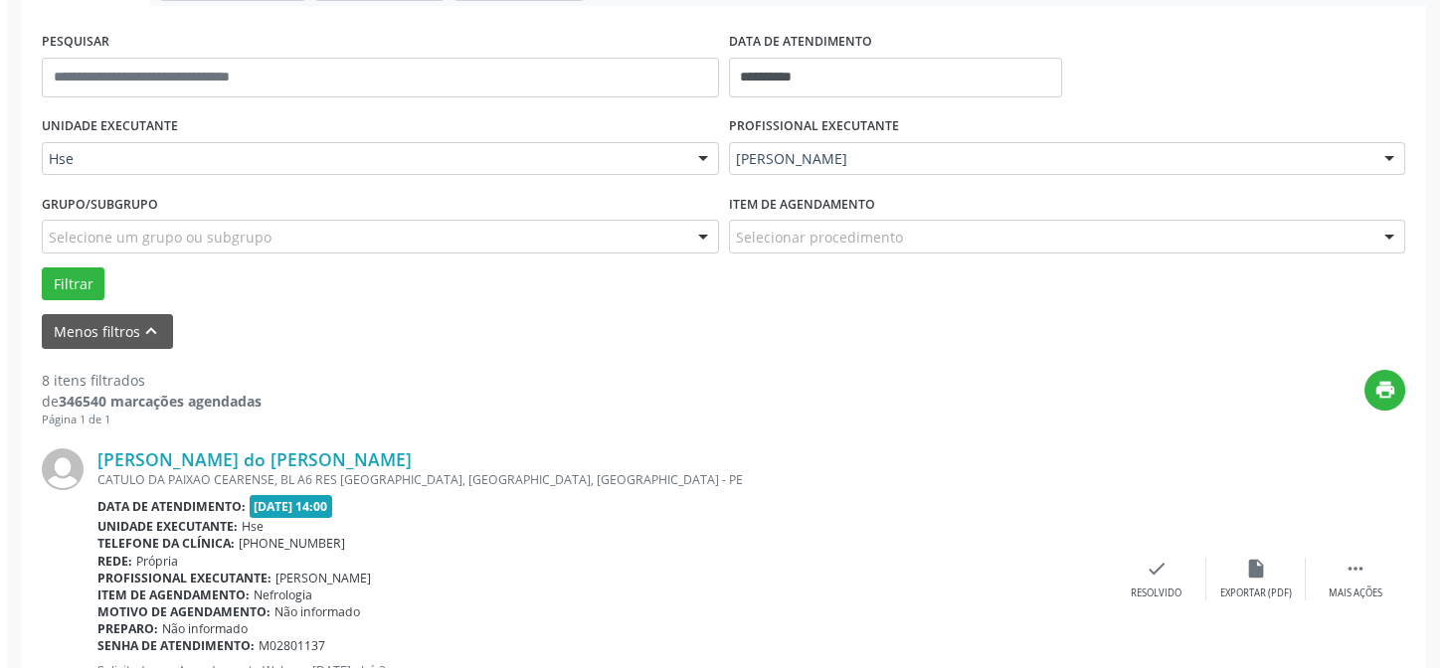
scroll to position [448, 0]
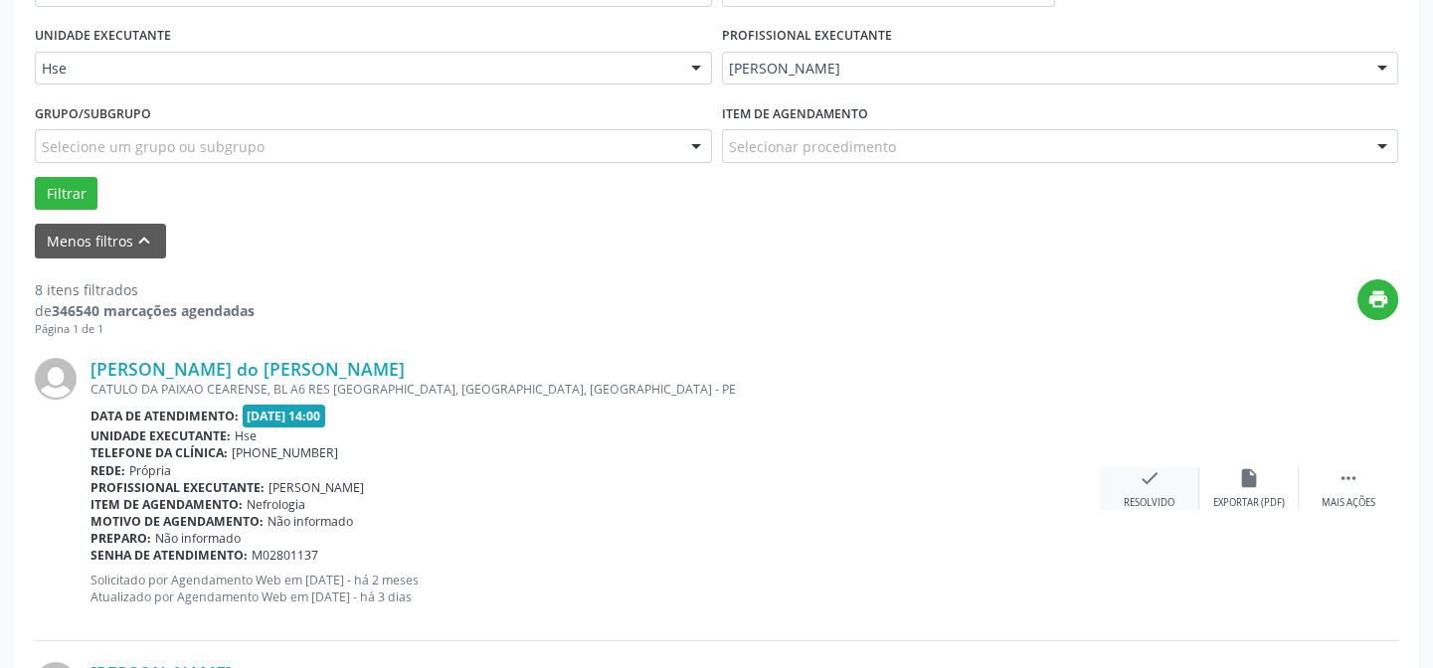
click at [1128, 483] on div "check Resolvido" at bounding box center [1149, 488] width 99 height 43
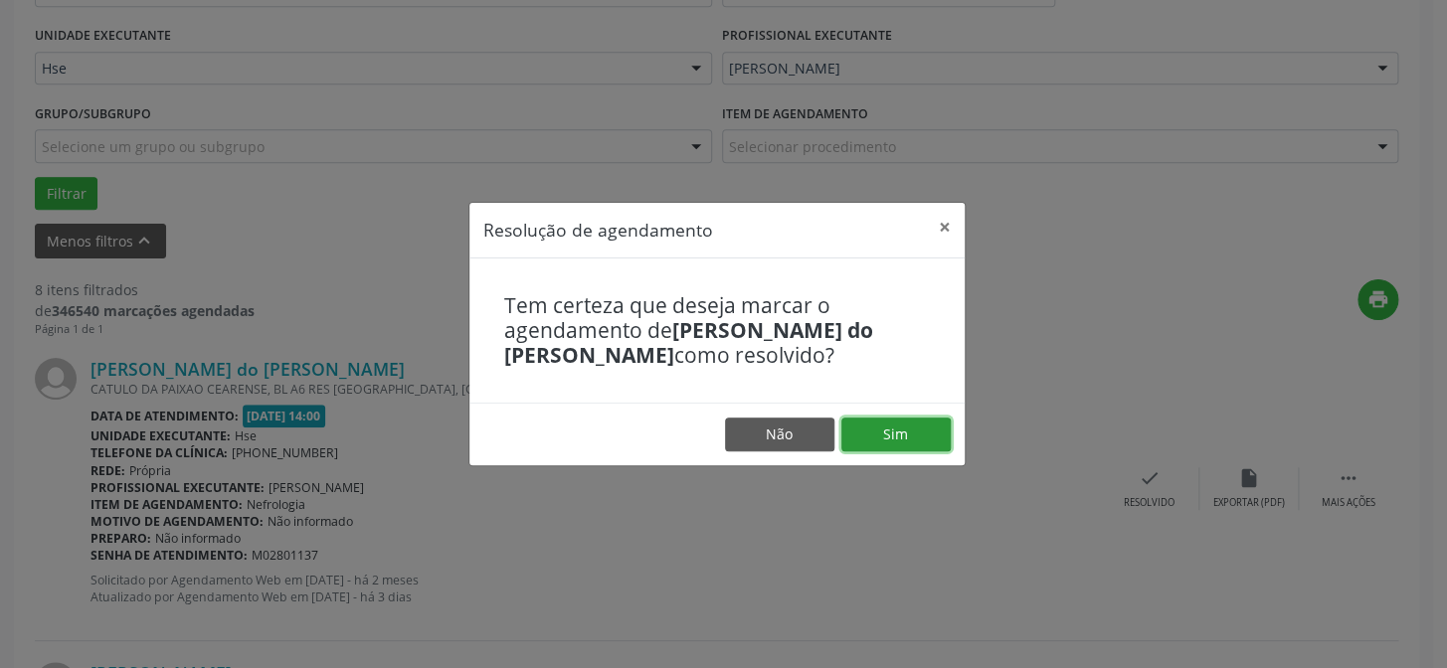
click at [887, 435] on button "Sim" at bounding box center [895, 435] width 109 height 34
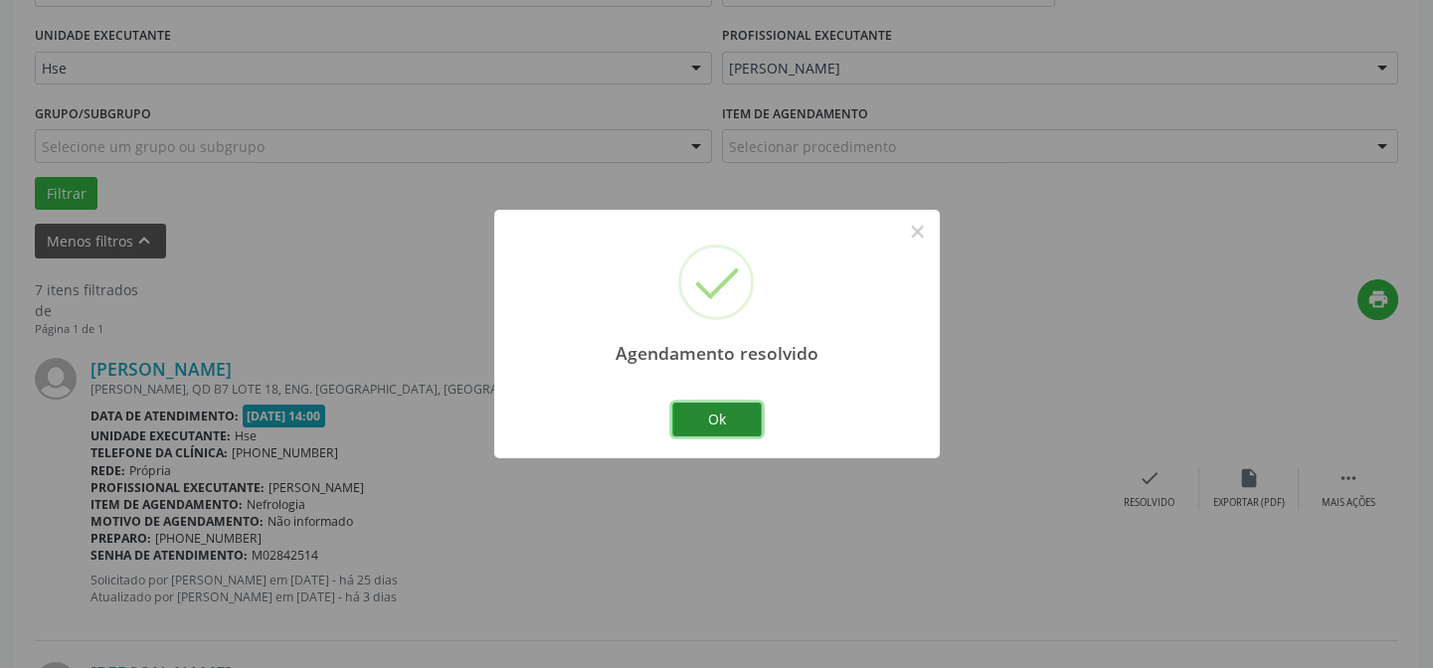
click at [677, 407] on button "Ok" at bounding box center [716, 420] width 89 height 34
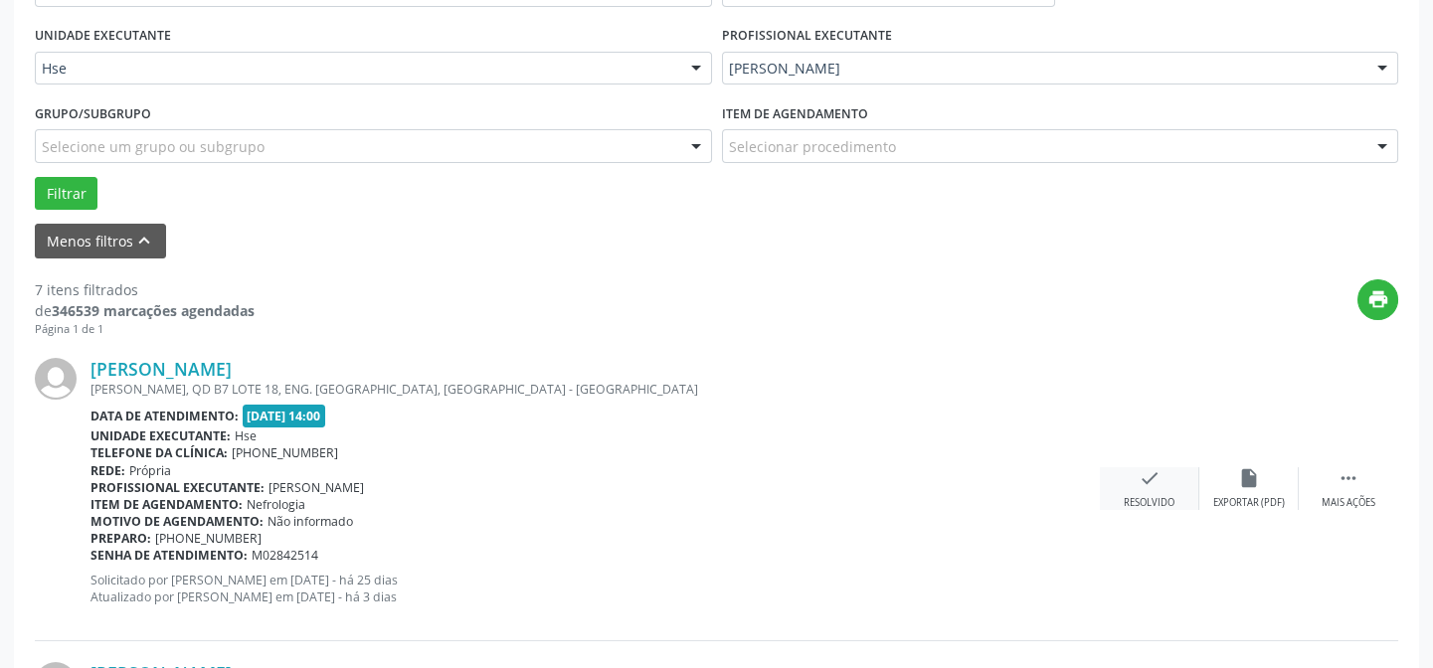
click at [1159, 496] on div "Resolvido" at bounding box center [1149, 503] width 51 height 14
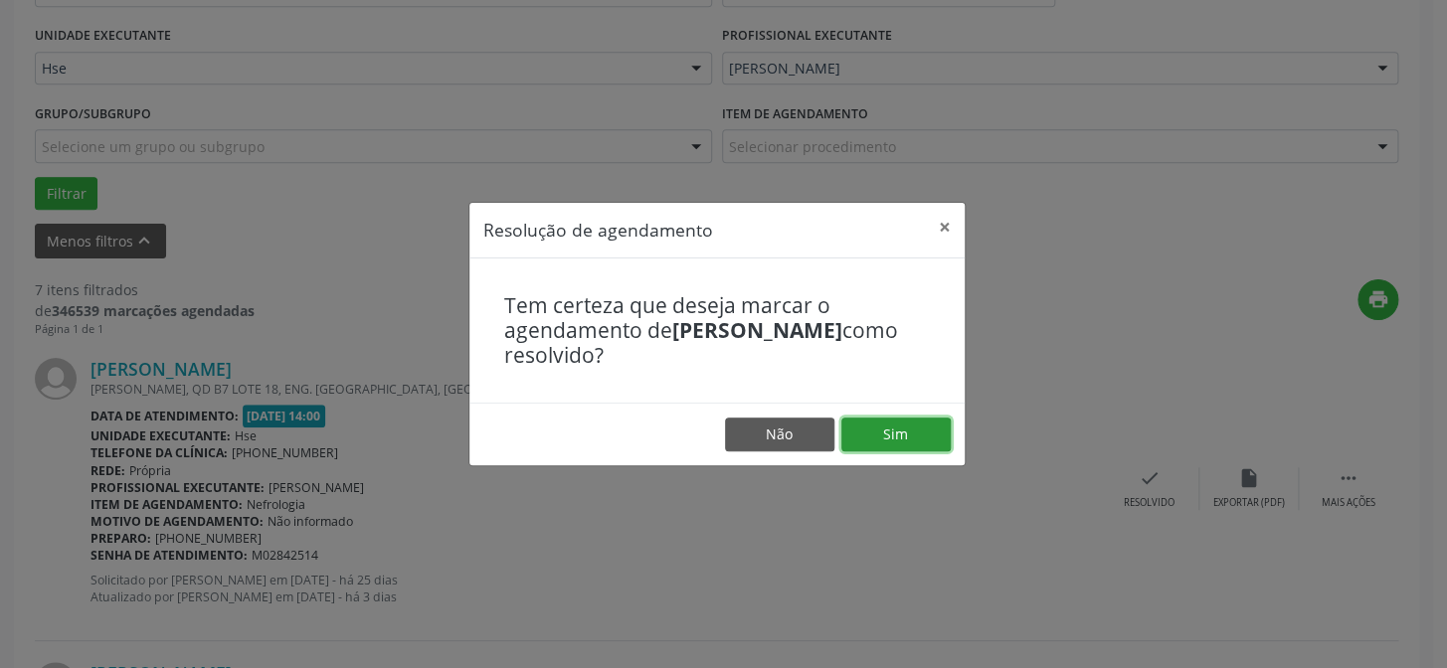
click at [886, 429] on button "Sim" at bounding box center [895, 435] width 109 height 34
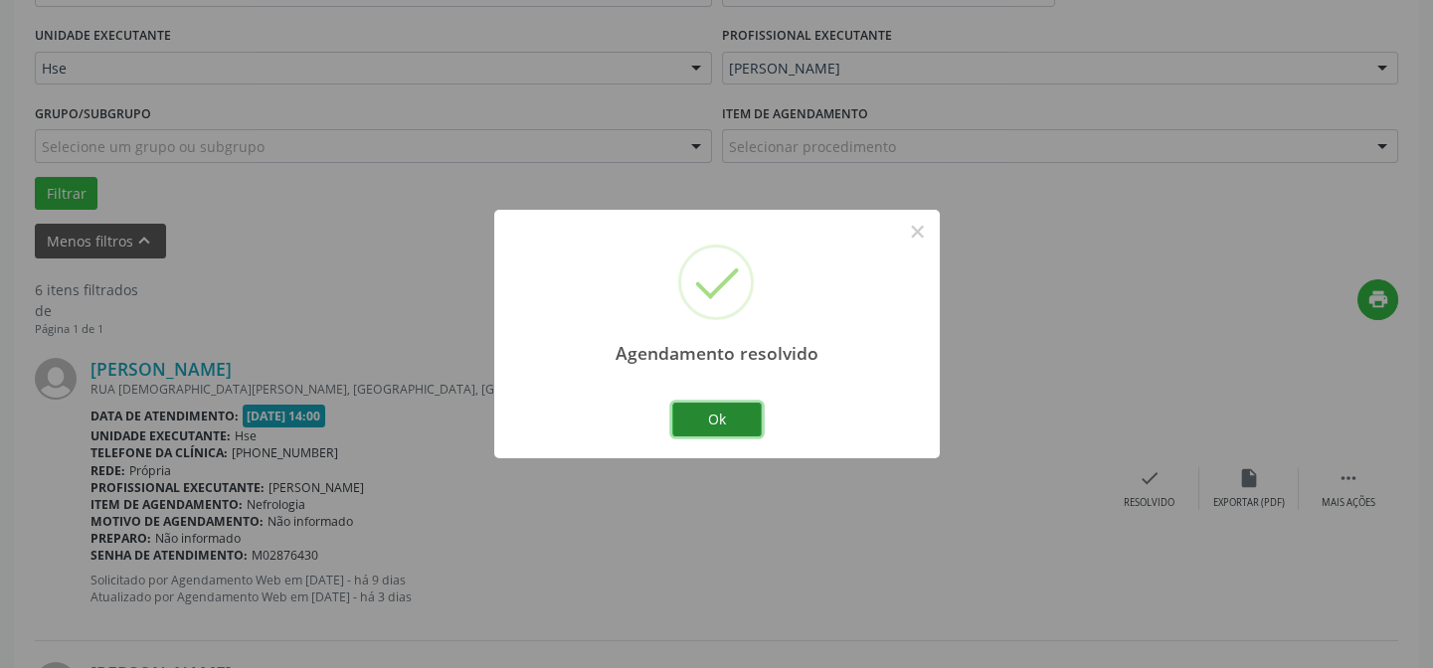
click at [713, 429] on button "Ok" at bounding box center [716, 420] width 89 height 34
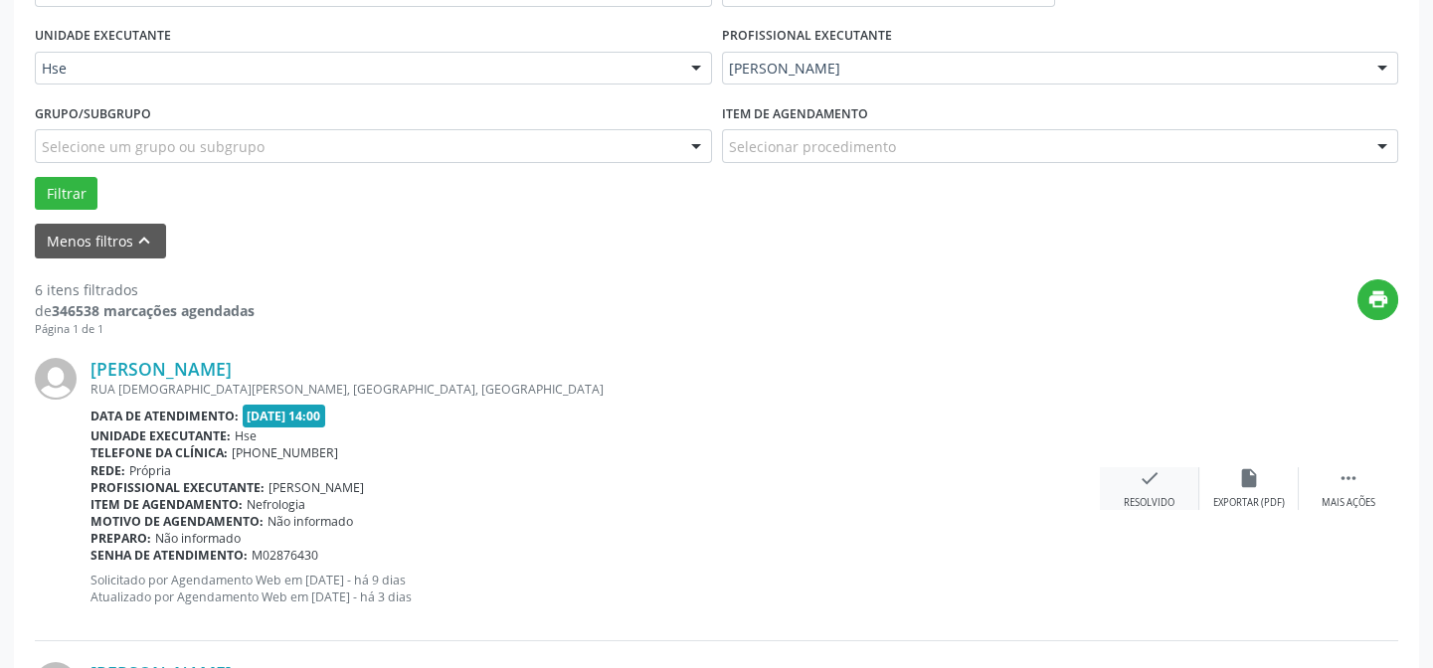
click at [1134, 486] on div "check Resolvido" at bounding box center [1149, 488] width 99 height 43
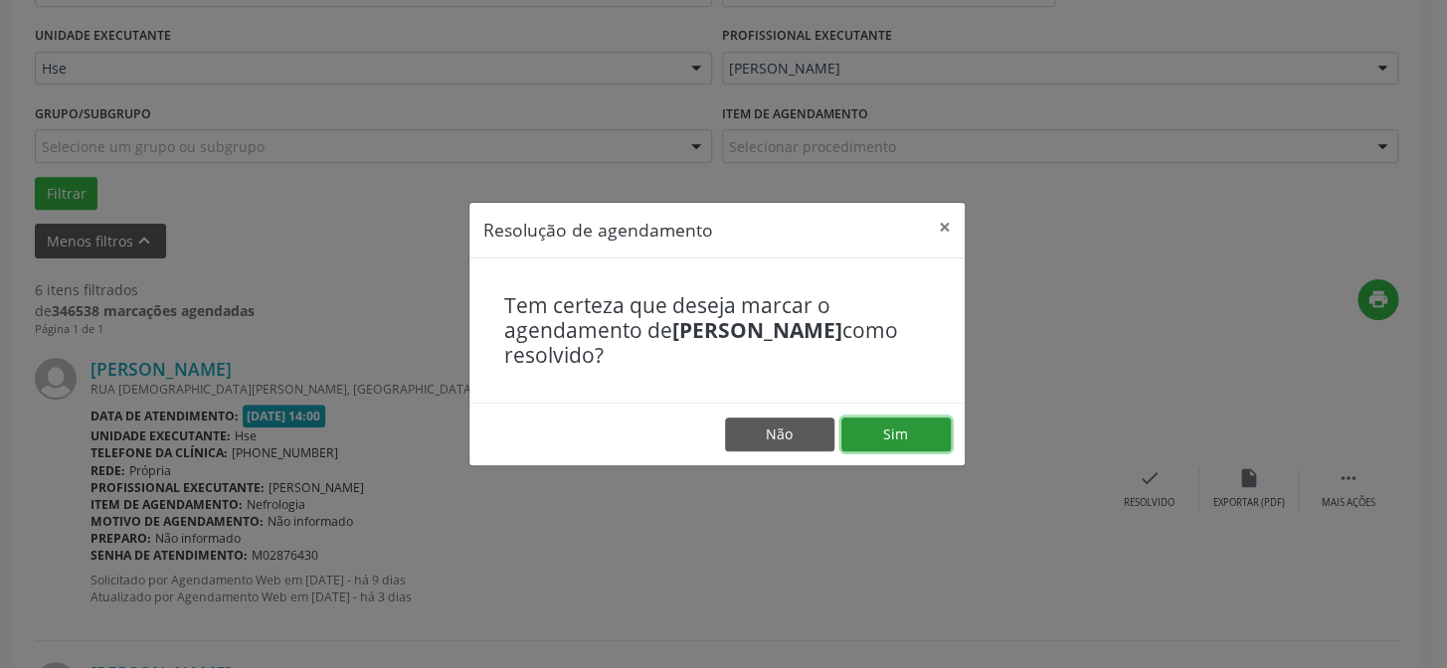
click at [895, 422] on button "Sim" at bounding box center [895, 435] width 109 height 34
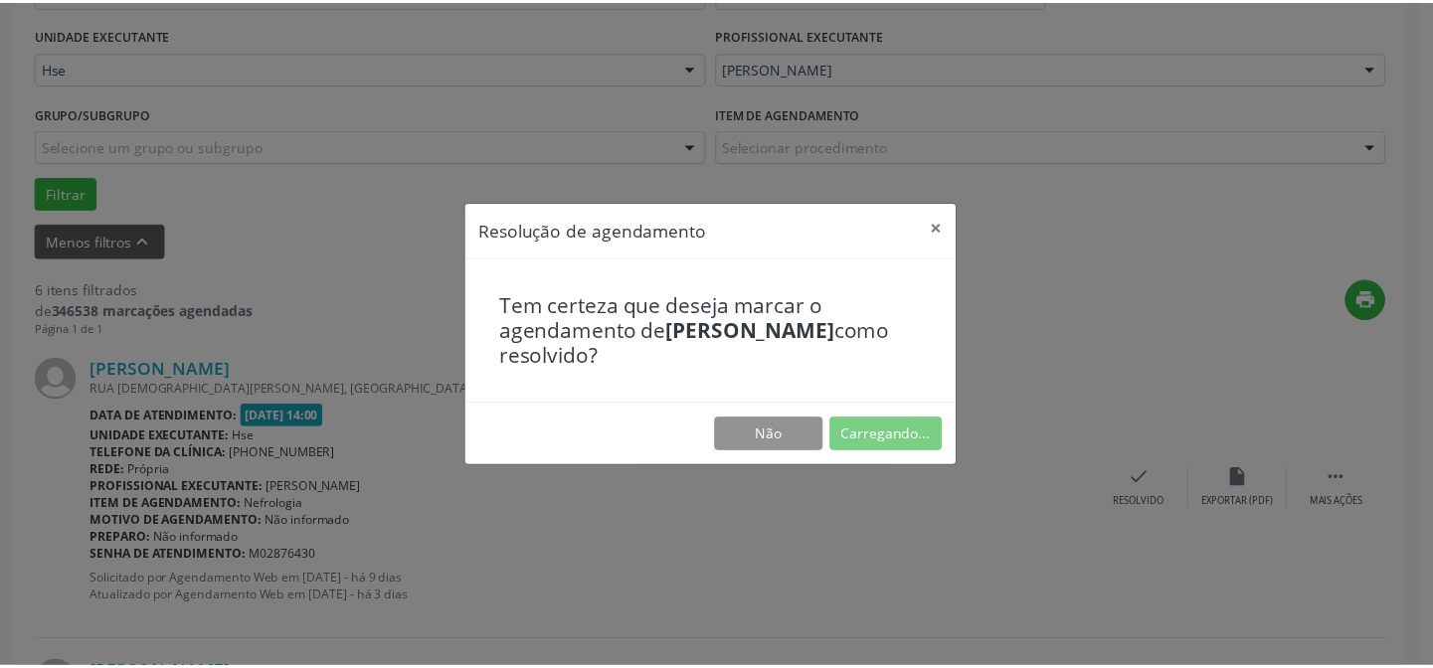
scroll to position [178, 0]
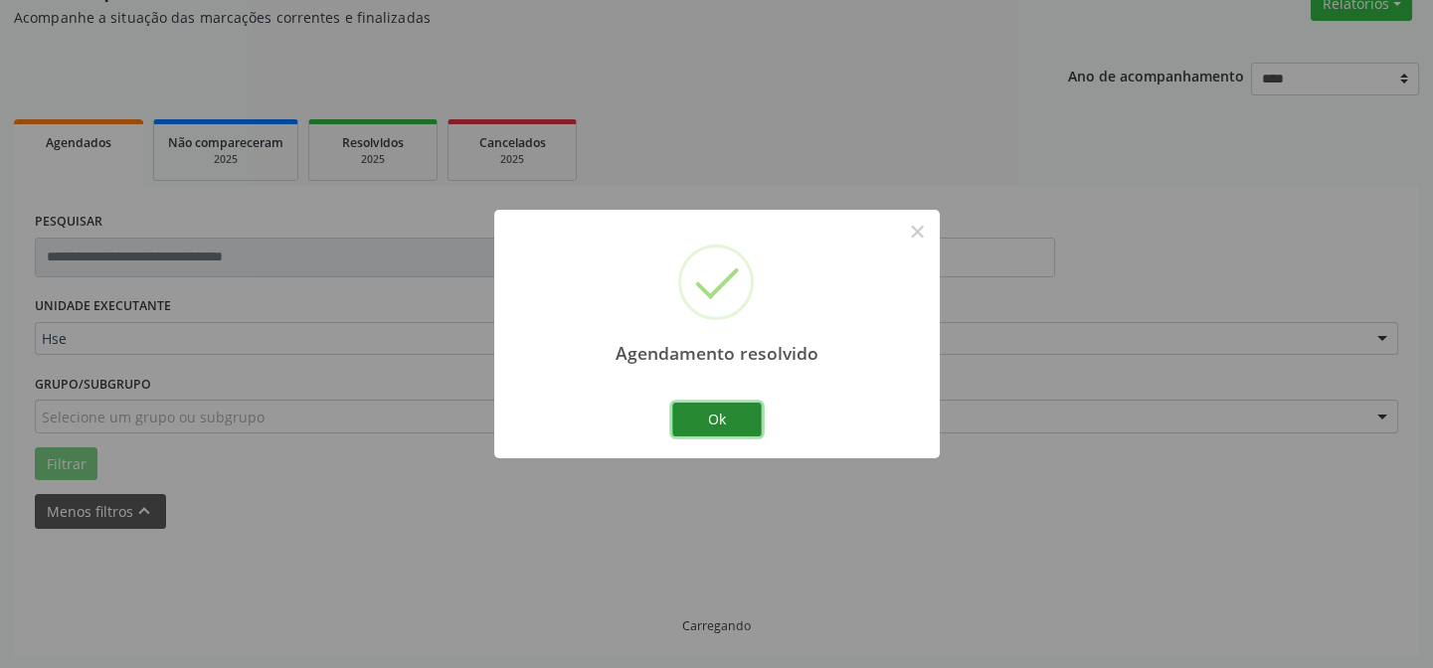
click at [700, 424] on button "Ok" at bounding box center [716, 420] width 89 height 34
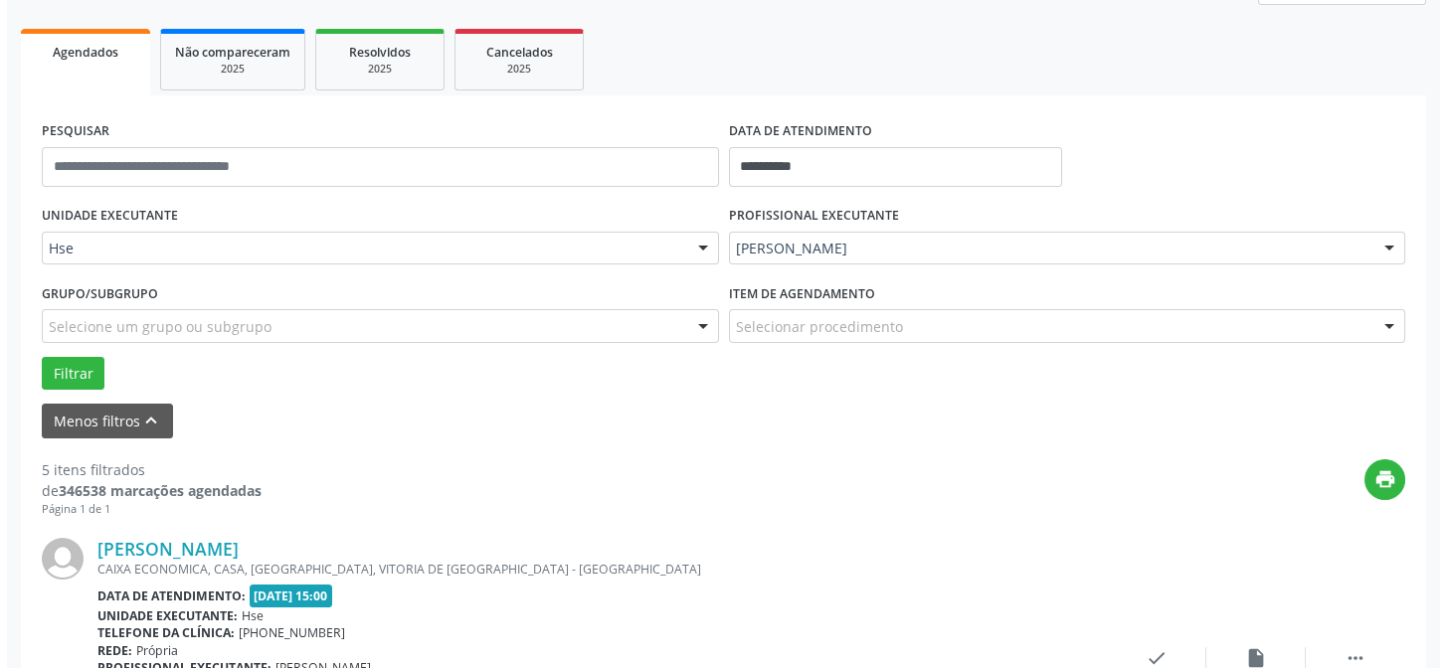
scroll to position [358, 0]
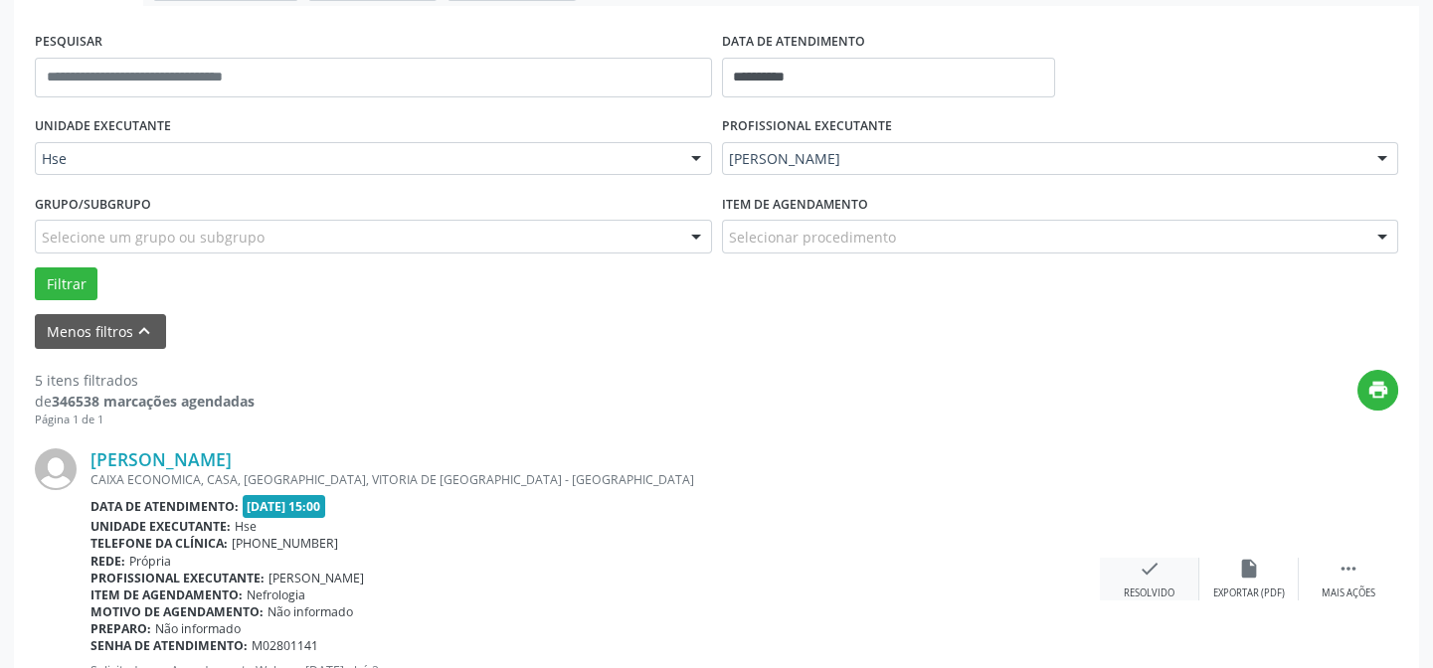
click at [1166, 566] on div "check Resolvido" at bounding box center [1149, 579] width 99 height 43
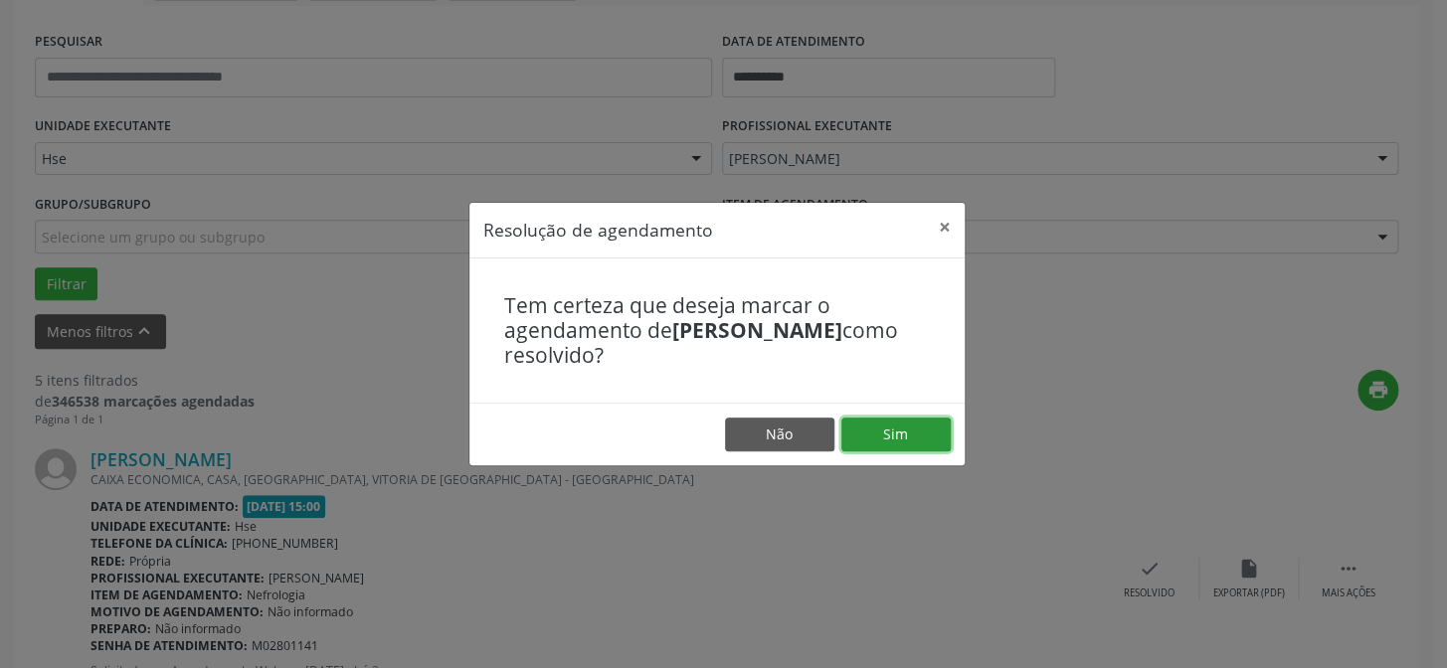
click at [923, 444] on button "Sim" at bounding box center [895, 435] width 109 height 34
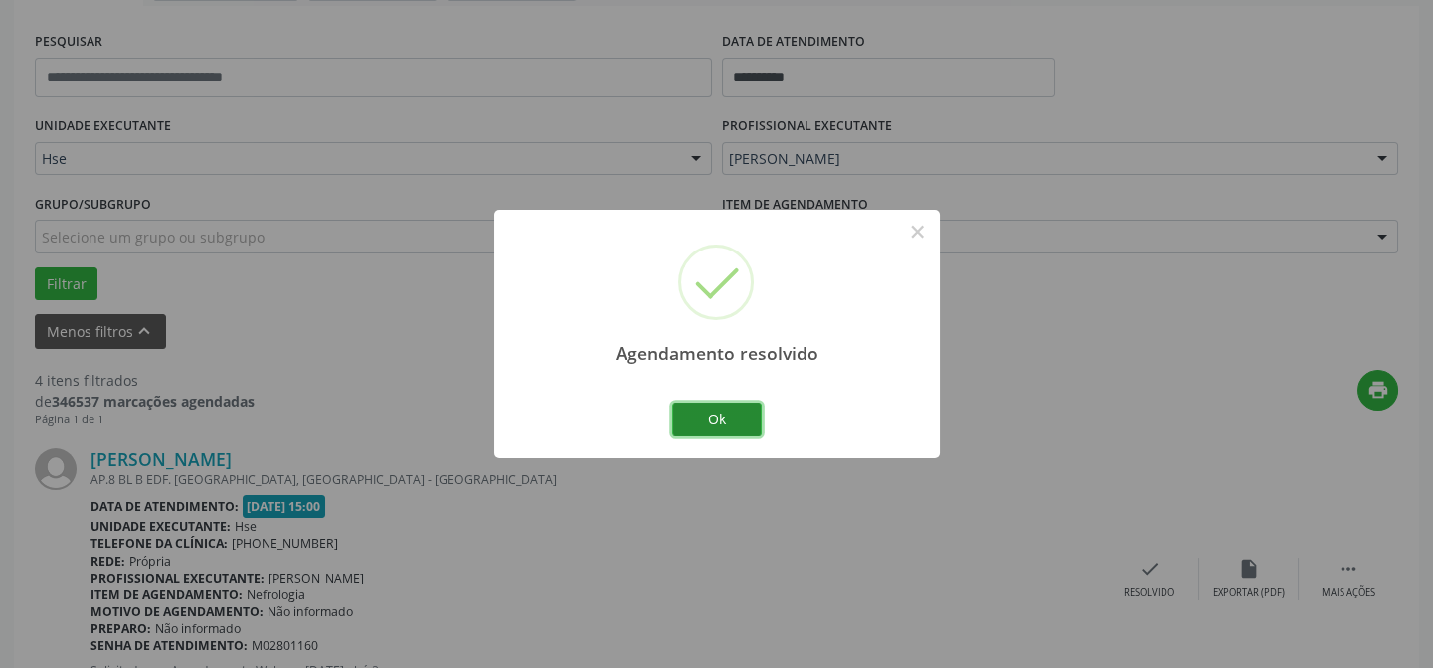
click at [740, 422] on button "Ok" at bounding box center [716, 420] width 89 height 34
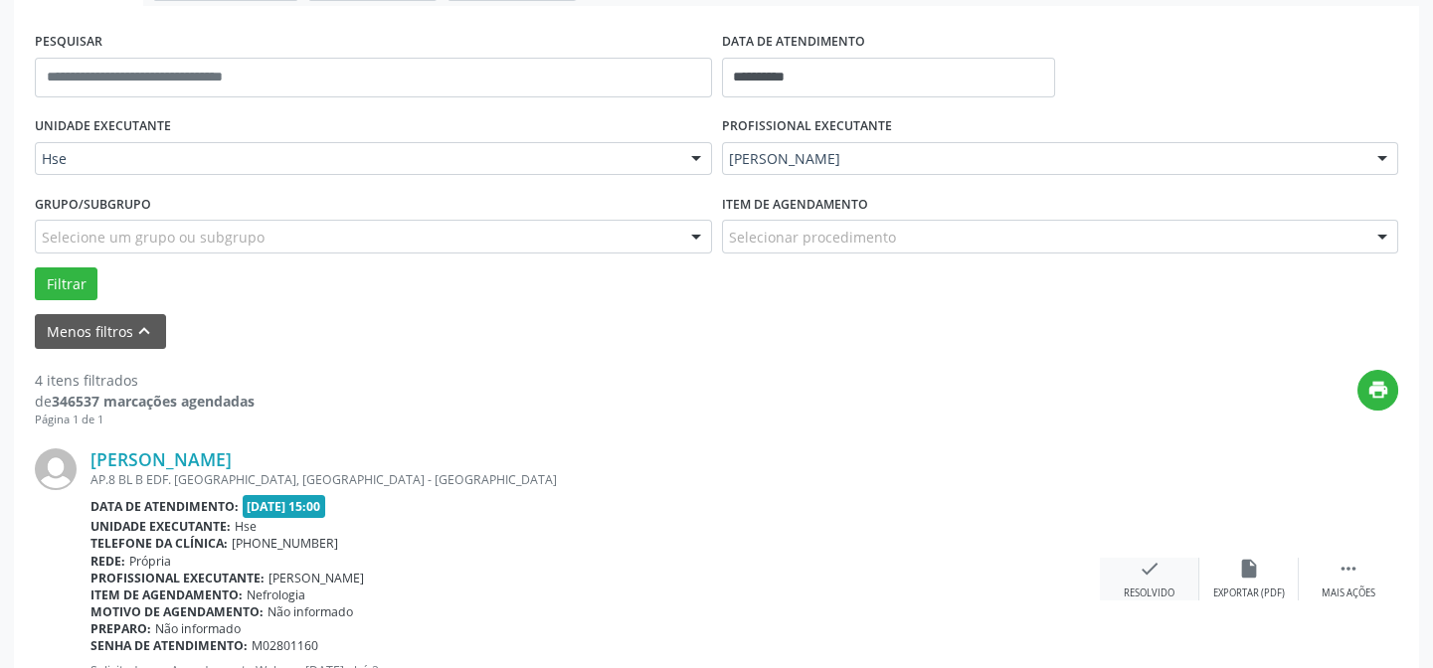
click at [1144, 566] on icon "check" at bounding box center [1150, 569] width 22 height 22
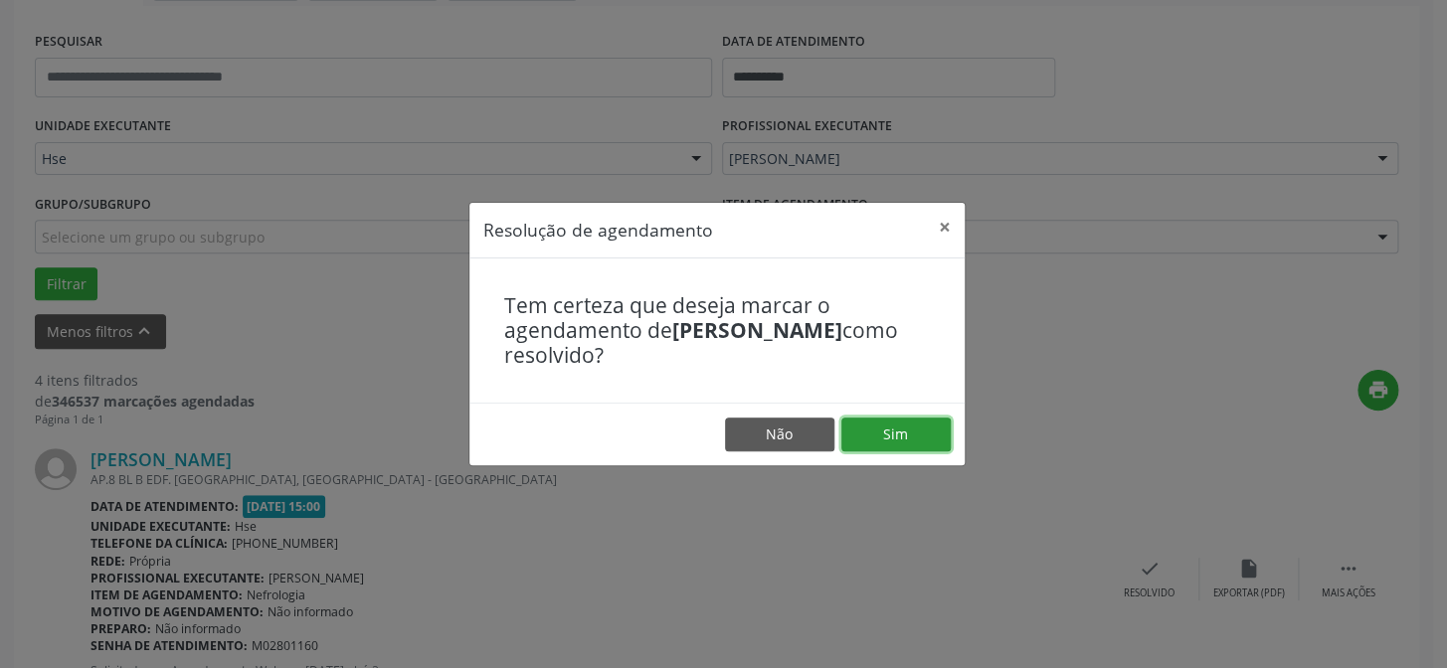
click at [865, 442] on button "Sim" at bounding box center [895, 435] width 109 height 34
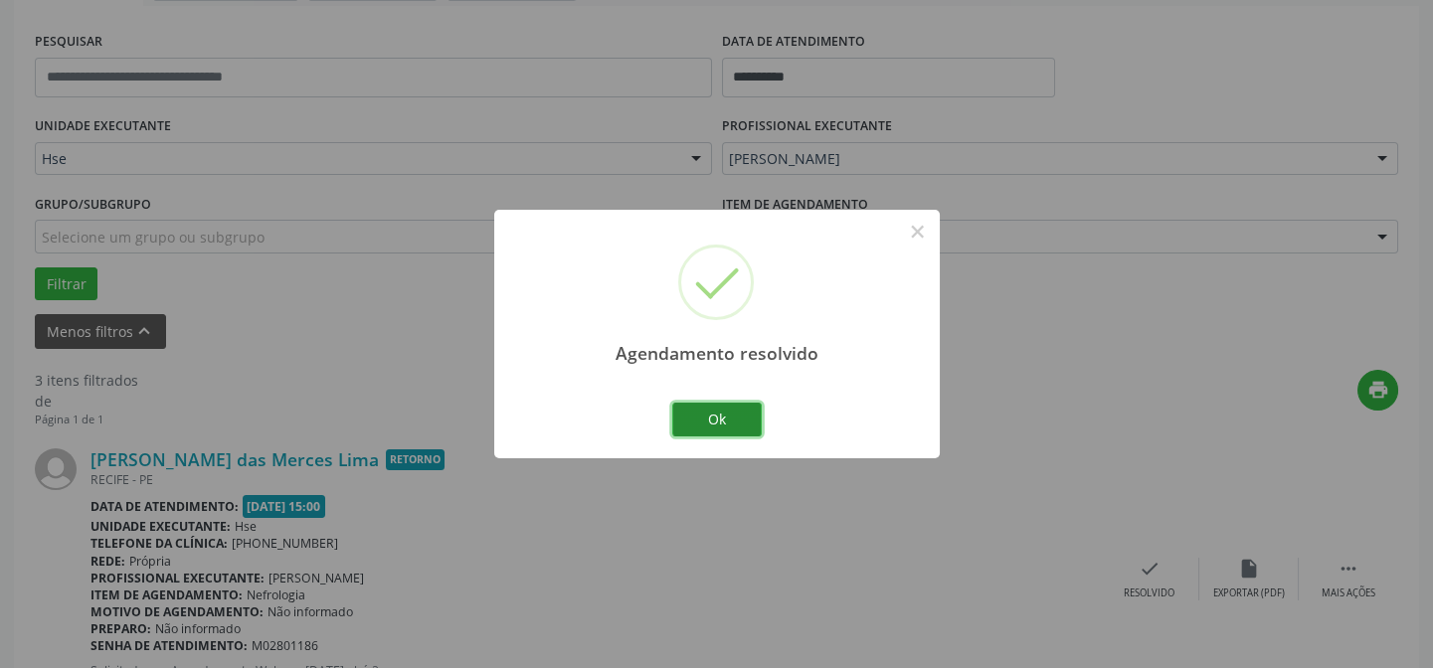
click at [730, 413] on button "Ok" at bounding box center [716, 420] width 89 height 34
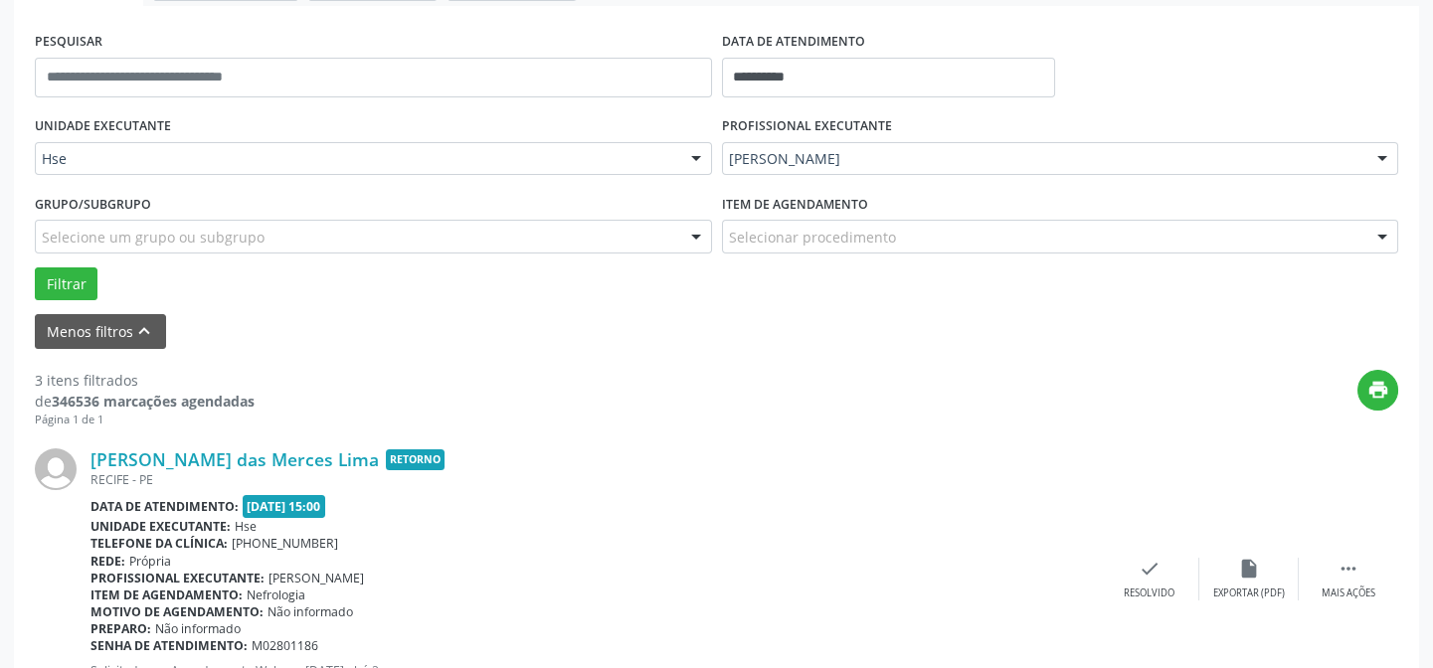
click at [1142, 599] on div "[PERSON_NAME] das Merces Lima Retorno [GEOGRAPHIC_DATA] - [GEOGRAPHIC_DATA] Dat…" at bounding box center [716, 579] width 1363 height 303
click at [1119, 565] on div "check Resolvido" at bounding box center [1149, 579] width 99 height 43
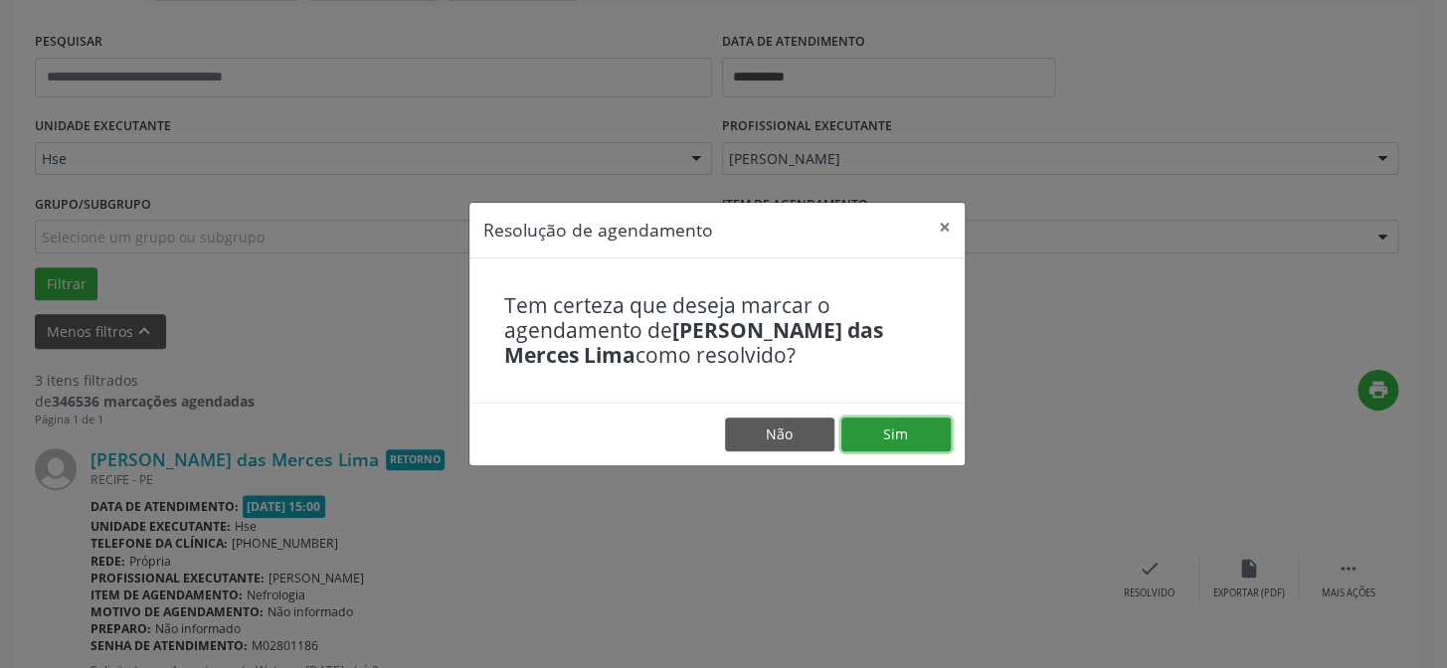
click at [893, 439] on button "Sim" at bounding box center [895, 435] width 109 height 34
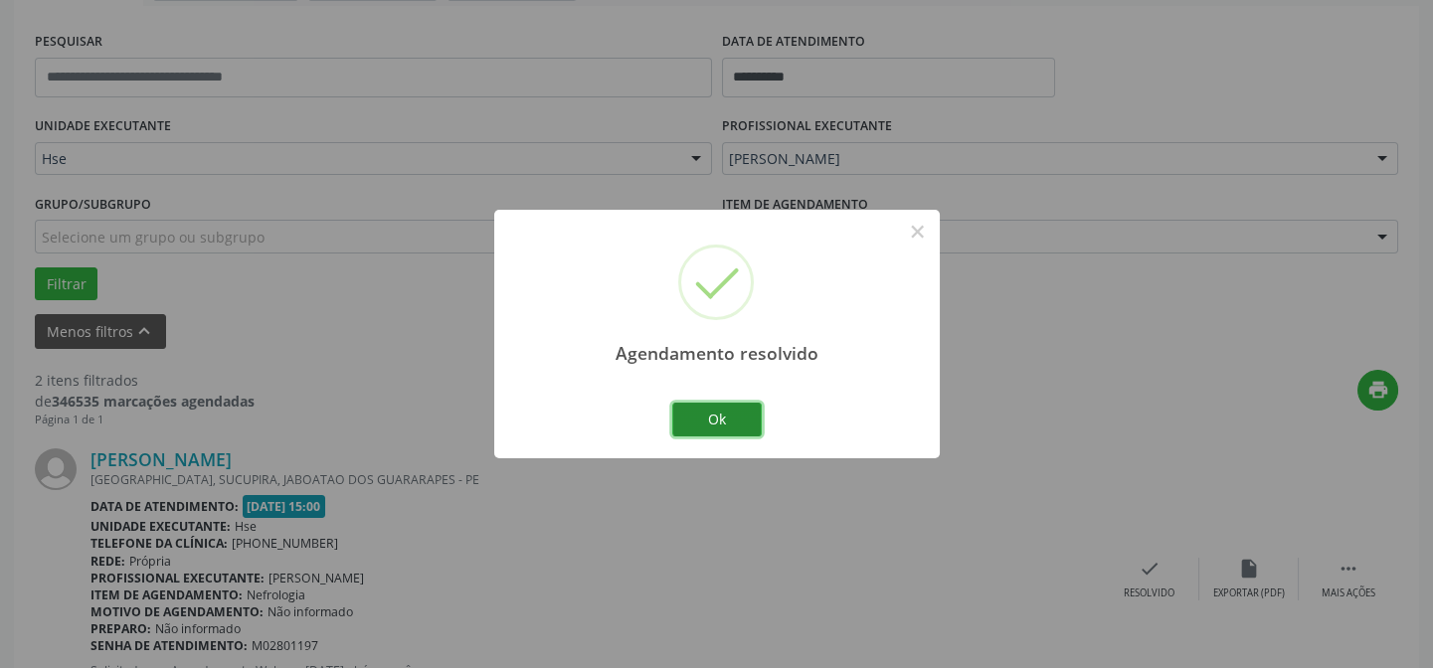
click at [734, 418] on button "Ok" at bounding box center [716, 420] width 89 height 34
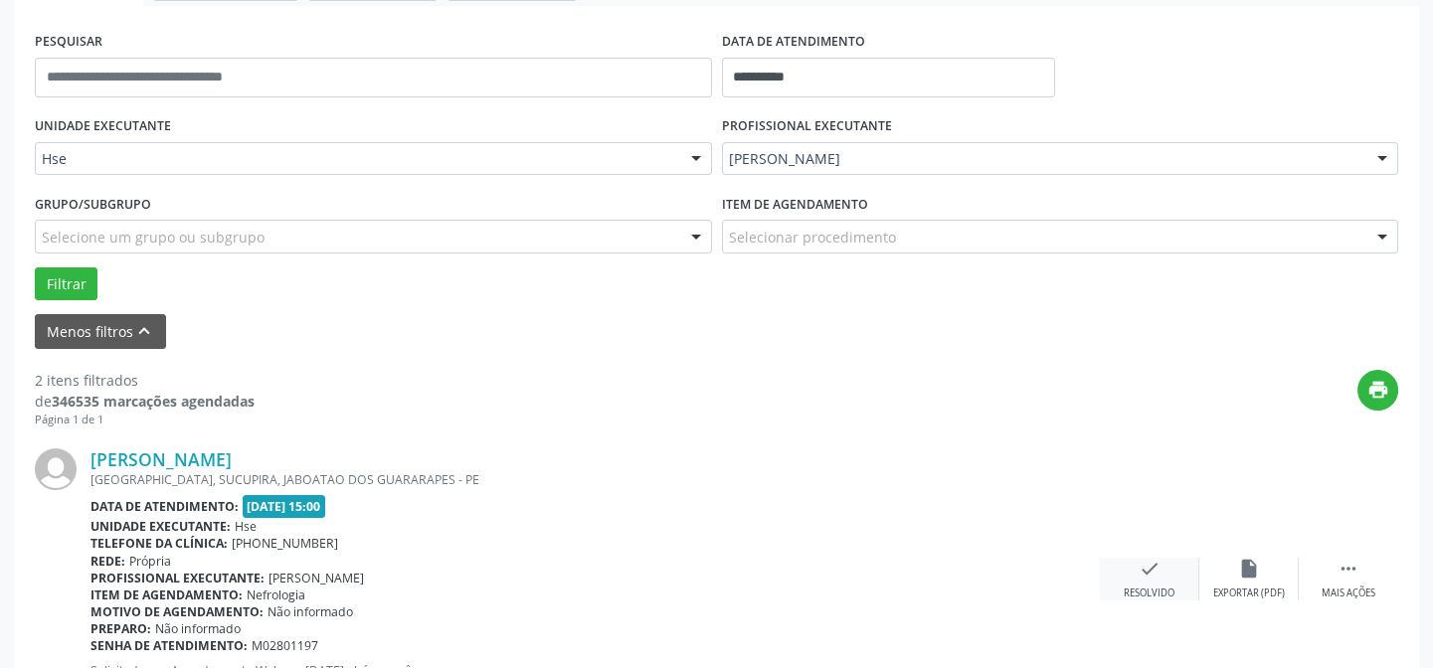
click at [1136, 571] on div "check Resolvido" at bounding box center [1149, 579] width 99 height 43
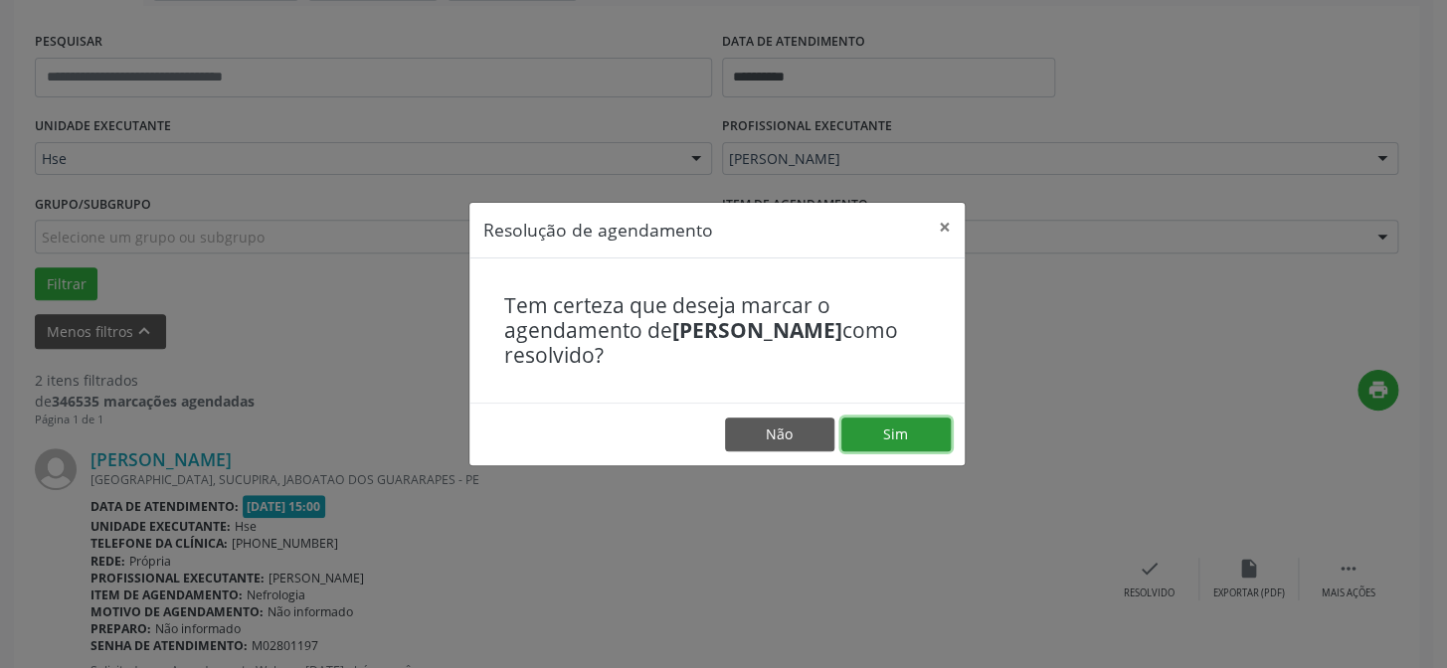
click at [874, 440] on button "Sim" at bounding box center [895, 435] width 109 height 34
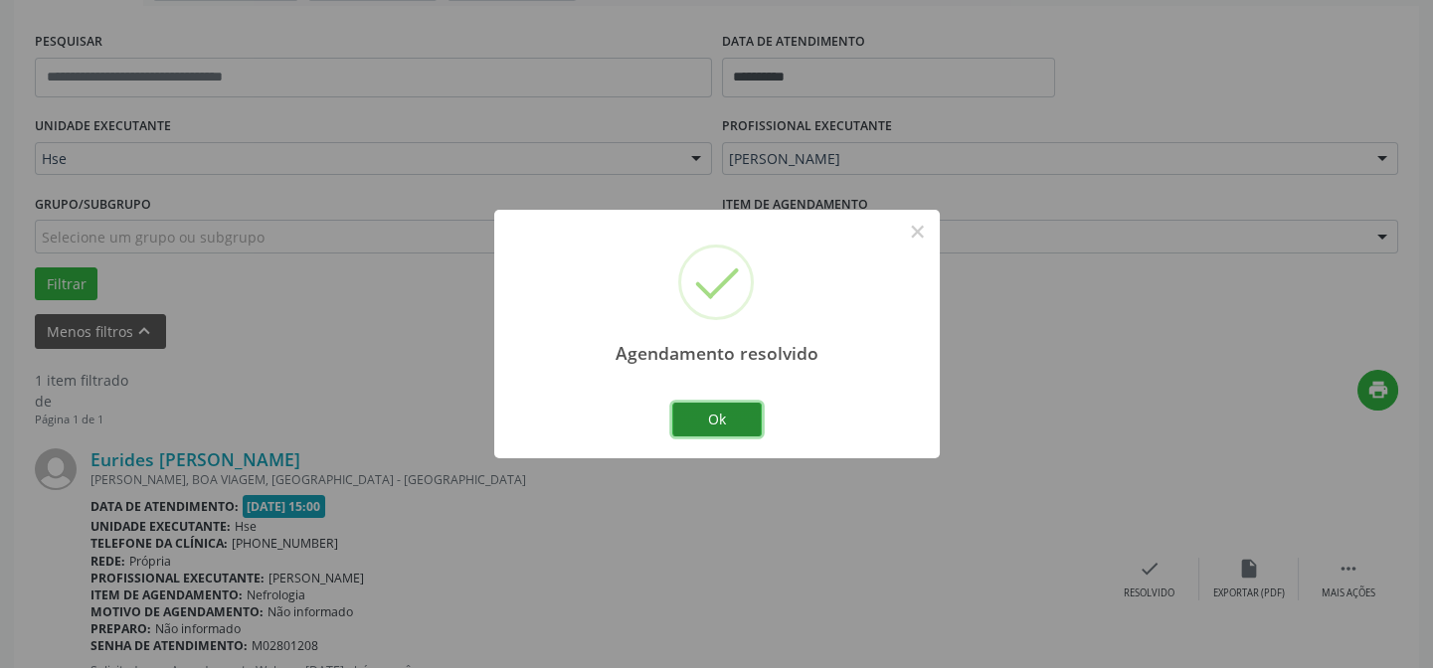
click at [726, 425] on button "Ok" at bounding box center [716, 420] width 89 height 34
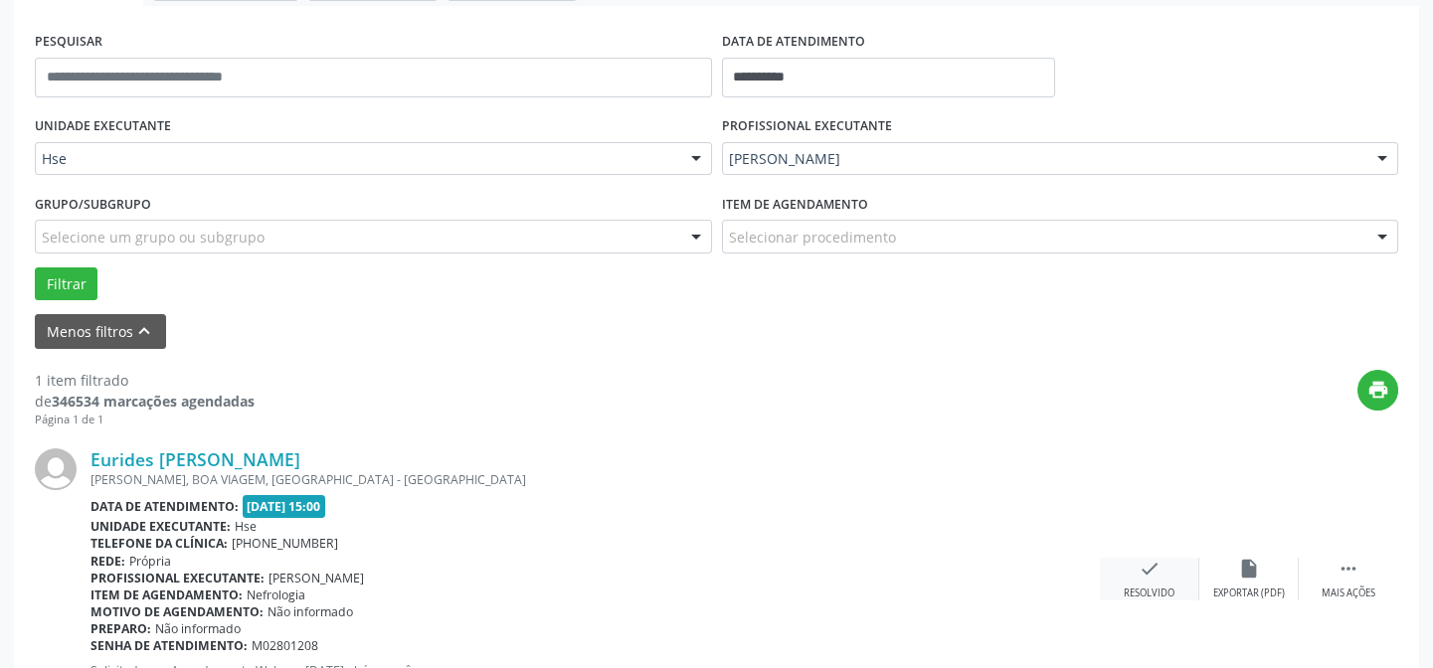
click at [1144, 572] on icon "check" at bounding box center [1150, 569] width 22 height 22
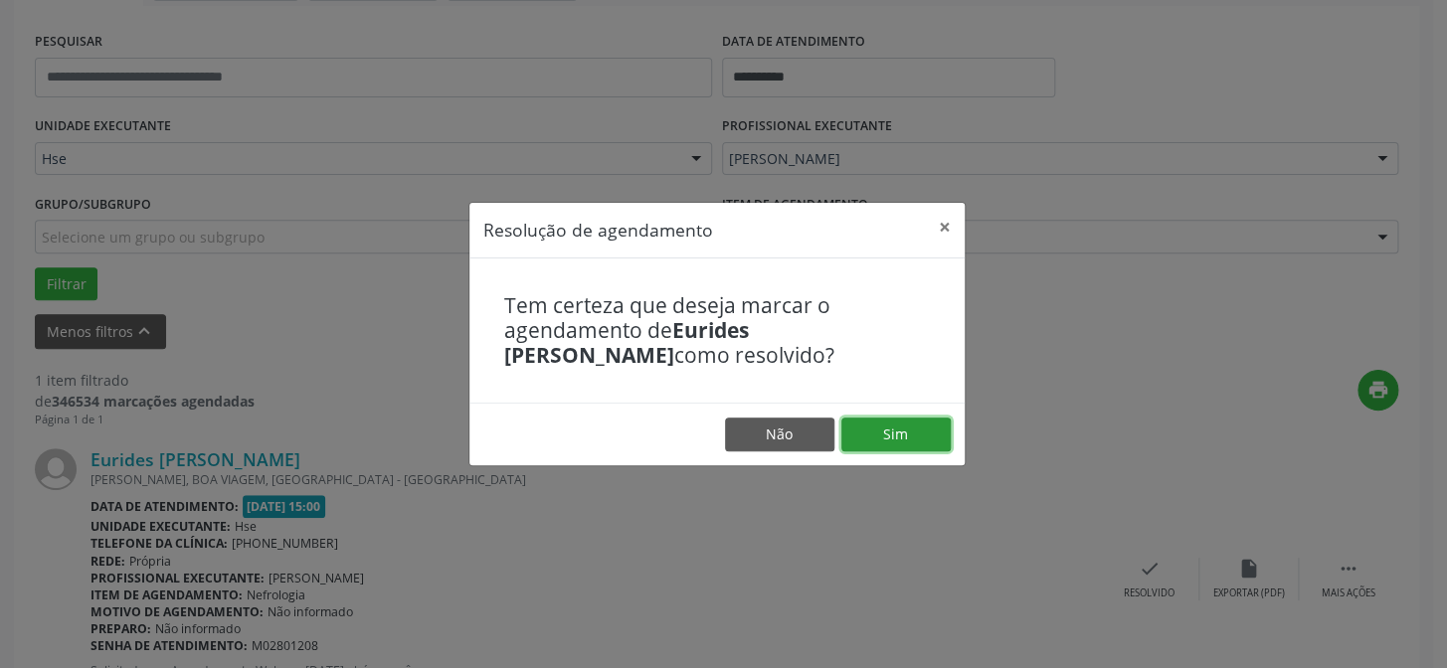
click at [862, 442] on button "Sim" at bounding box center [895, 435] width 109 height 34
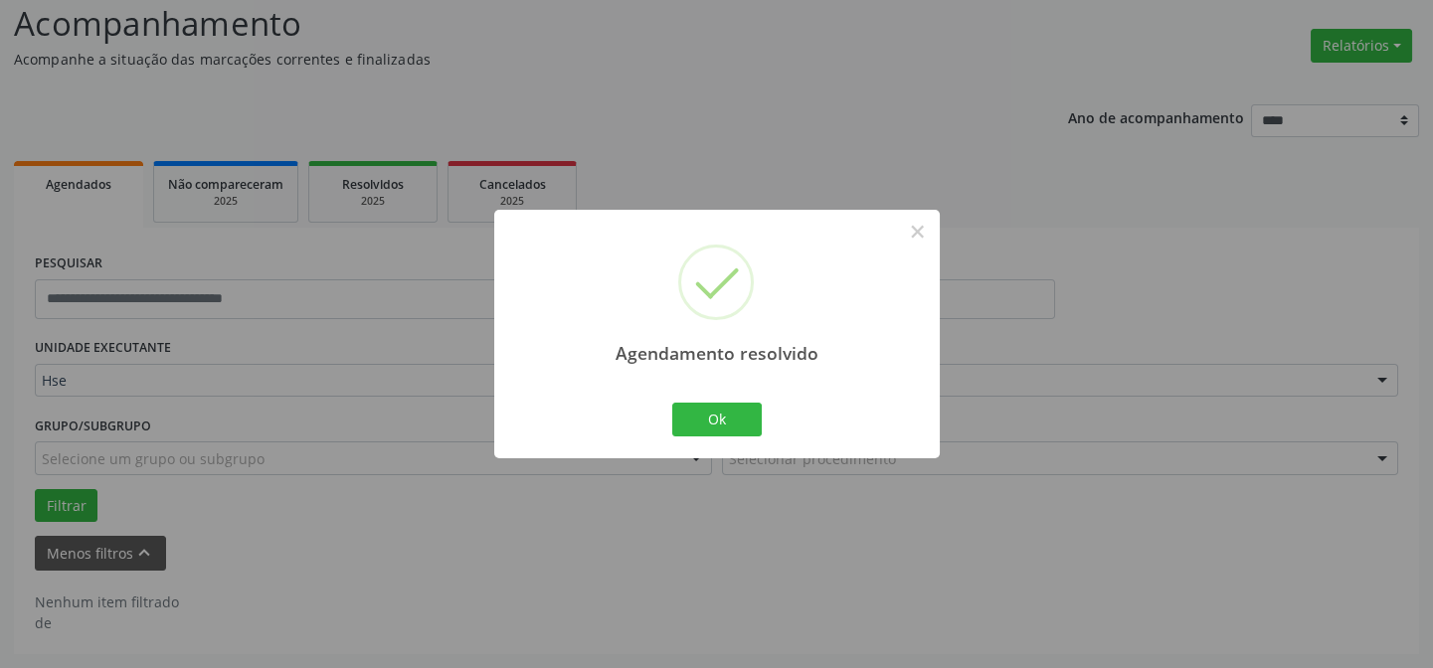
scroll to position [134, 0]
click at [726, 436] on button "Ok" at bounding box center [716, 420] width 89 height 34
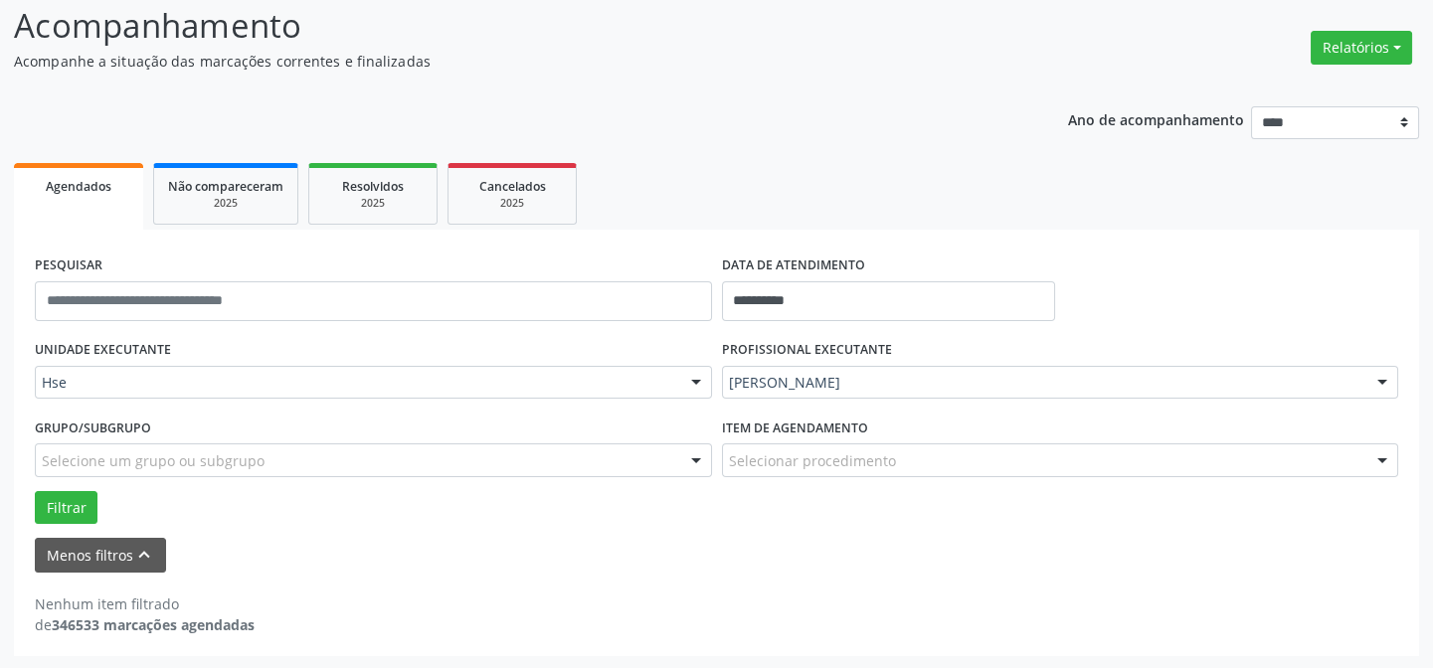
scroll to position [0, 0]
